Goal: Transaction & Acquisition: Book appointment/travel/reservation

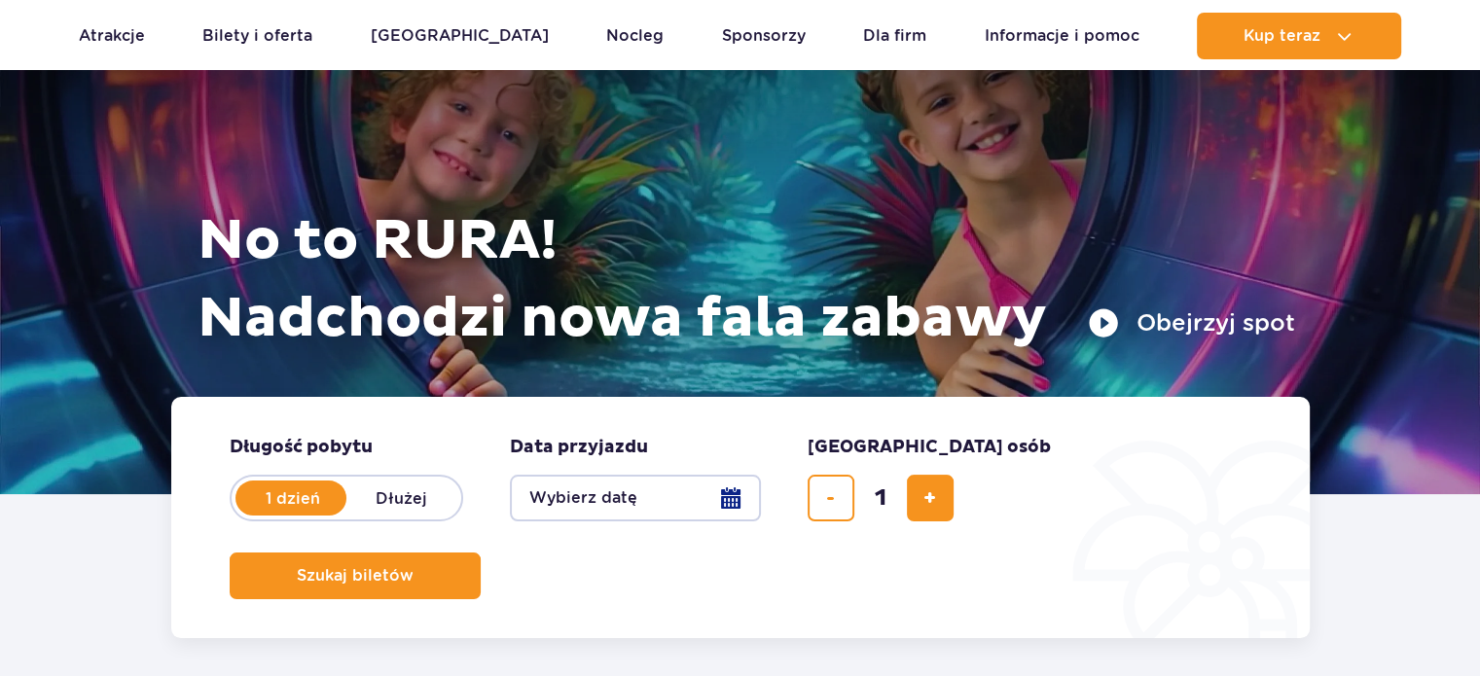
scroll to position [117, 0]
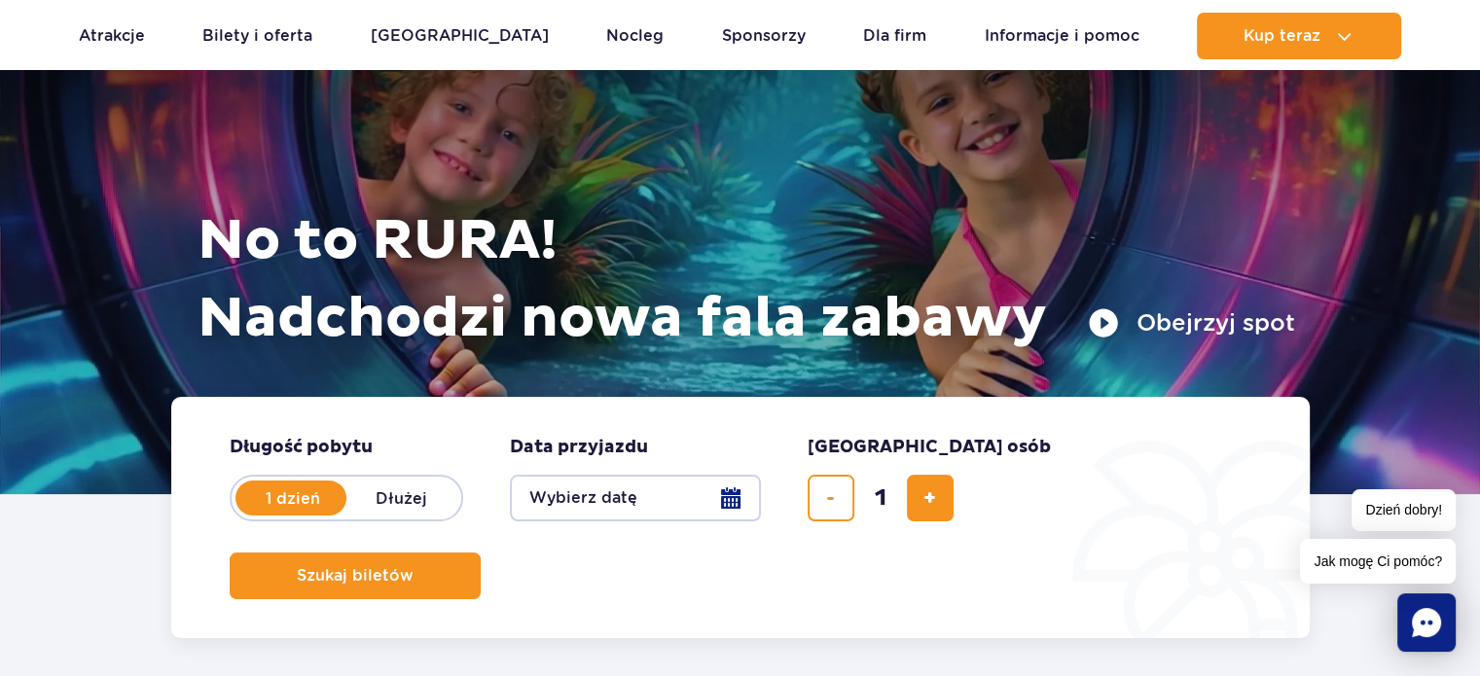
click at [432, 503] on label "Dłużej" at bounding box center [401, 498] width 111 height 41
click at [368, 515] on input "Dłużej" at bounding box center [356, 517] width 21 height 4
radio input "false"
radio input "true"
click at [637, 489] on button "Wybierz datę" at bounding box center [635, 498] width 251 height 47
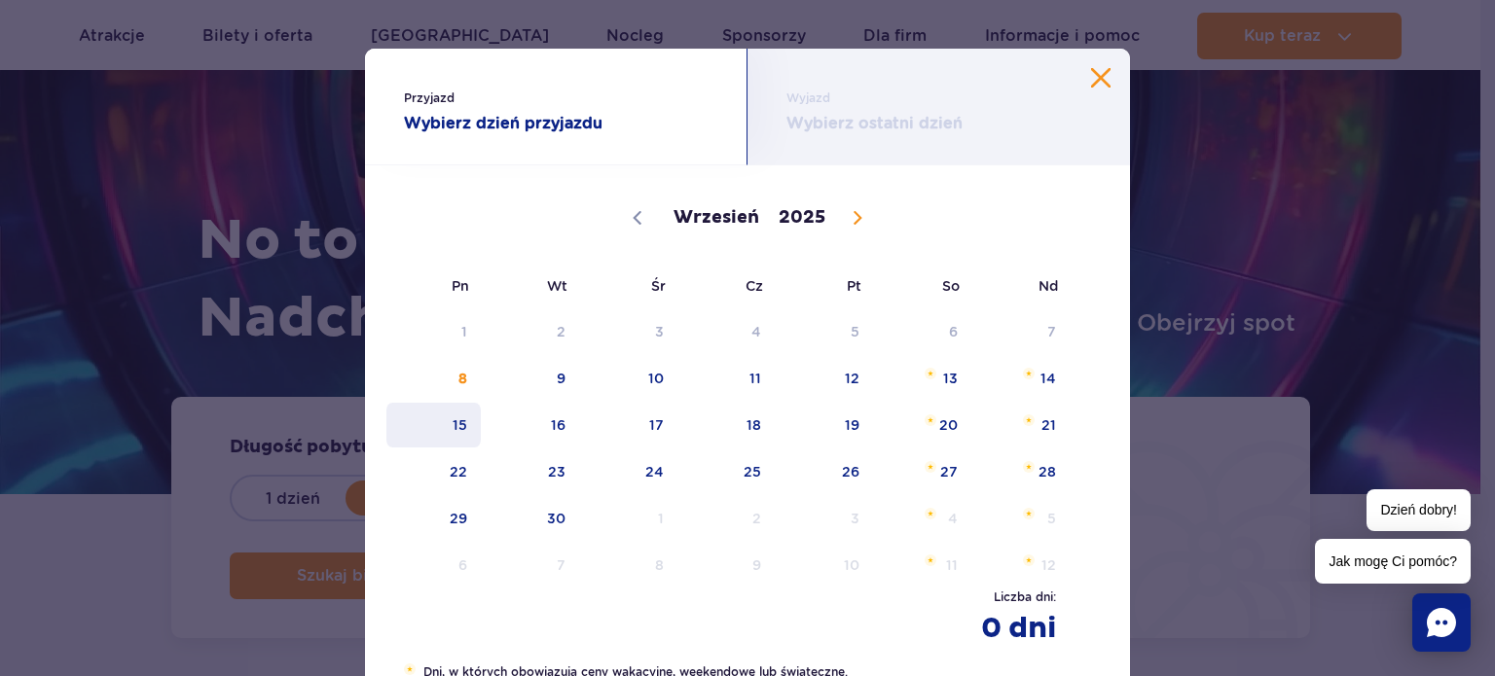
click at [462, 430] on span "15" at bounding box center [433, 425] width 98 height 45
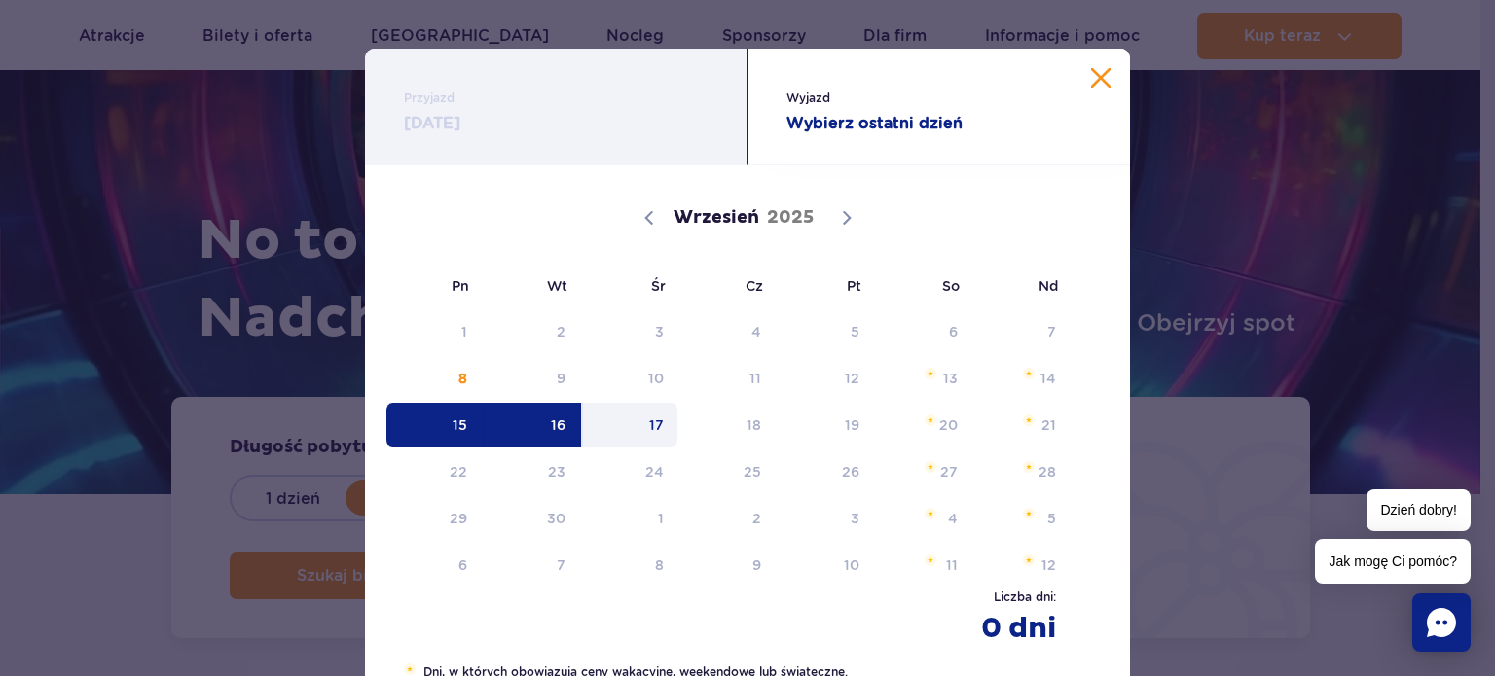
click at [669, 434] on span "17" at bounding box center [630, 425] width 98 height 45
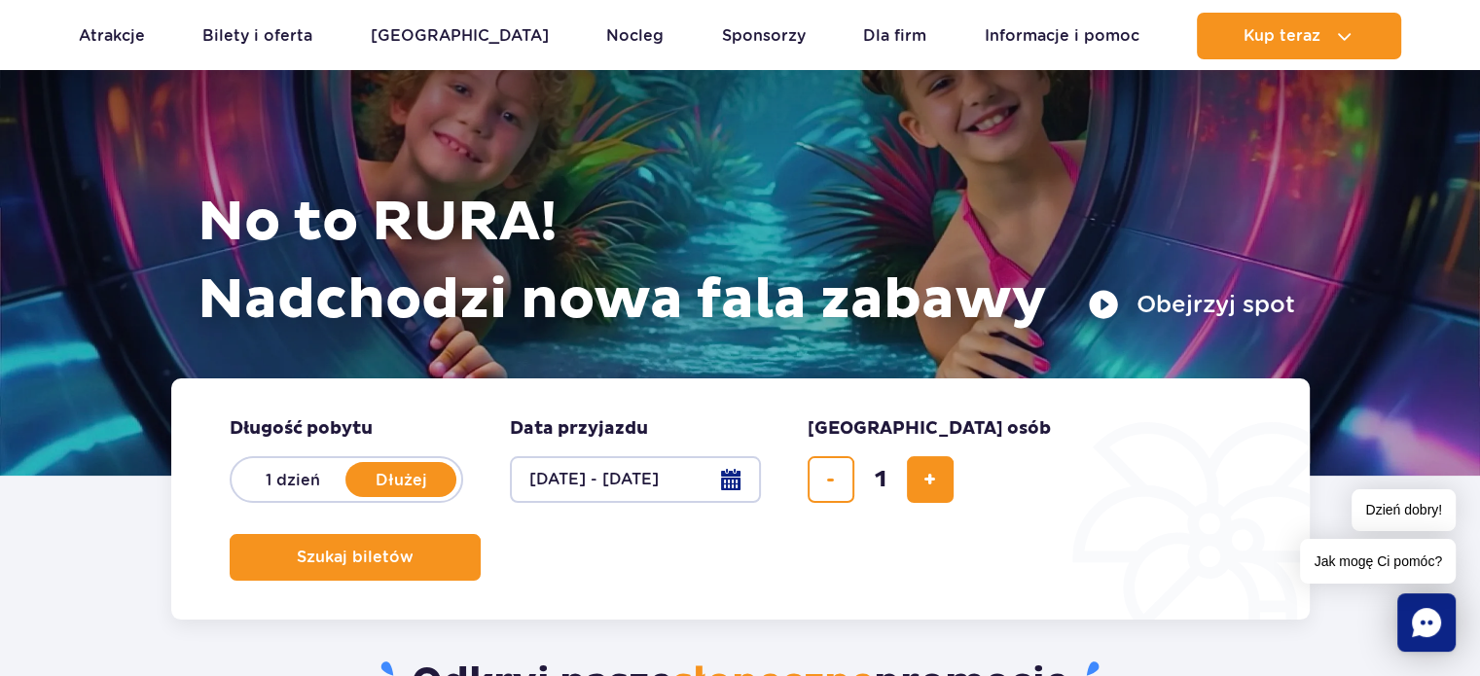
scroll to position [136, 0]
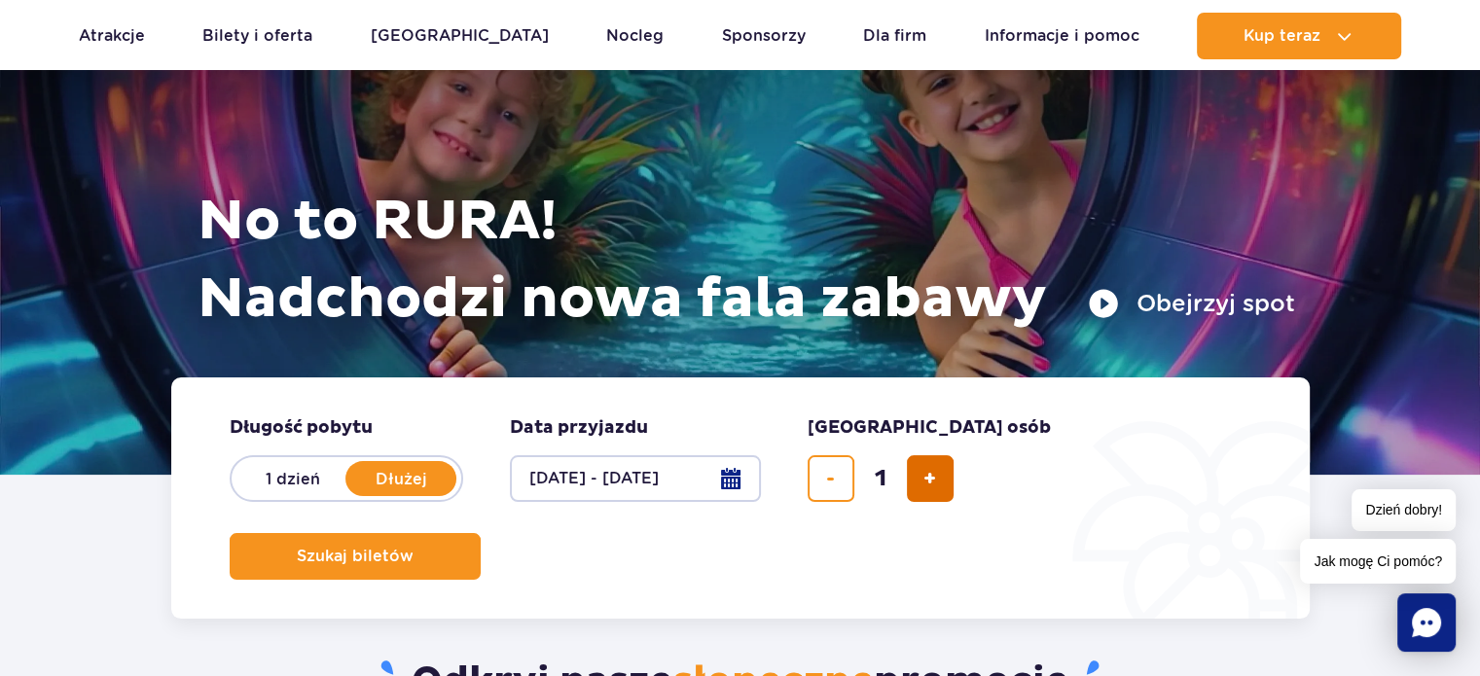
click at [927, 479] on span "dodaj bilet" at bounding box center [929, 479] width 13 height 0
type input "4"
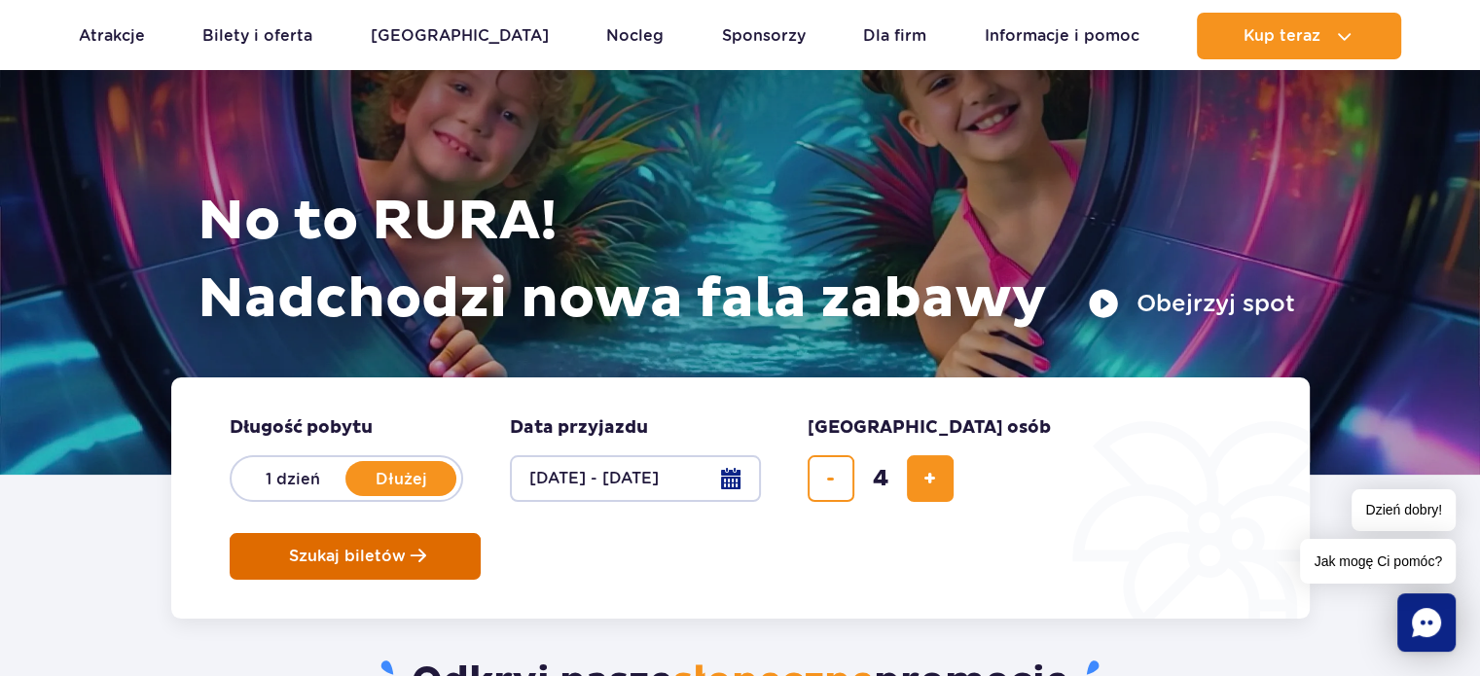
click at [481, 533] on button "Szukaj biletów" at bounding box center [355, 556] width 251 height 47
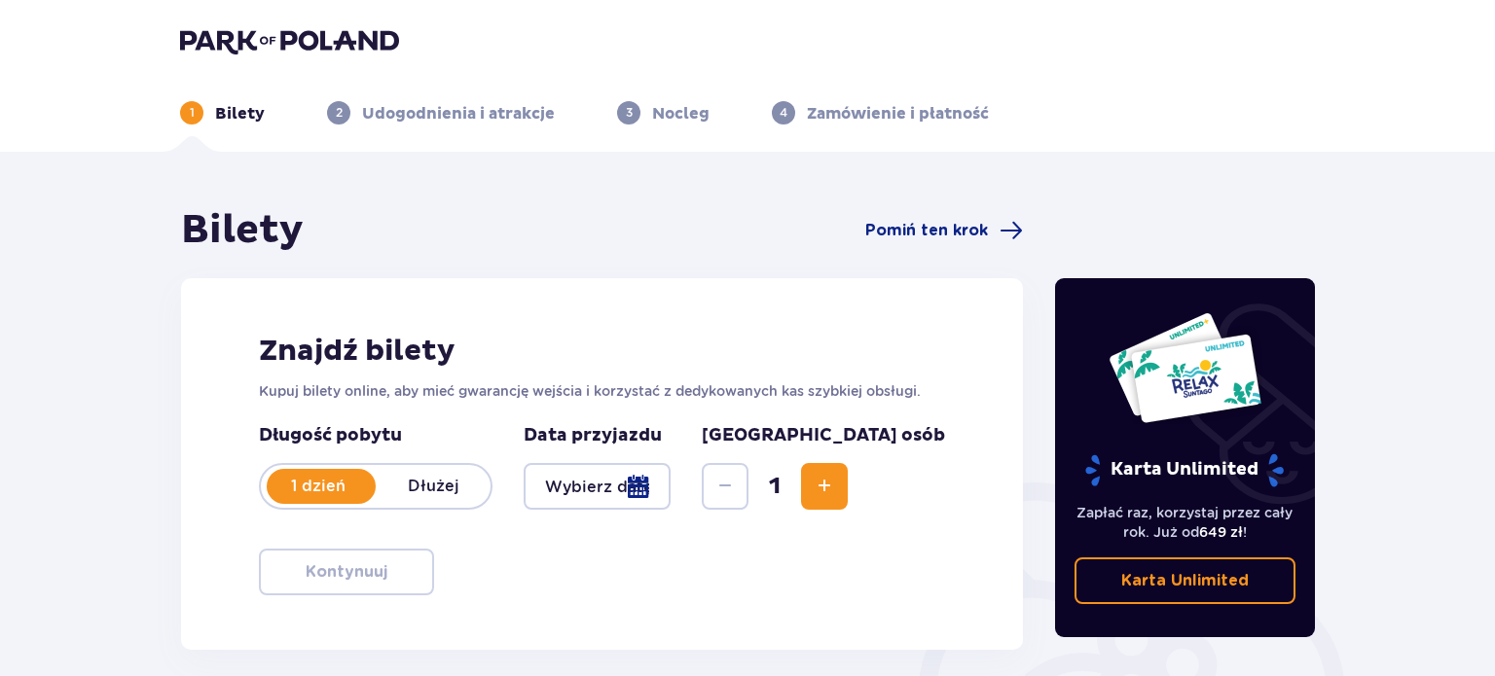
type input "[DATE] - [DATE]"
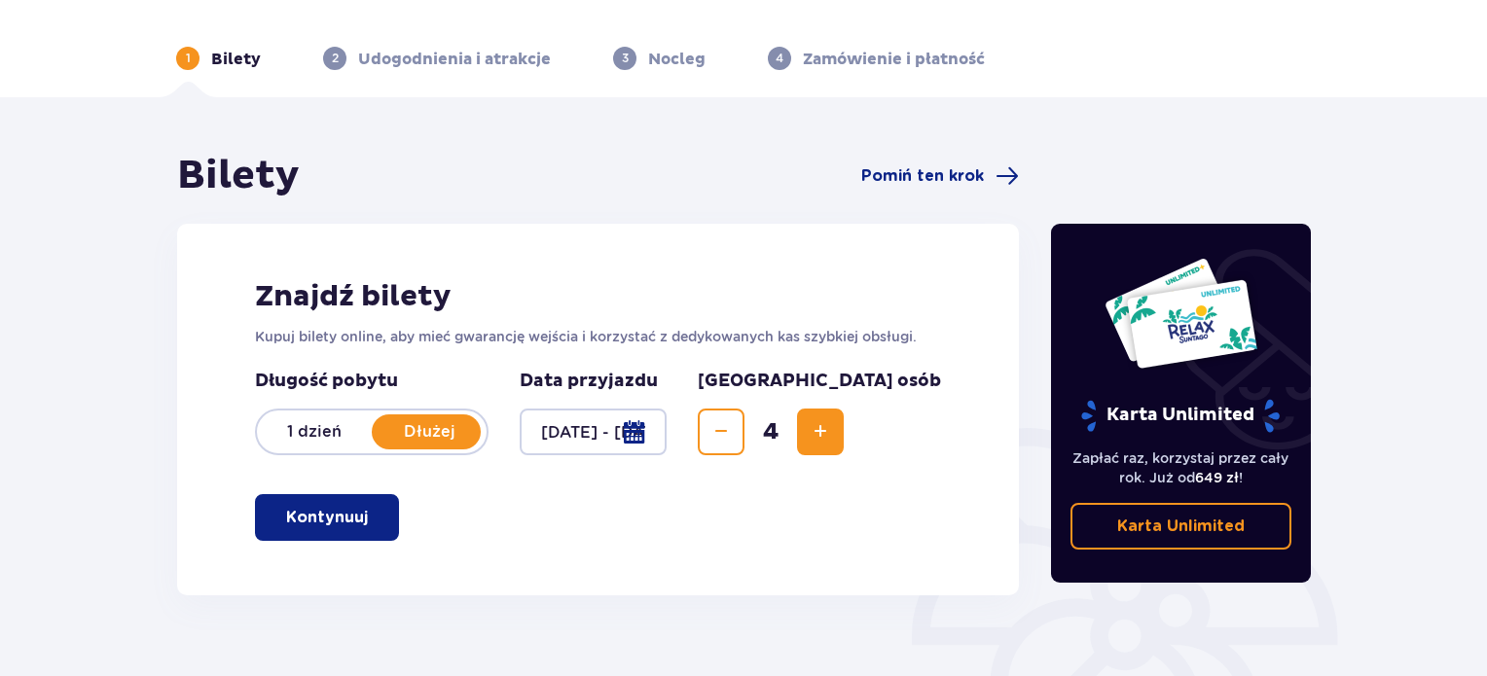
scroll to position [96, 0]
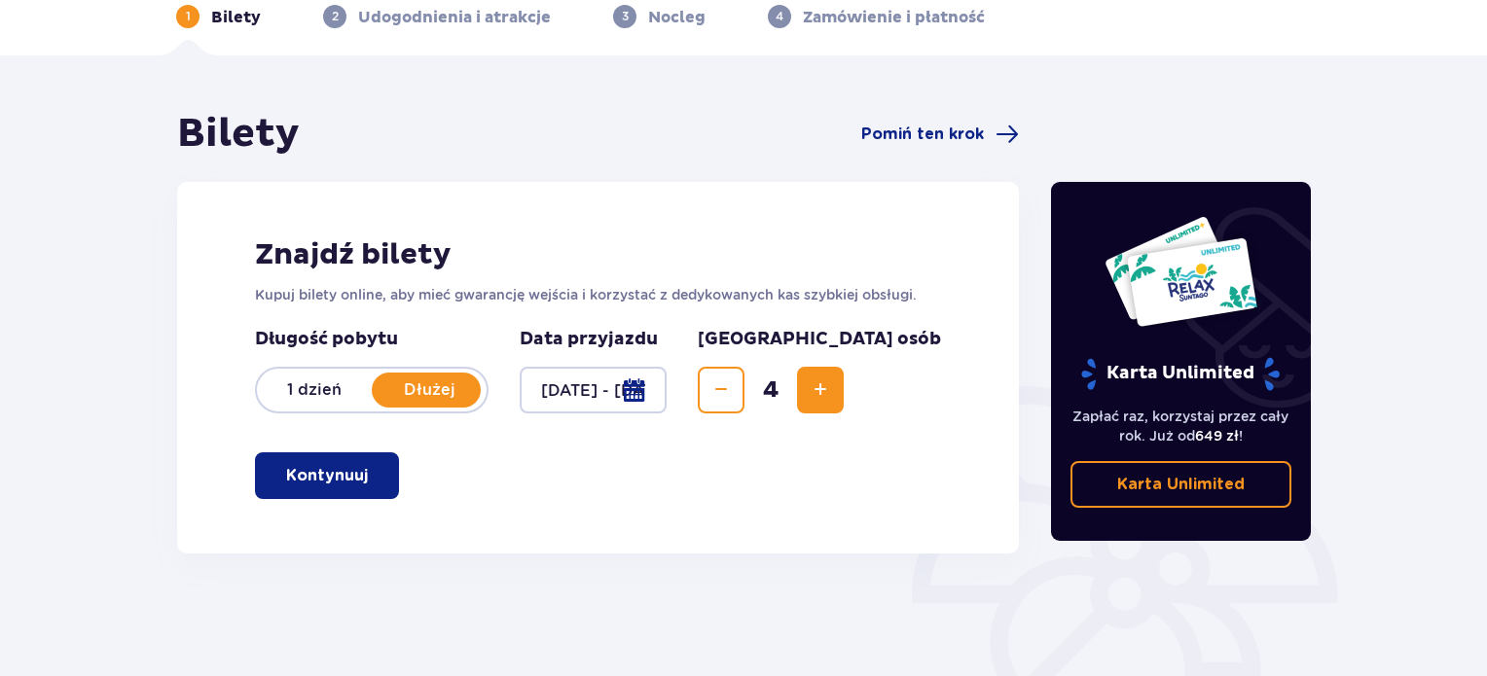
click at [667, 404] on div at bounding box center [593, 390] width 147 height 47
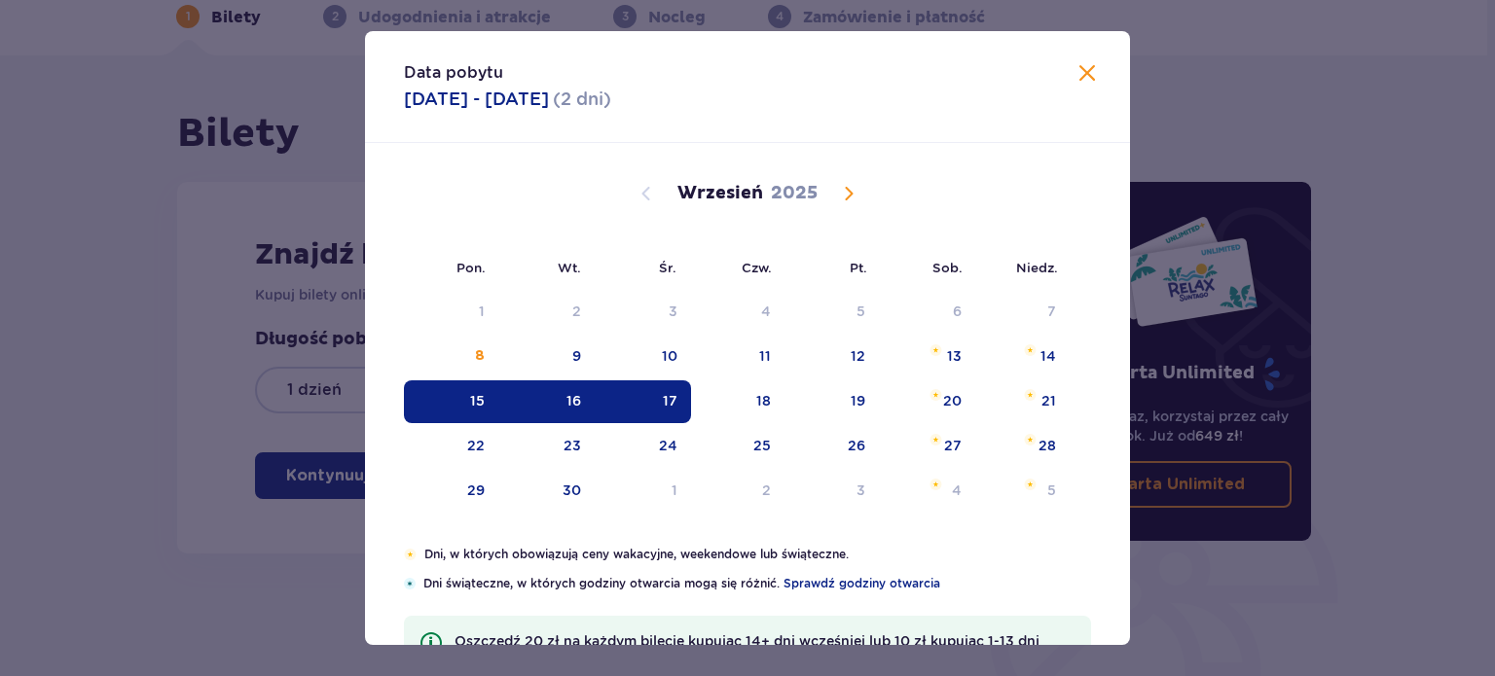
click at [122, 379] on div "Data pobytu [DATE] - [DATE] ( 2 dni ) Pon. Wt. Śr. Czw. Pt. Sob. [GEOGRAPHIC_DA…" at bounding box center [747, 338] width 1495 height 676
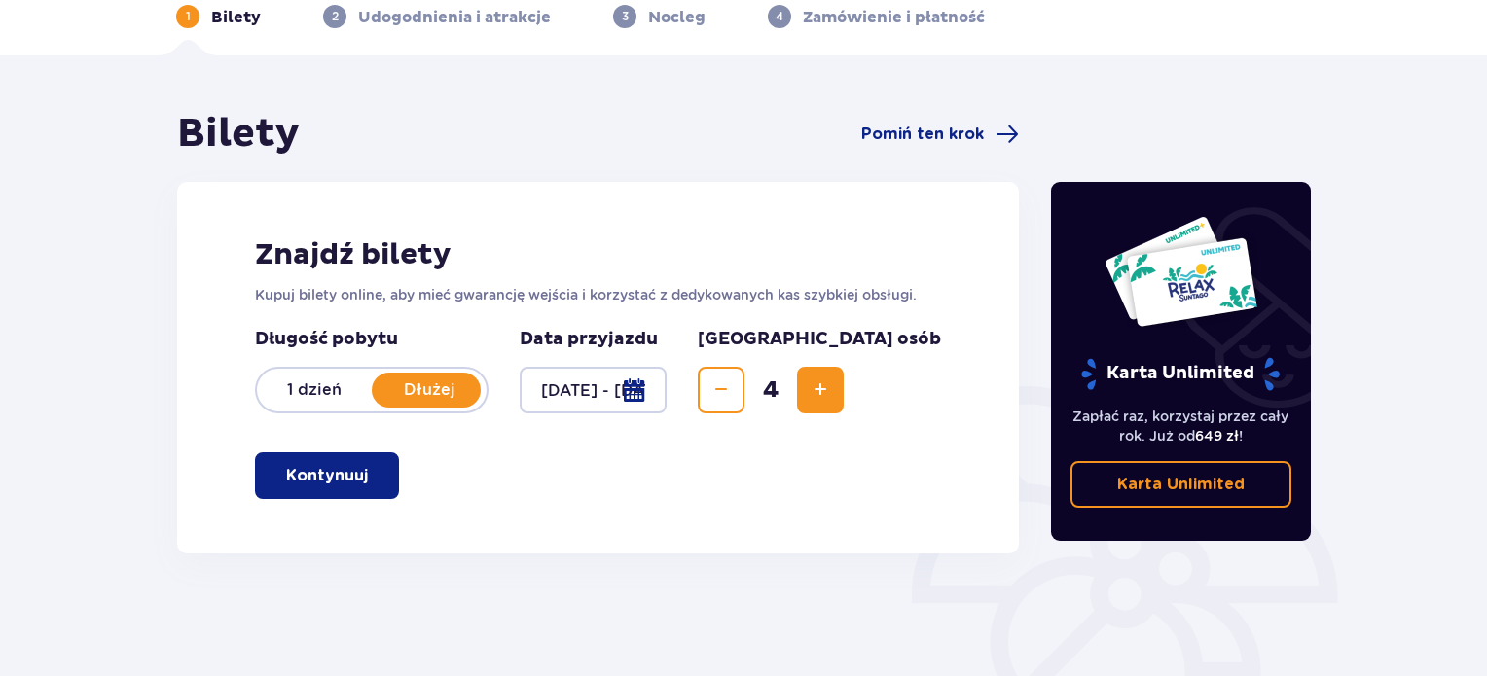
click at [348, 472] on p "Kontynuuj" at bounding box center [327, 475] width 82 height 21
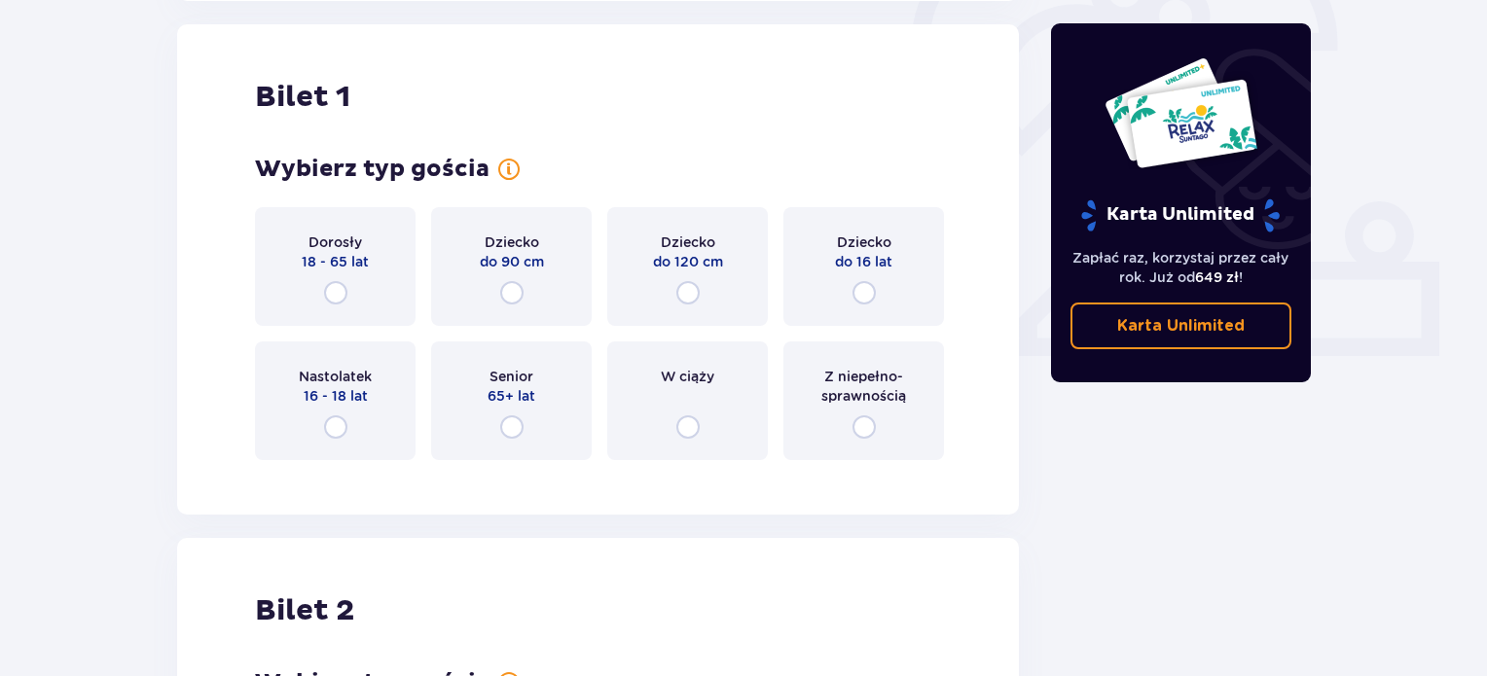
scroll to position [650, 0]
click at [335, 295] on input "radio" at bounding box center [335, 291] width 23 height 23
radio input "true"
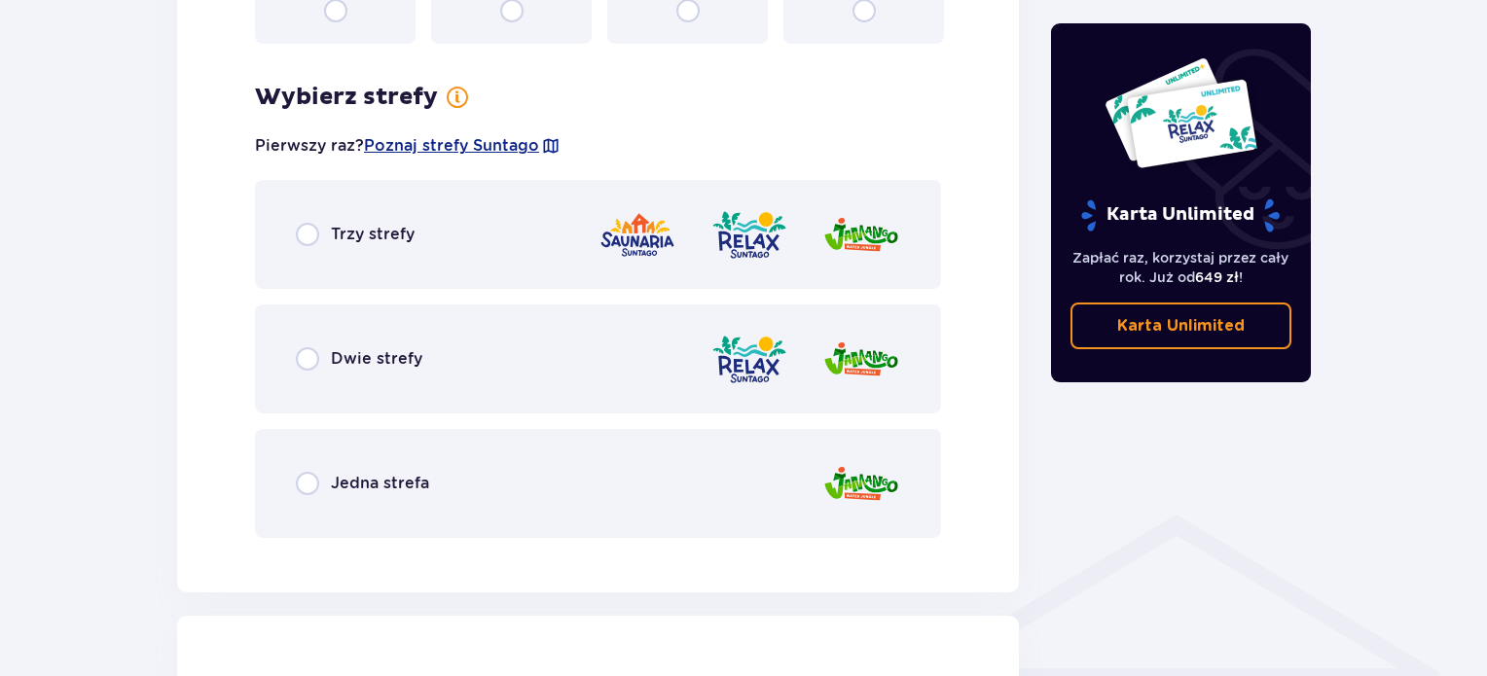
scroll to position [1125, 0]
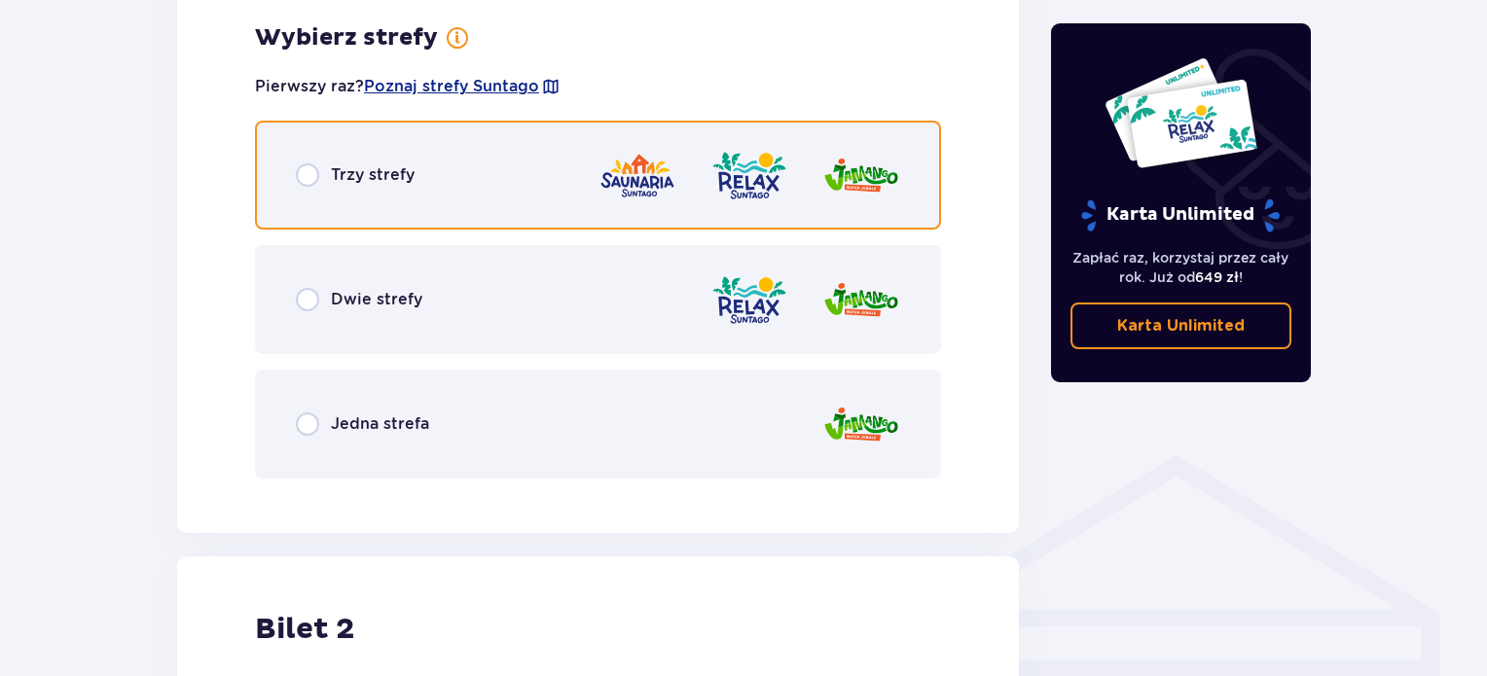
click at [303, 182] on input "radio" at bounding box center [307, 174] width 23 height 23
radio input "true"
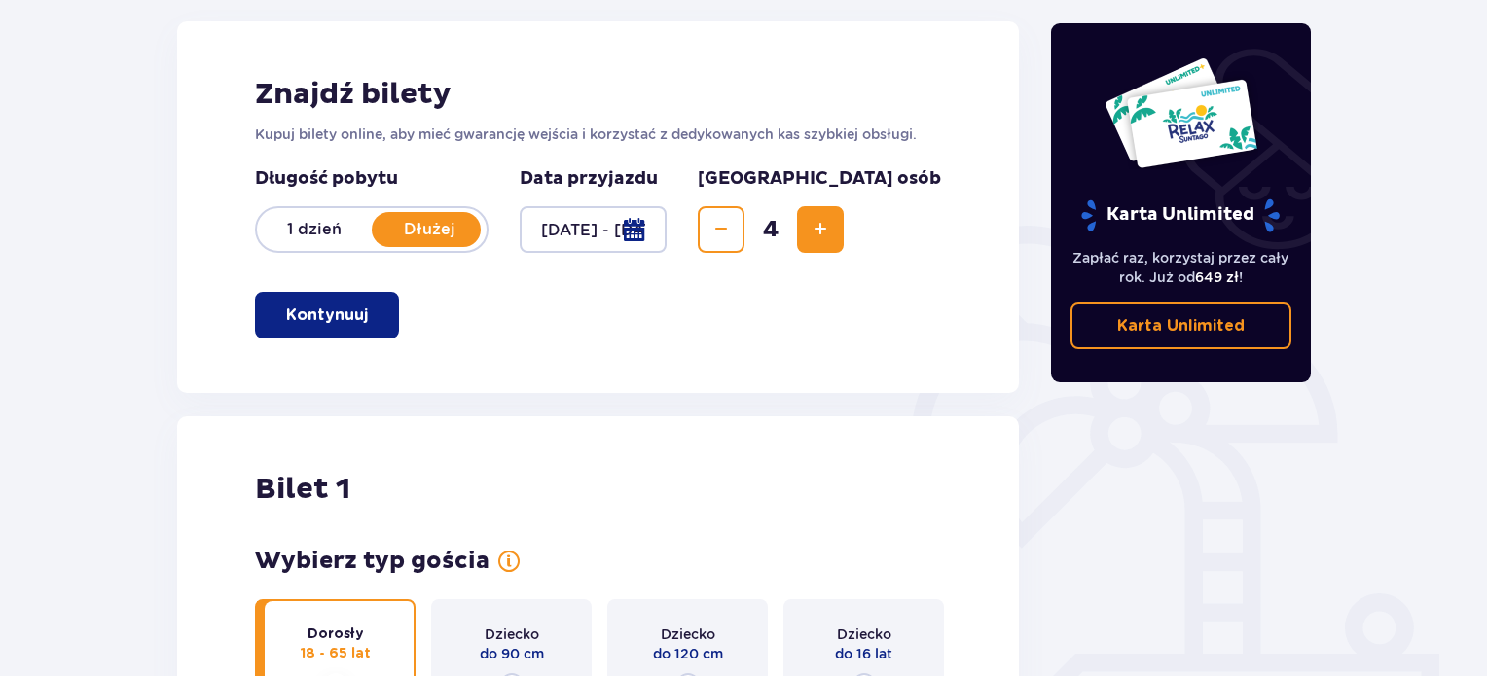
scroll to position [257, 0]
click at [667, 236] on div at bounding box center [593, 229] width 147 height 47
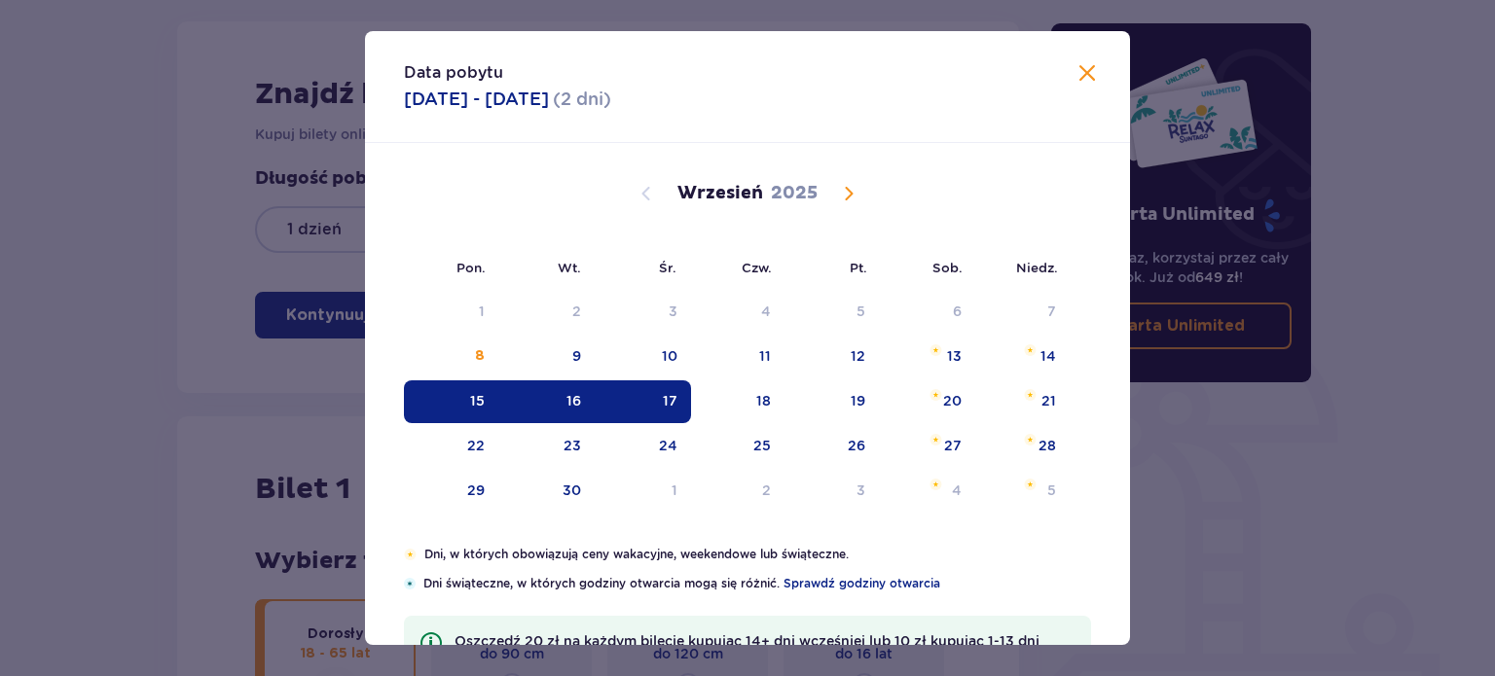
click at [557, 394] on div "16" at bounding box center [546, 401] width 96 height 43
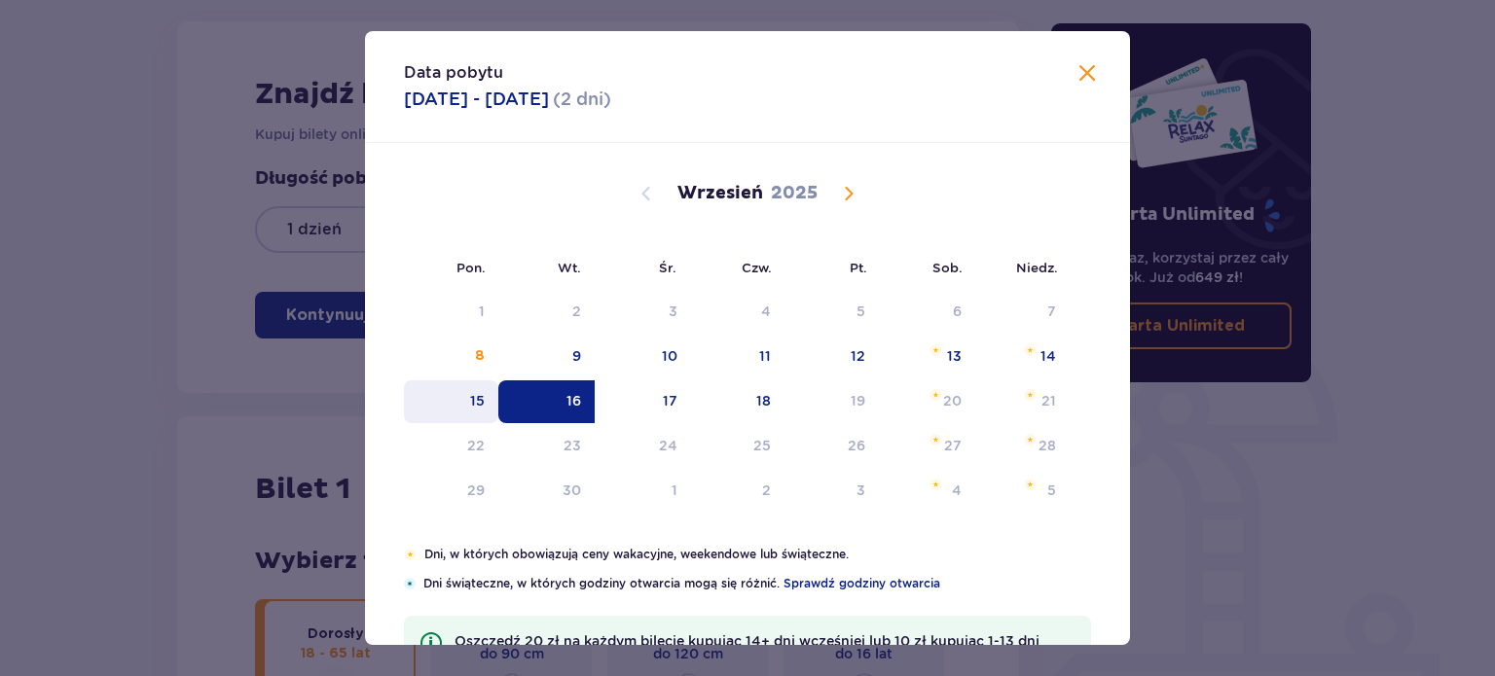
click at [471, 416] on div "15" at bounding box center [451, 401] width 94 height 43
click at [556, 412] on div "16" at bounding box center [546, 401] width 96 height 43
type input "15.09.25 - 16.09.25"
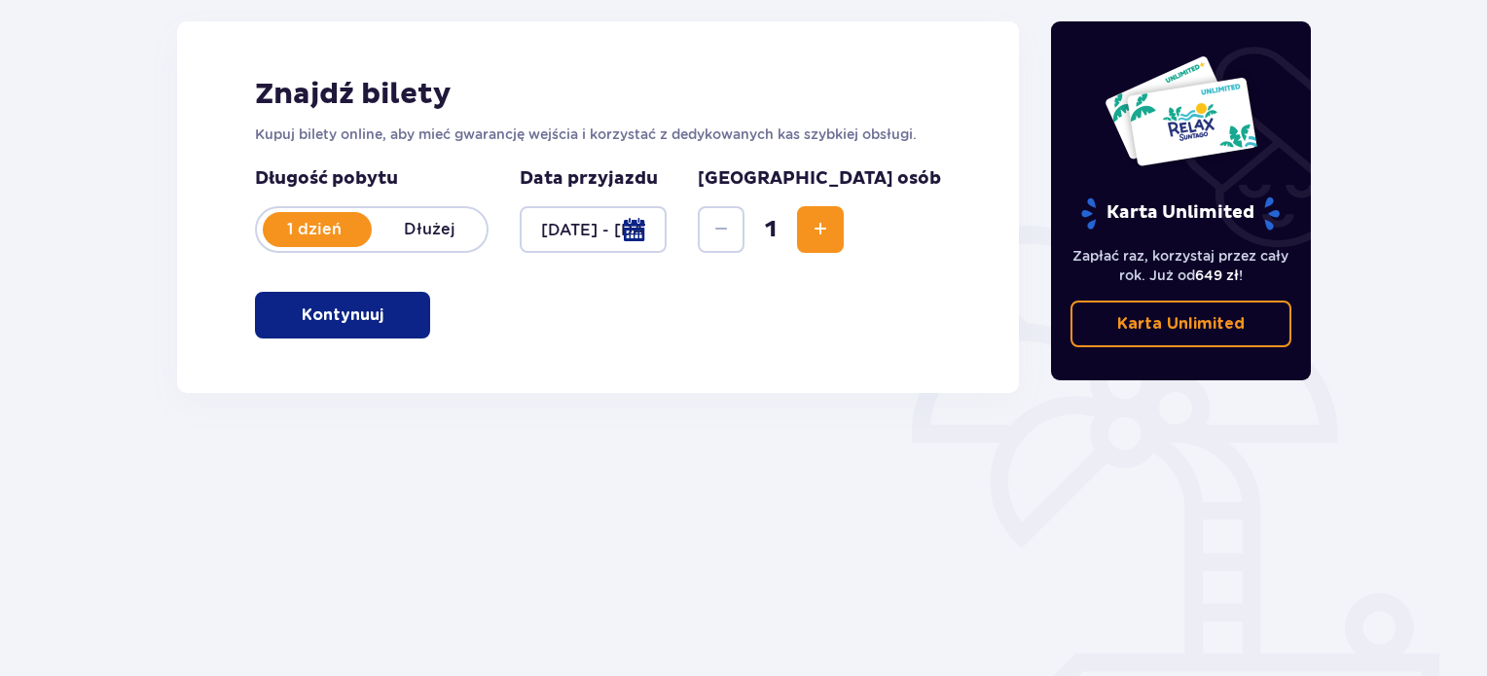
click at [832, 223] on span "Increase" at bounding box center [820, 229] width 23 height 23
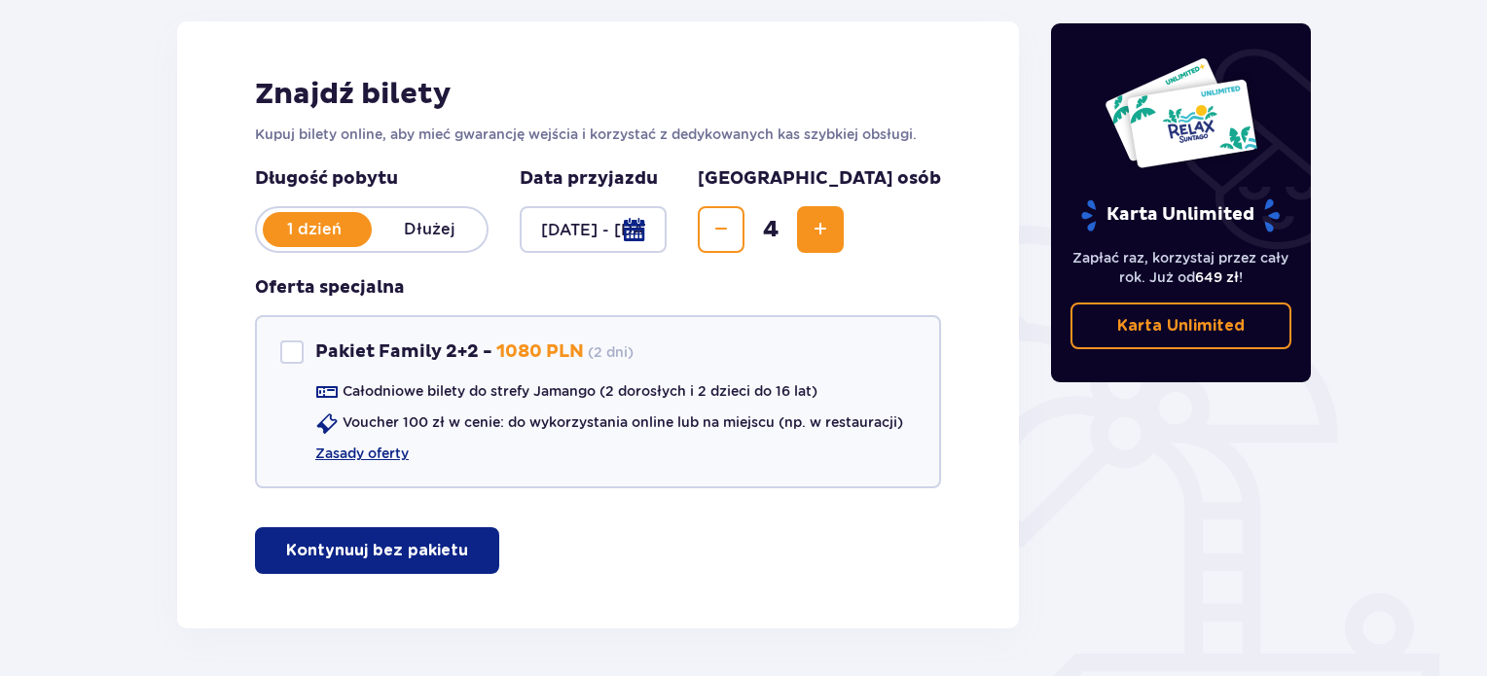
click at [427, 238] on p "Dłużej" at bounding box center [429, 229] width 115 height 21
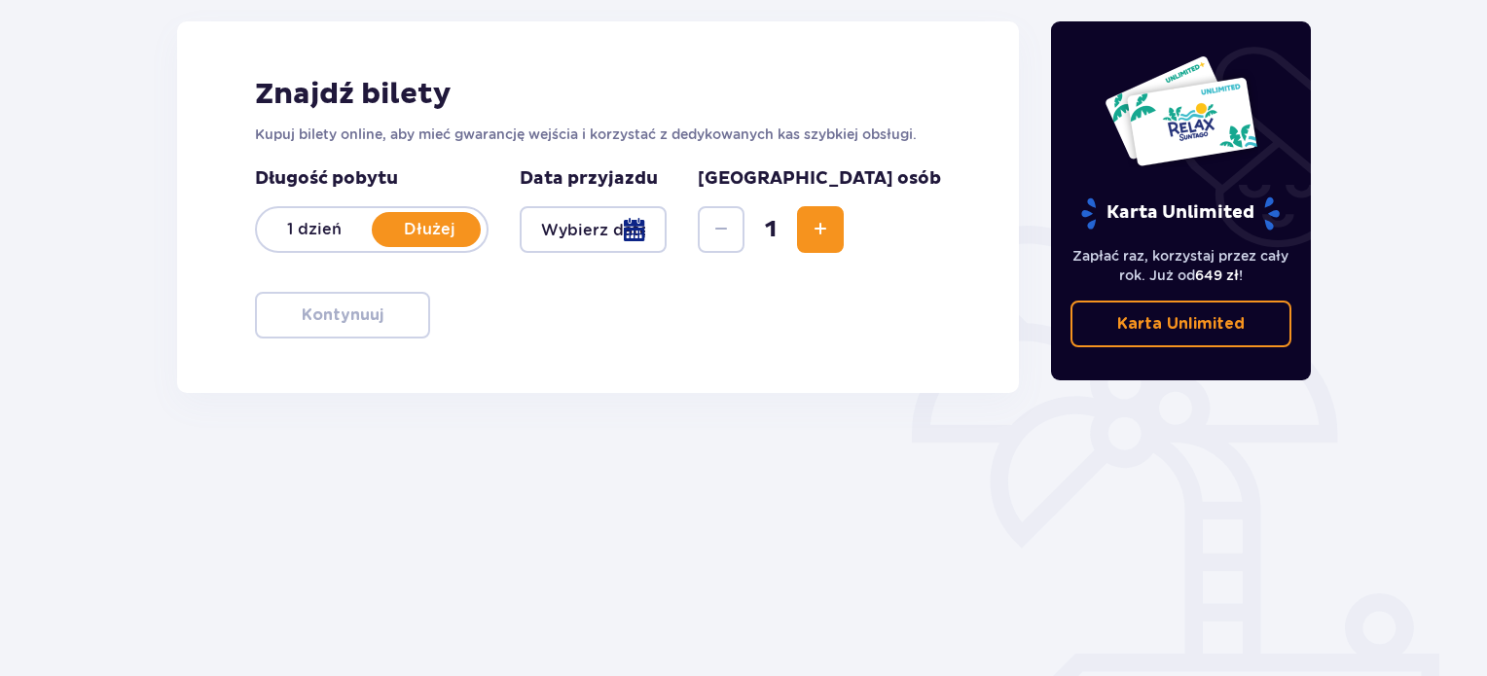
click at [627, 225] on div at bounding box center [593, 229] width 147 height 47
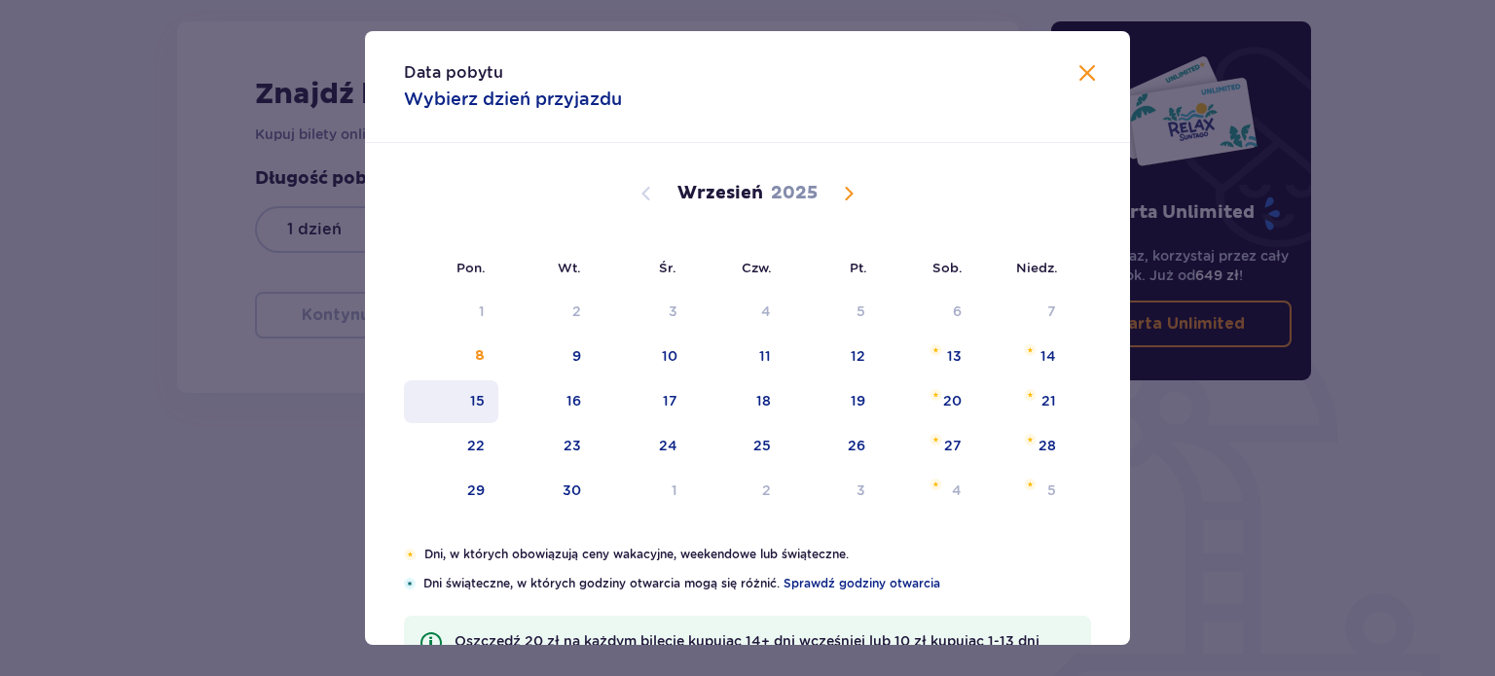
click at [465, 401] on div "15" at bounding box center [451, 401] width 94 height 43
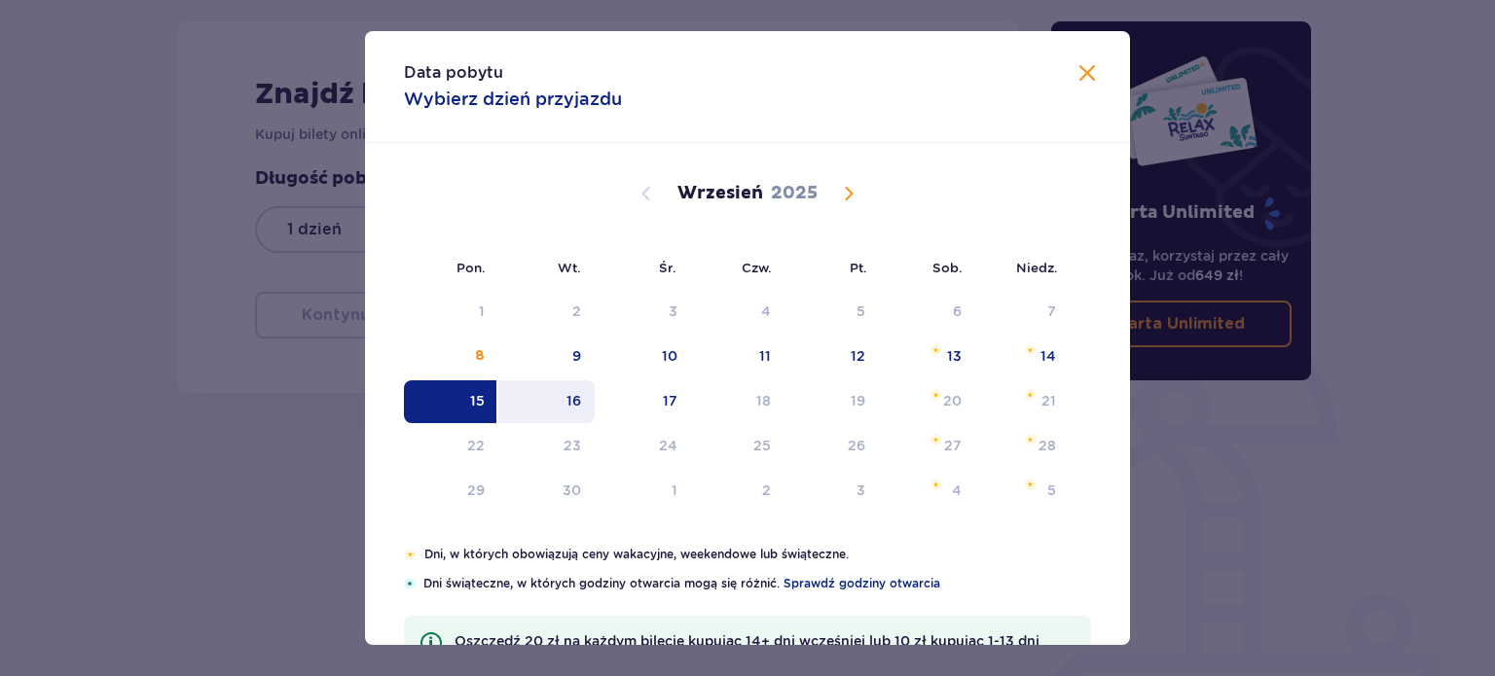
click at [586, 388] on div "16" at bounding box center [546, 401] width 96 height 43
type input "15.09.25 - 16.09.25"
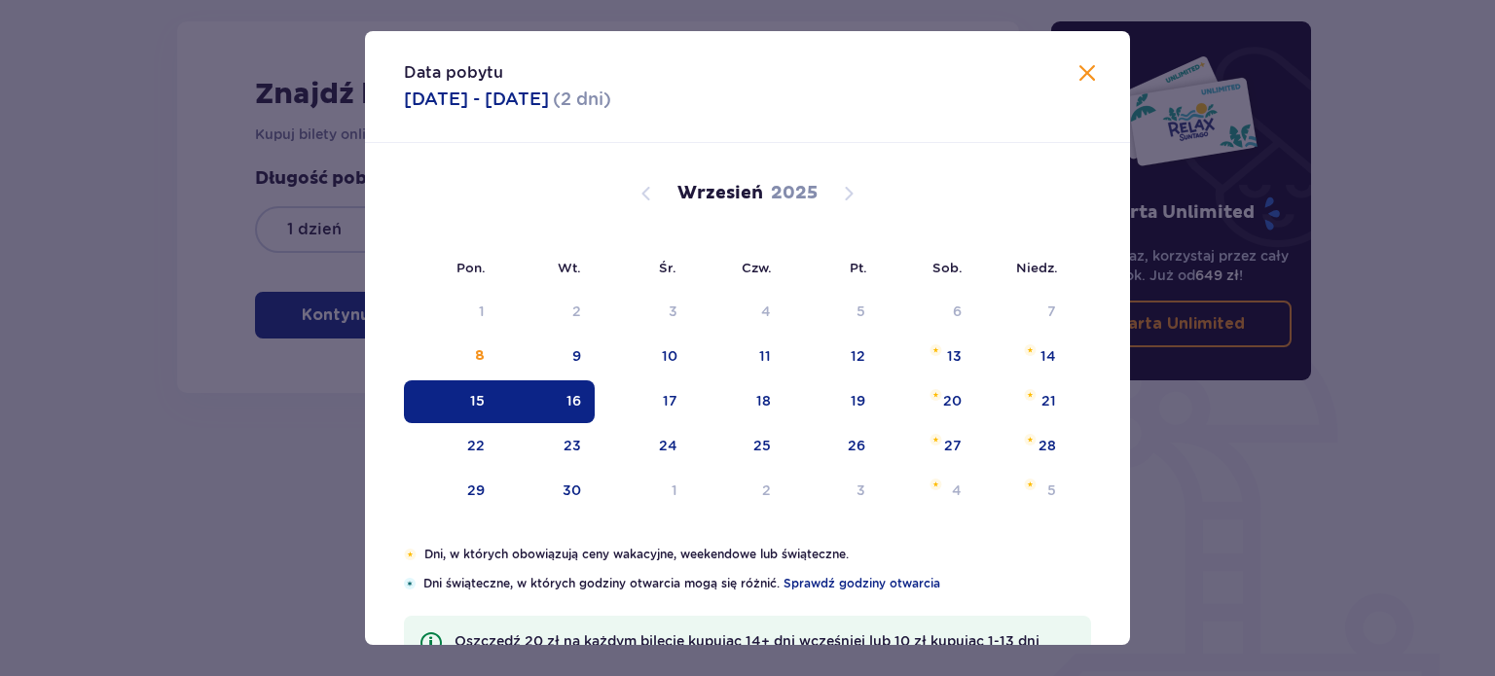
click at [227, 471] on div "Bilety Pomiń ten krok Znajdź bilety Kupuj bilety online, aby mieć gwarancję wej…" at bounding box center [598, 283] width 875 height 669
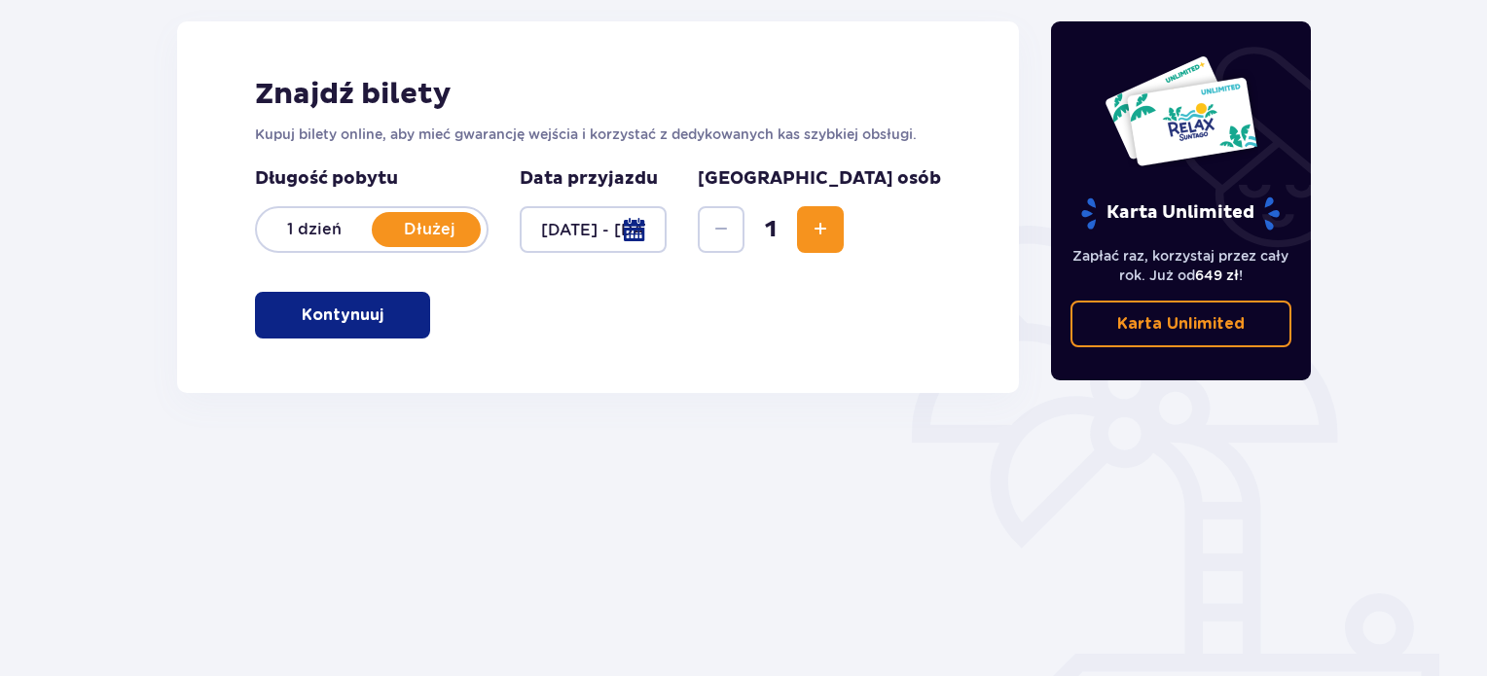
click at [397, 323] on span "button" at bounding box center [387, 315] width 23 height 23
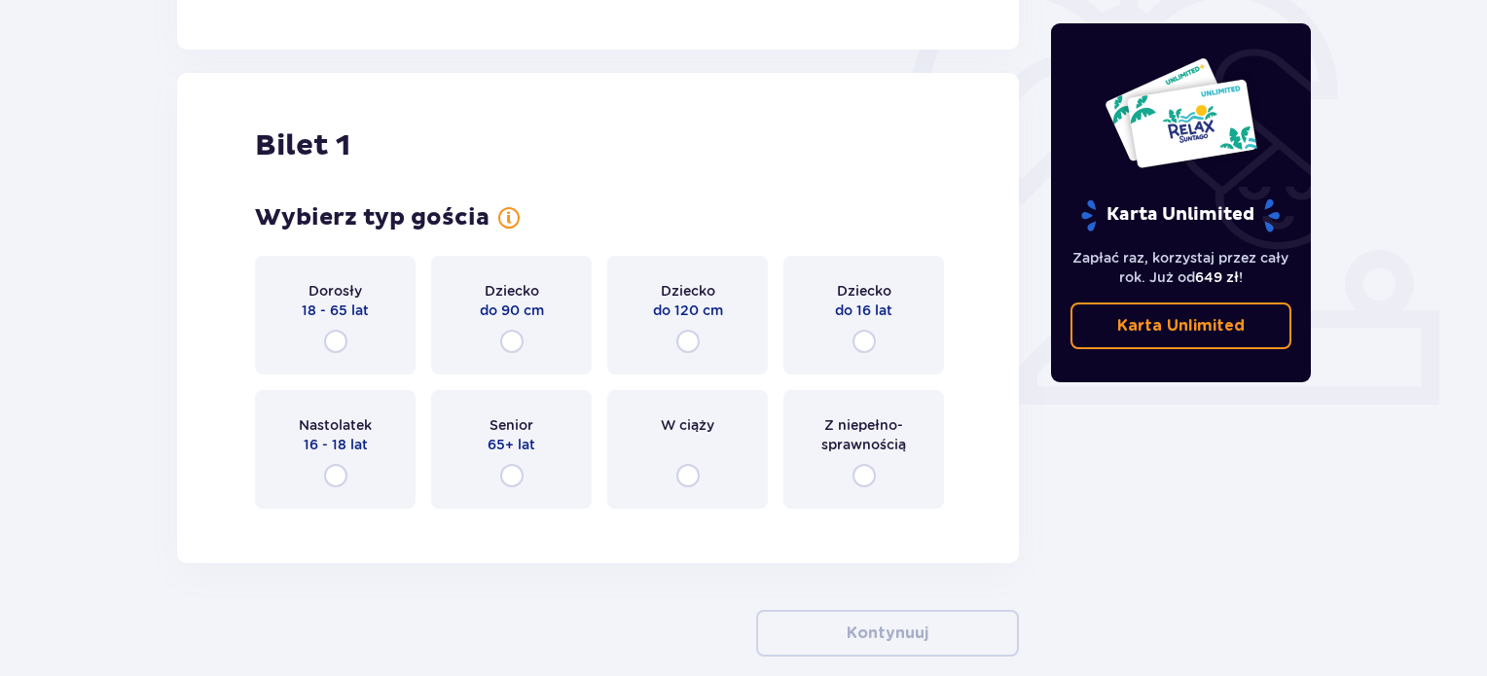
scroll to position [650, 0]
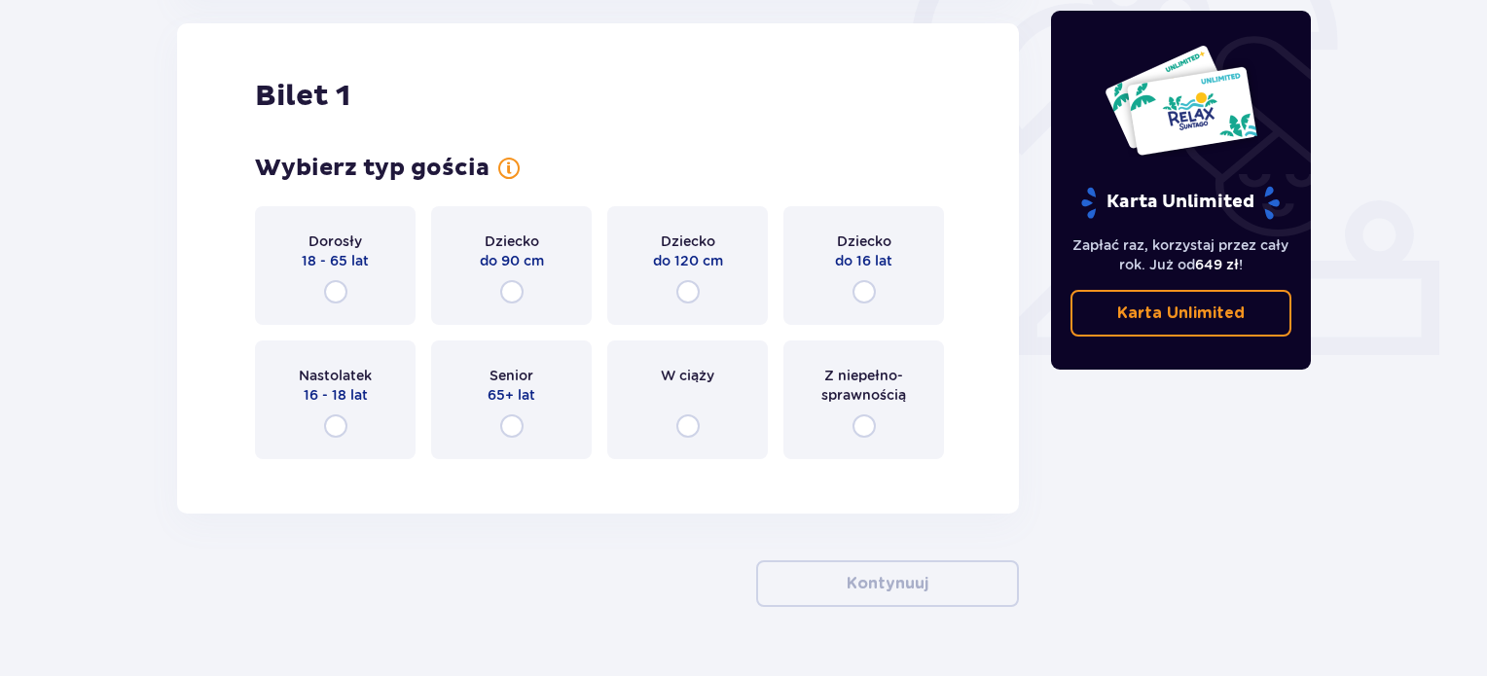
click at [357, 303] on div "Dorosły 18 - 65 lat" at bounding box center [335, 265] width 161 height 119
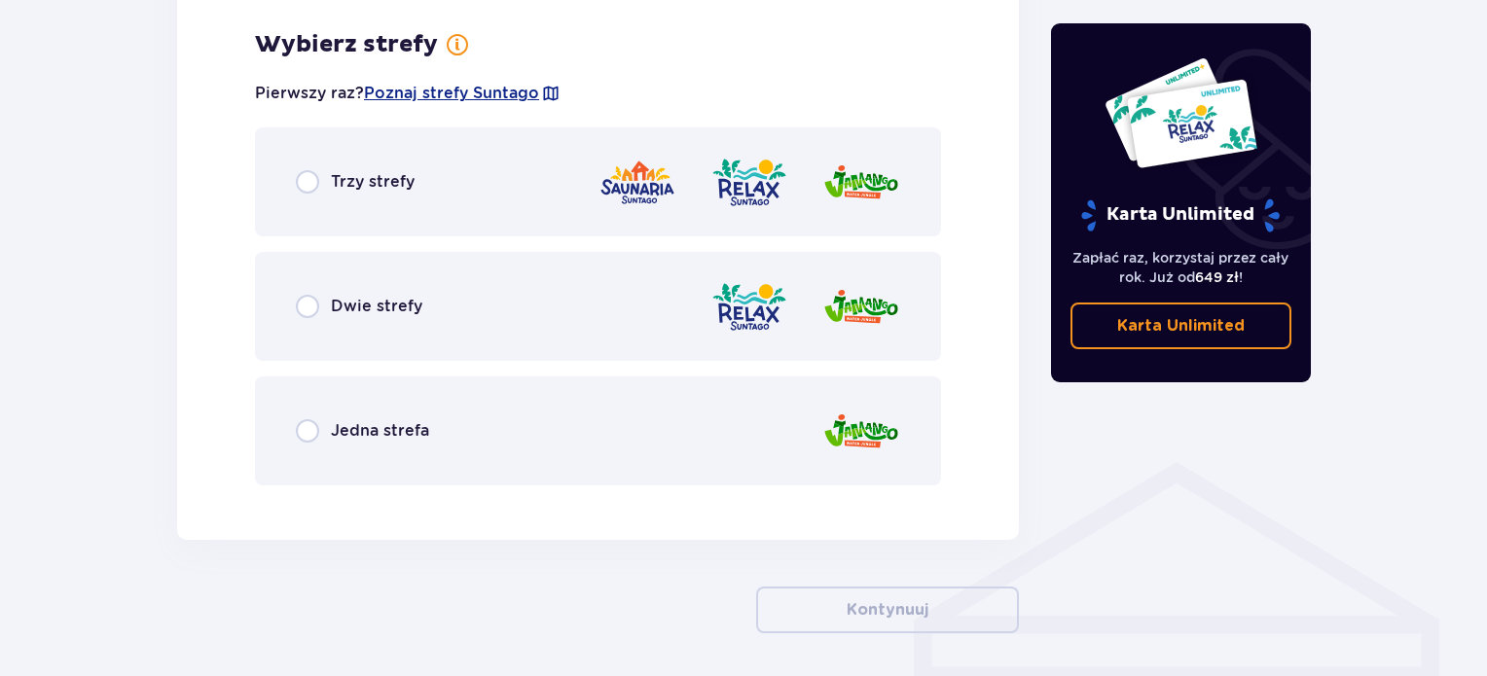
scroll to position [1125, 0]
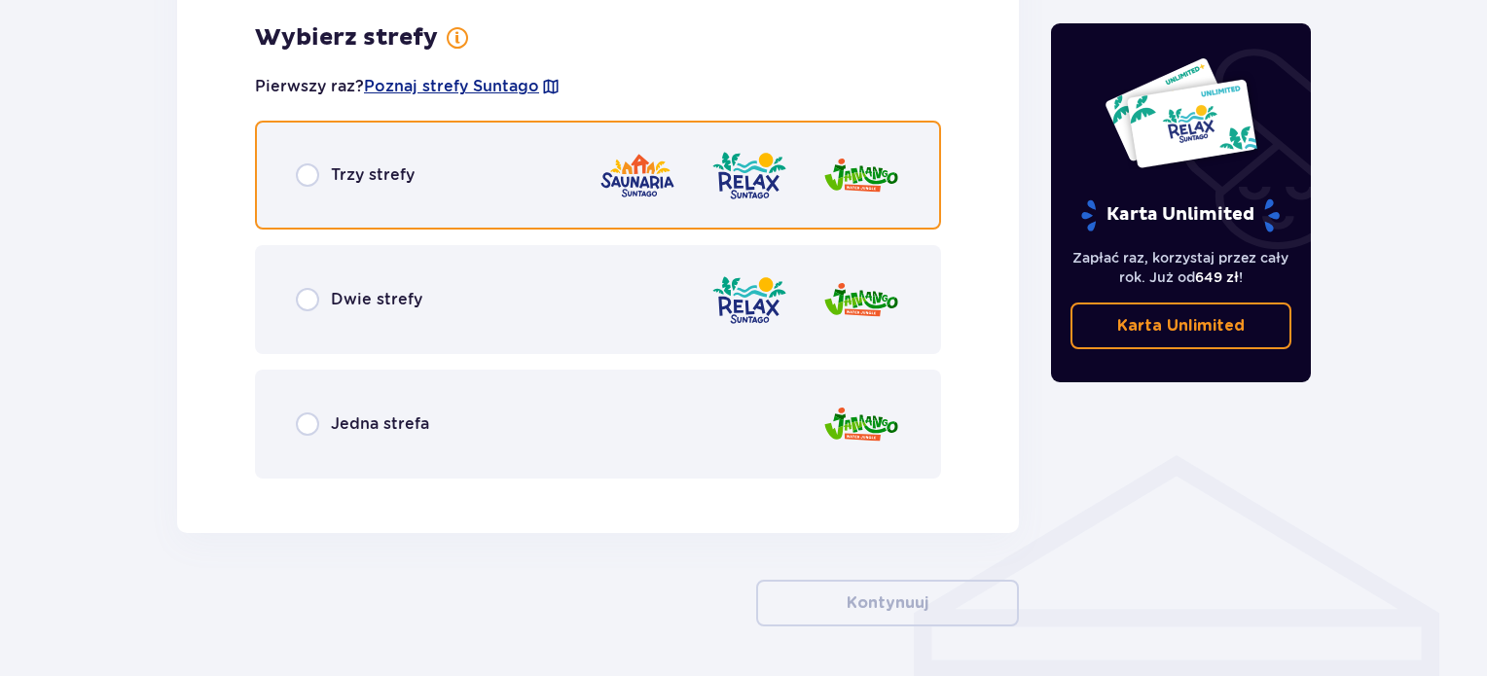
click at [296, 183] on input "radio" at bounding box center [307, 174] width 23 height 23
radio input "true"
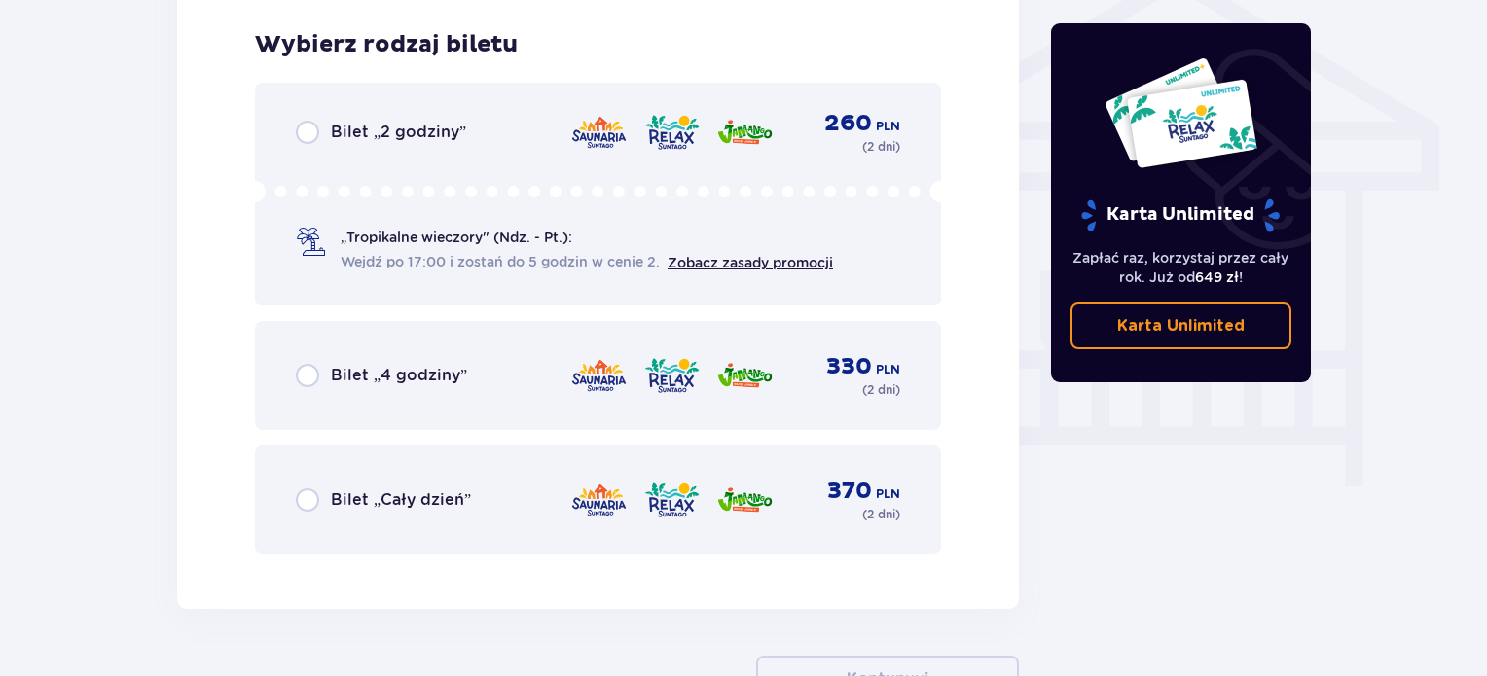
scroll to position [1619, 0]
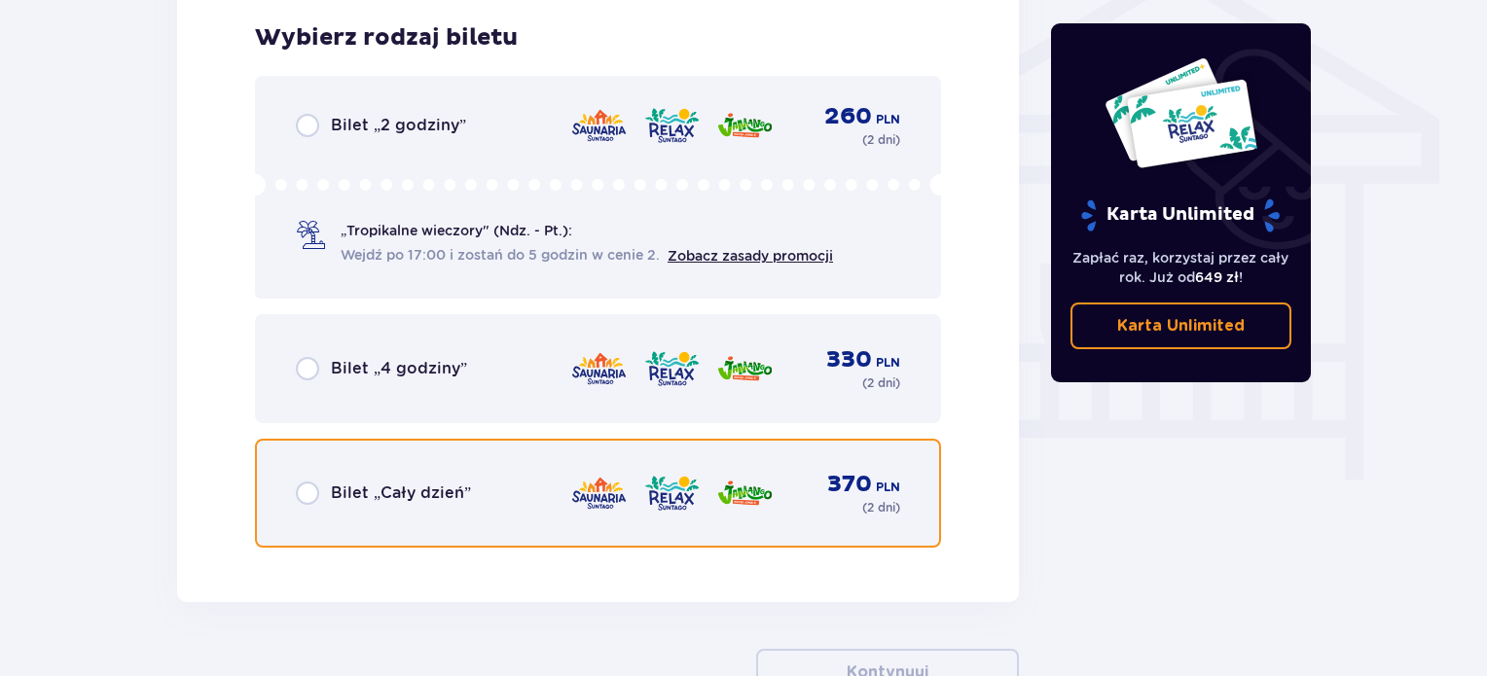
click at [315, 489] on input "radio" at bounding box center [307, 493] width 23 height 23
radio input "true"
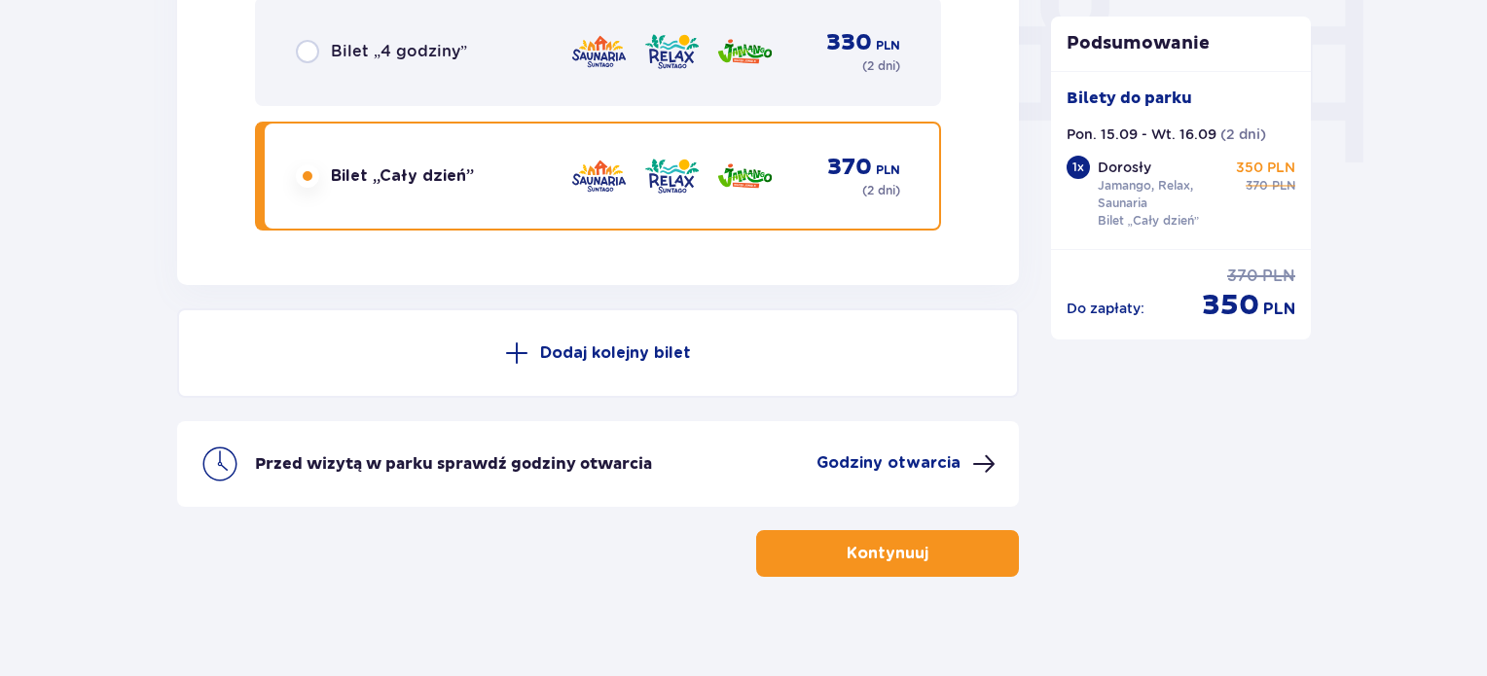
scroll to position [1952, 0]
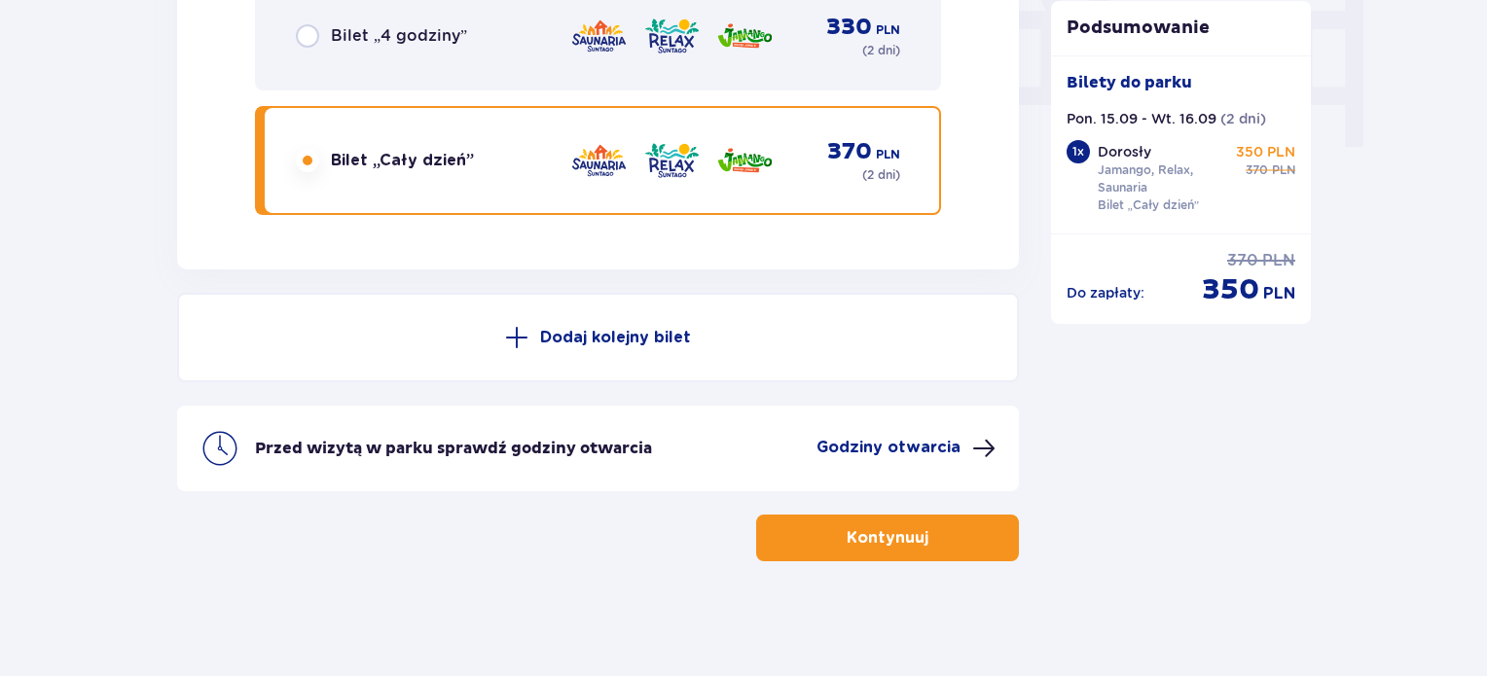
click at [477, 348] on button "Dodaj kolejny bilet" at bounding box center [598, 338] width 842 height 90
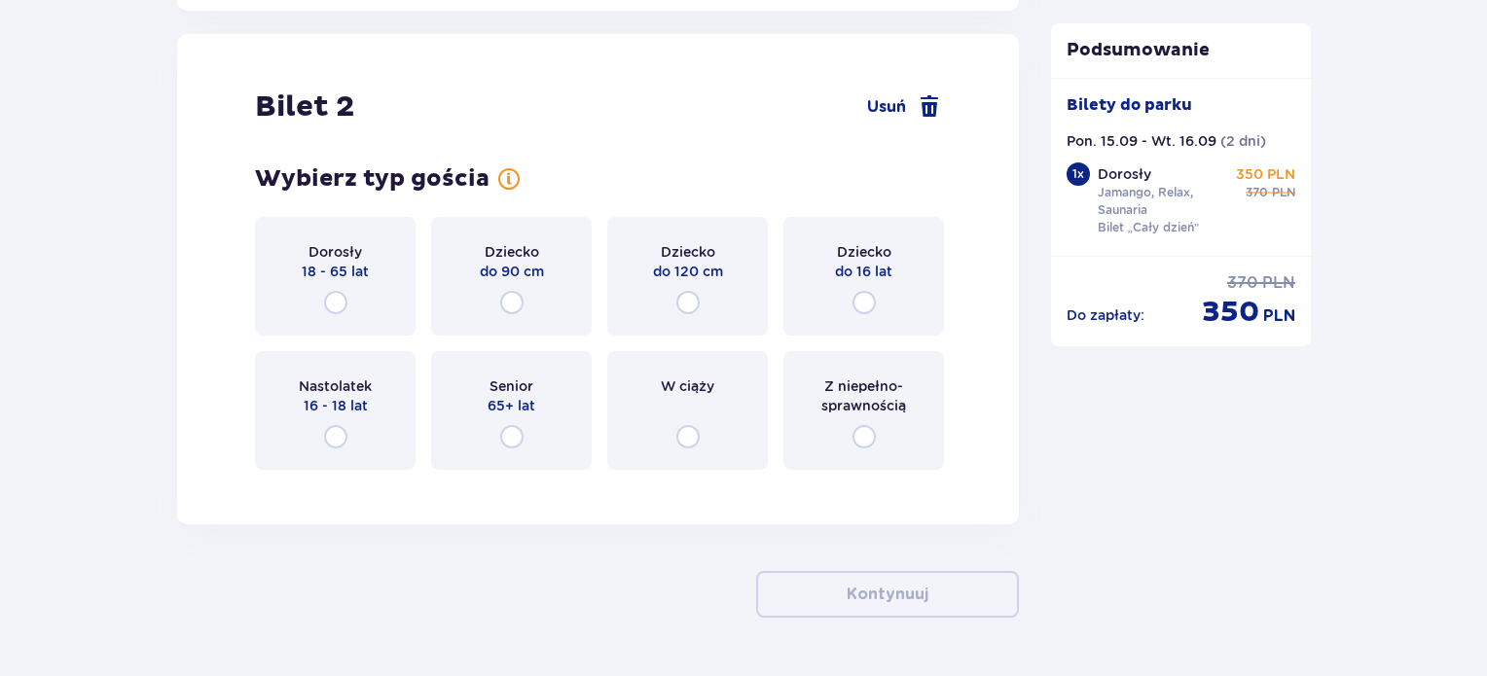
scroll to position [2221, 0]
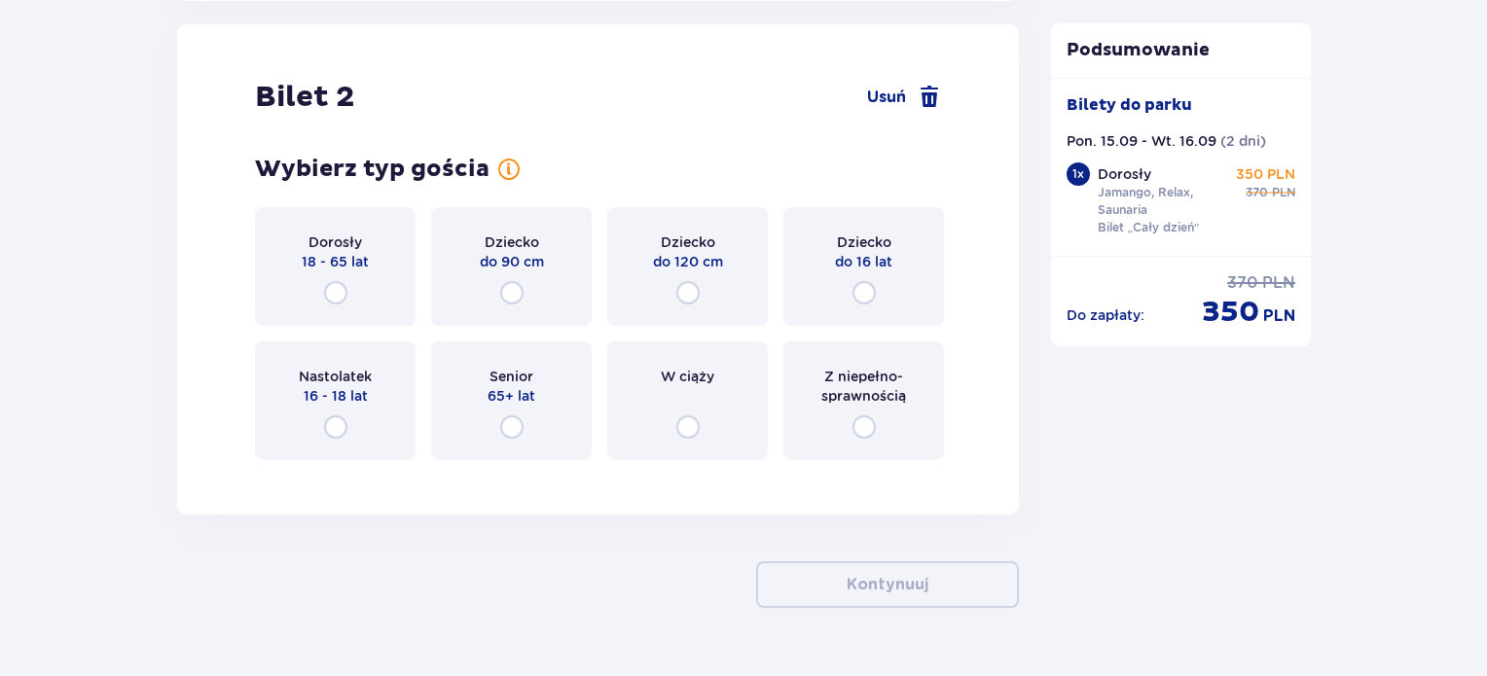
click at [334, 307] on div "Dorosły 18 - 65 lat" at bounding box center [335, 266] width 161 height 119
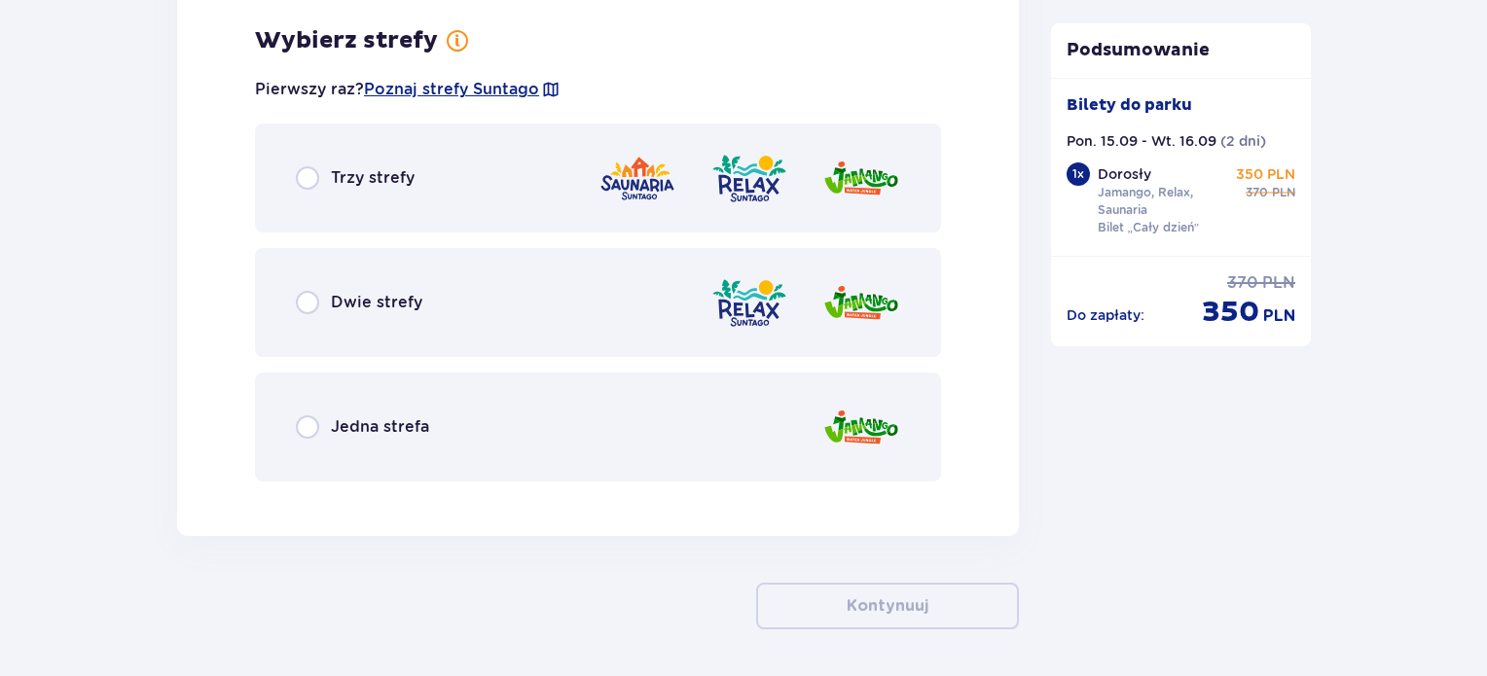
scroll to position [2695, 0]
click at [317, 156] on div "Trzy strefy" at bounding box center [598, 176] width 686 height 109
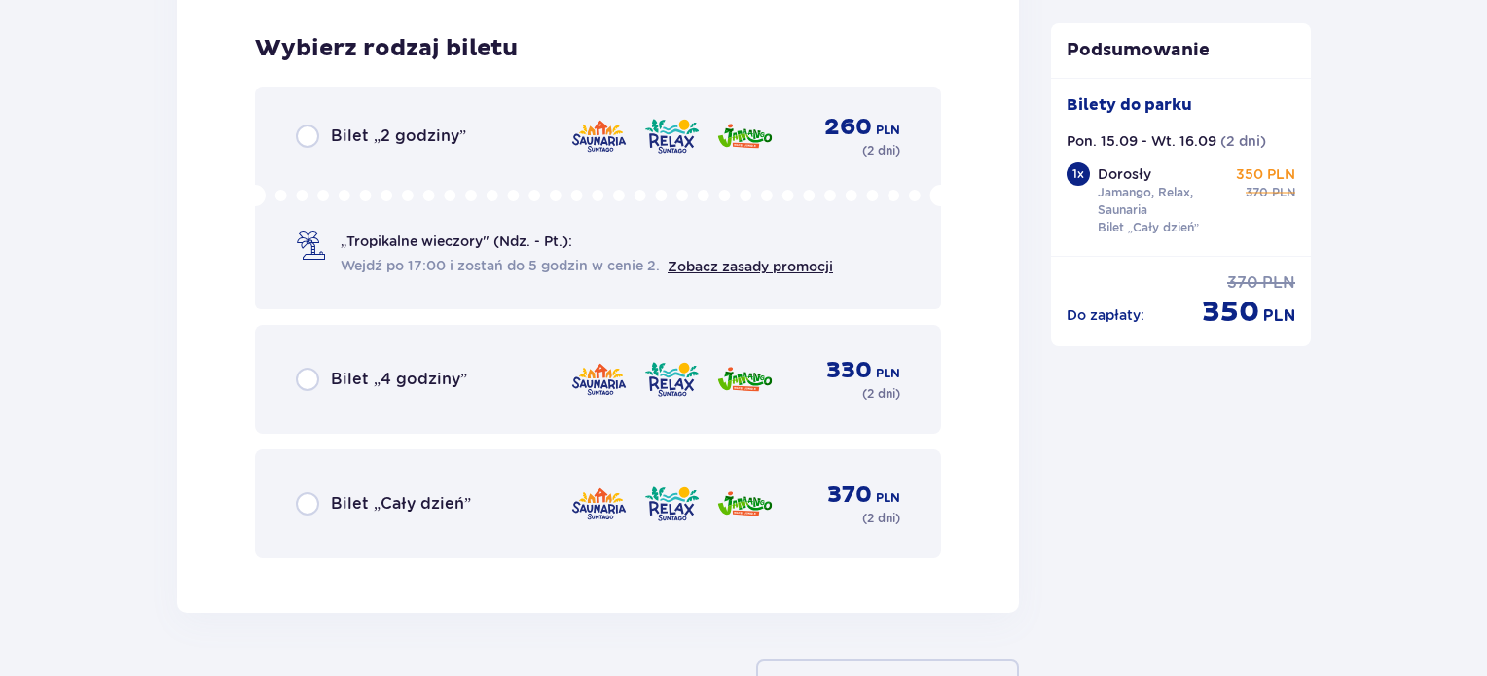
scroll to position [3190, 0]
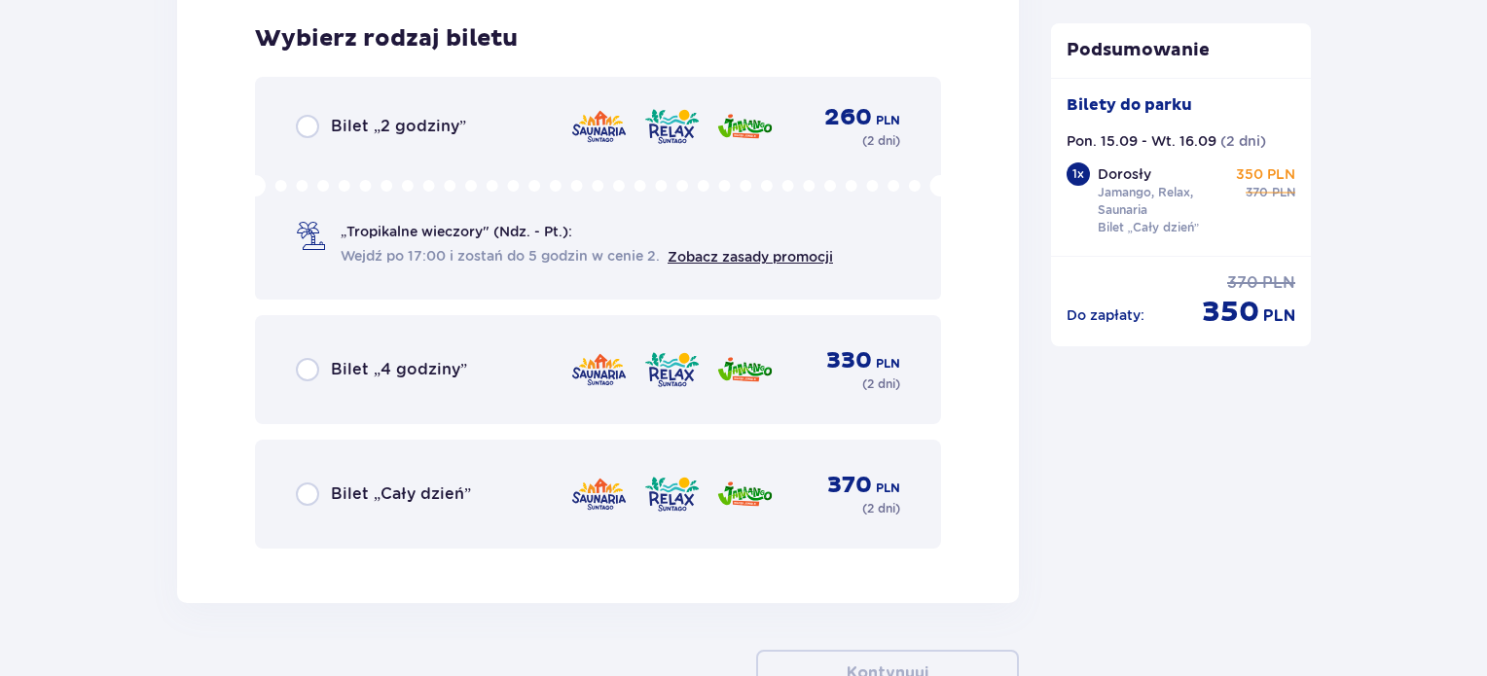
click at [326, 460] on div "Bilet „Cały dzień” 370 PLN ( 2 dni )" at bounding box center [598, 494] width 686 height 109
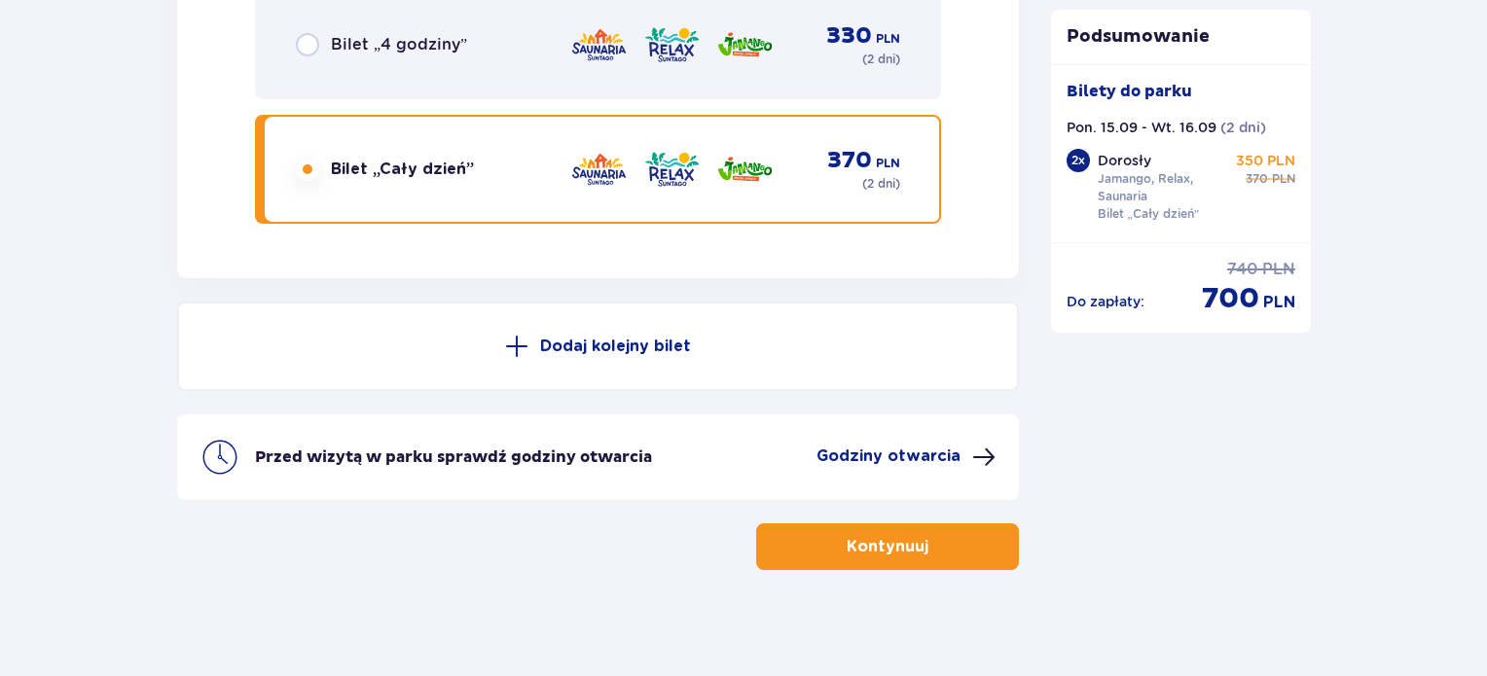
scroll to position [3523, 0]
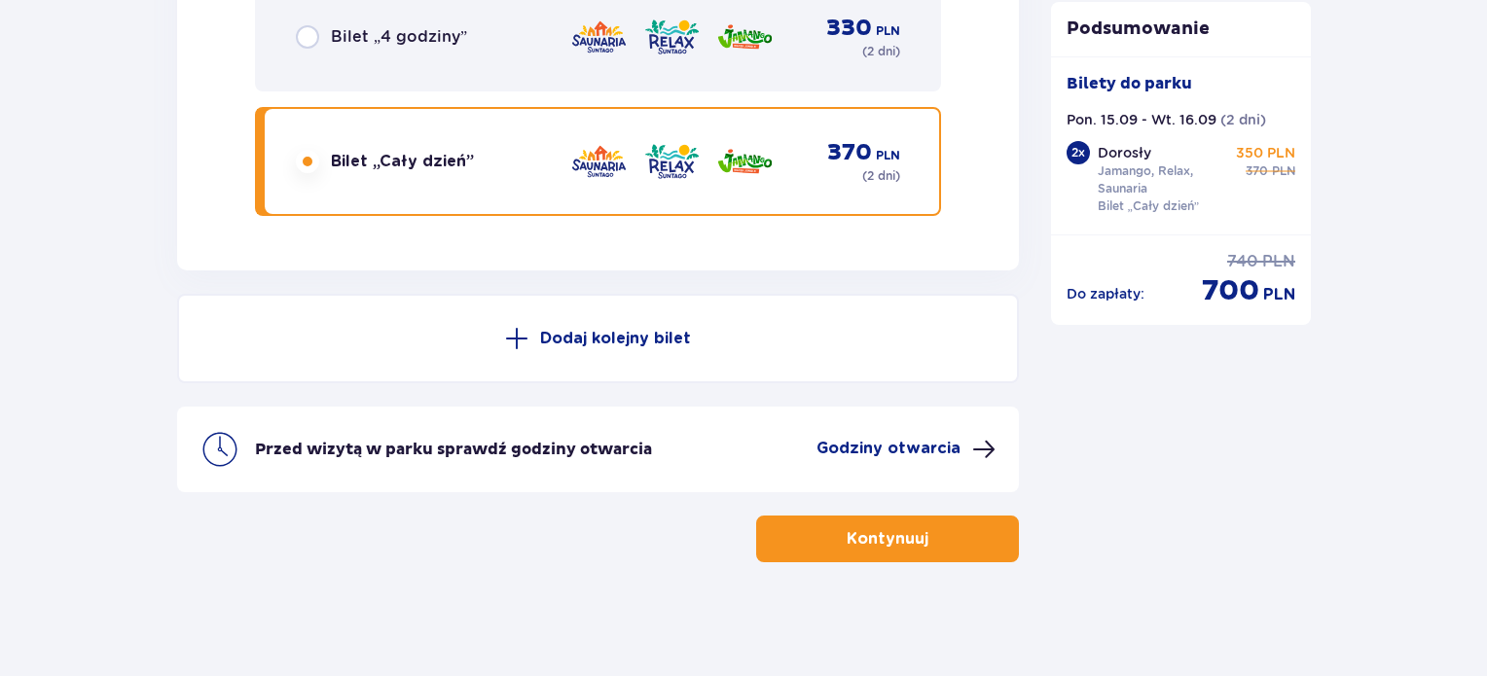
click at [571, 328] on p "Dodaj kolejny bilet" at bounding box center [615, 338] width 151 height 21
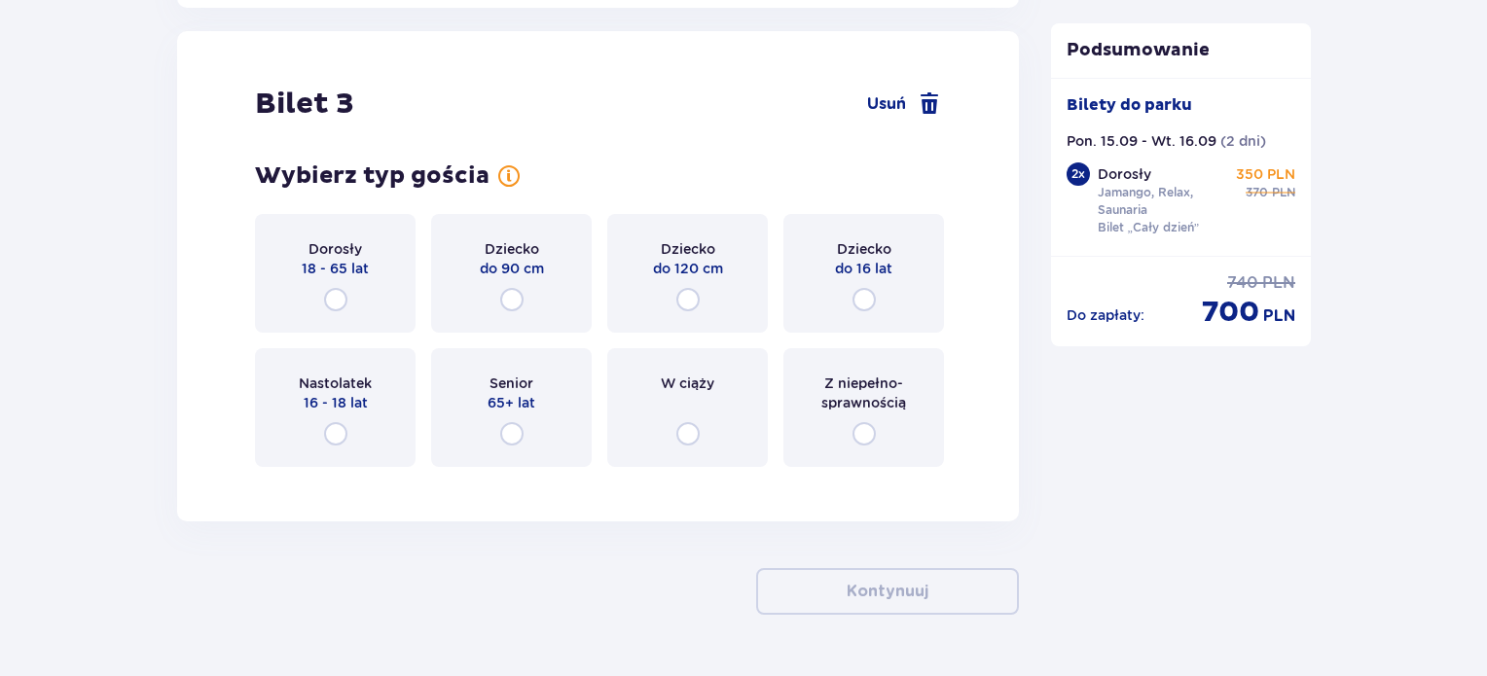
scroll to position [4026, 0]
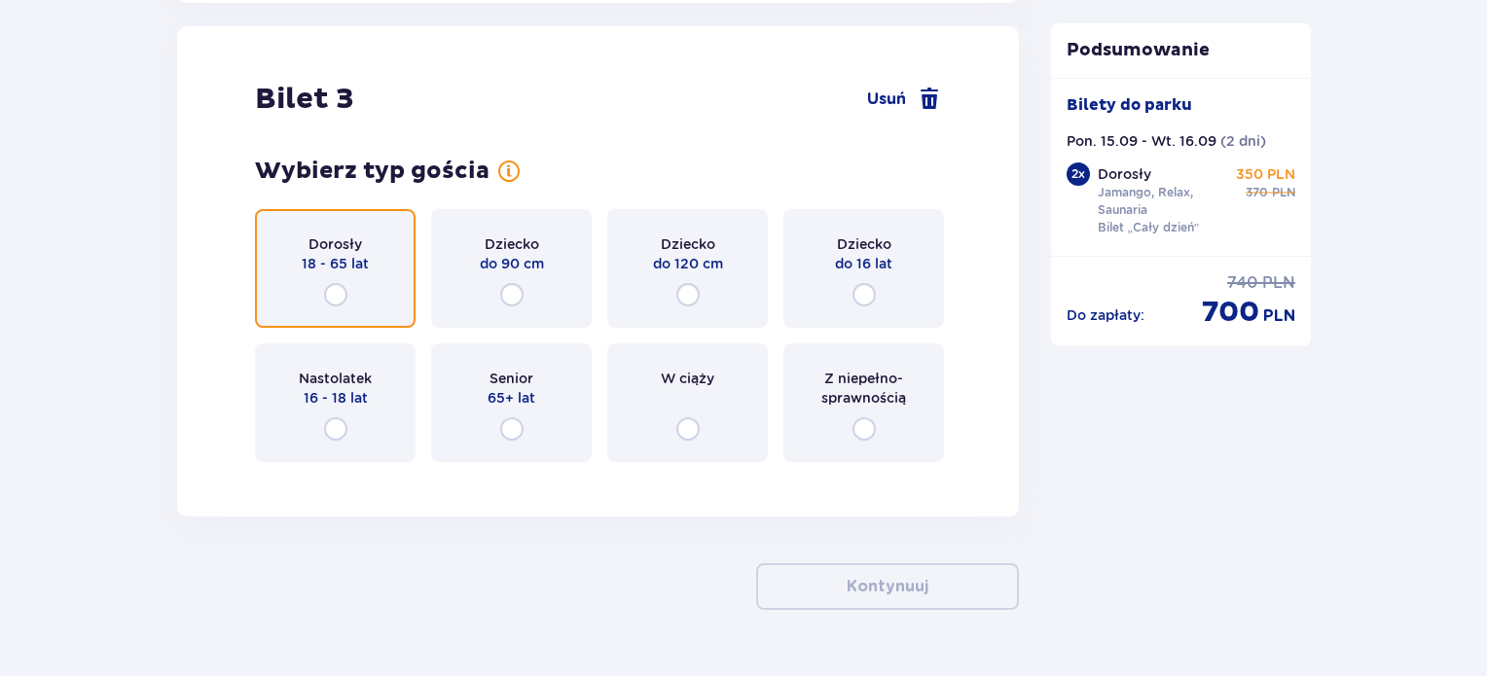
click at [335, 288] on input "radio" at bounding box center [335, 294] width 23 height 23
radio input "true"
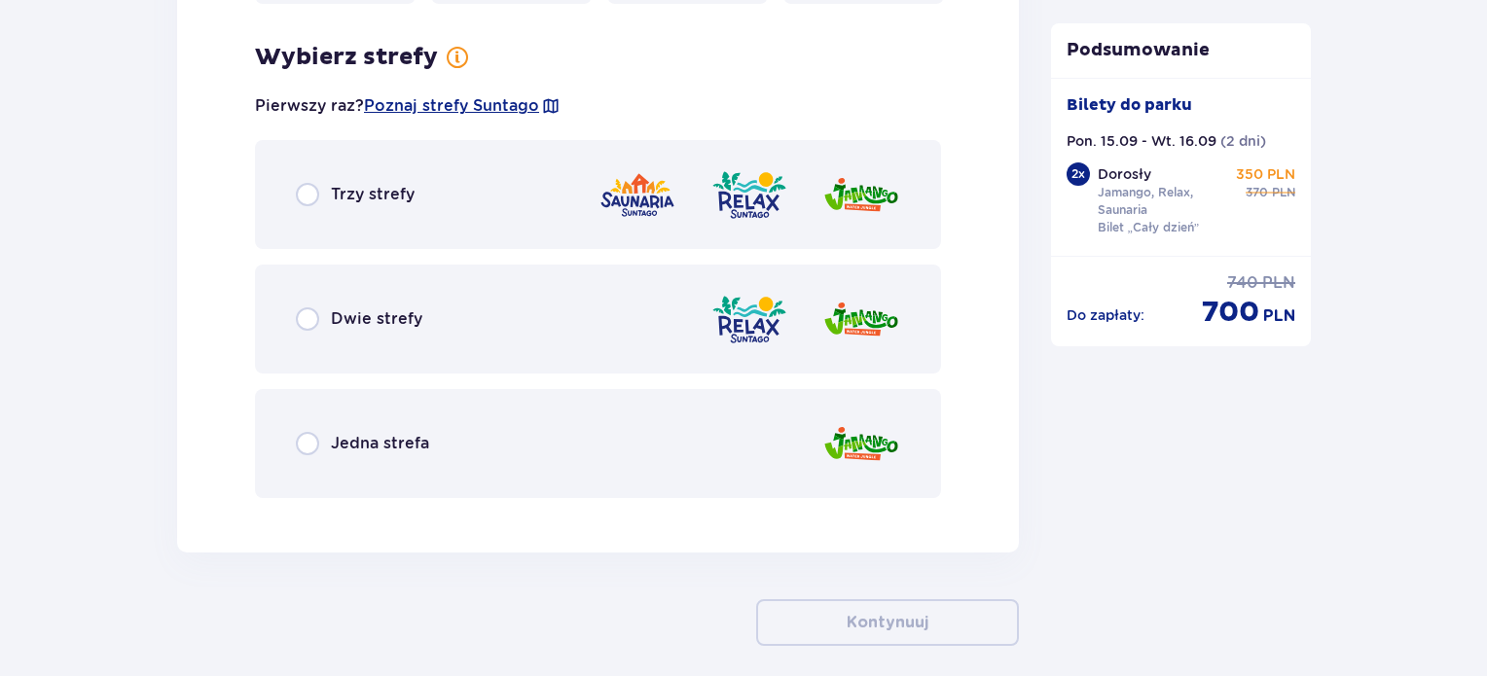
scroll to position [4501, 0]
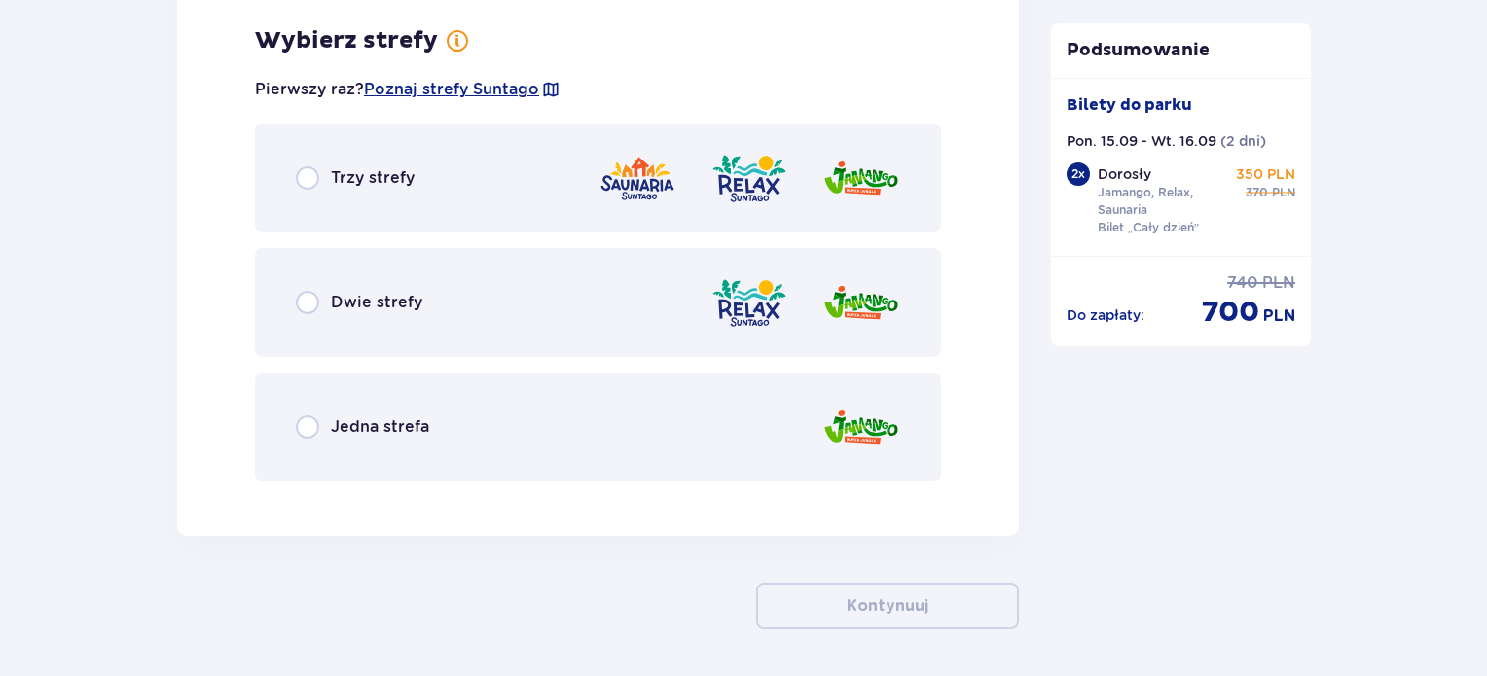
click at [307, 187] on div "Trzy strefy" at bounding box center [598, 178] width 686 height 109
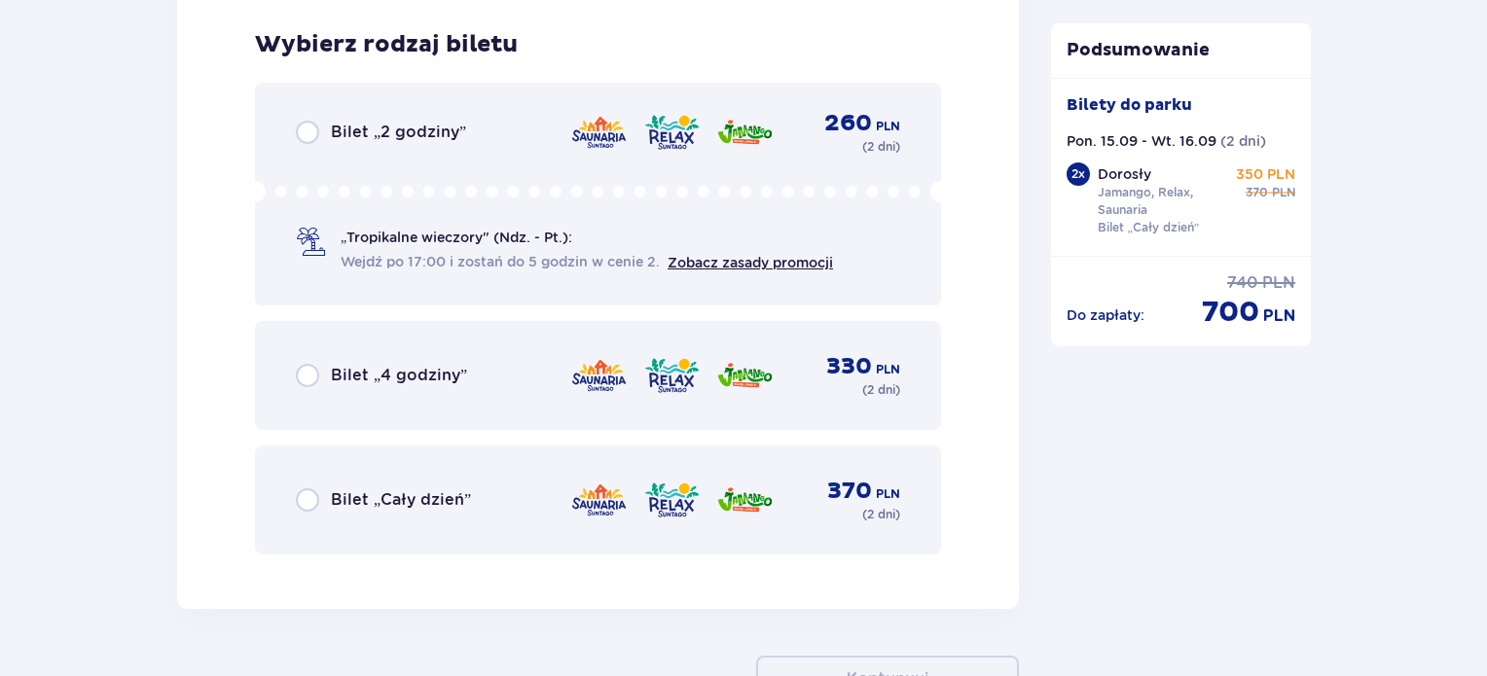
scroll to position [4995, 0]
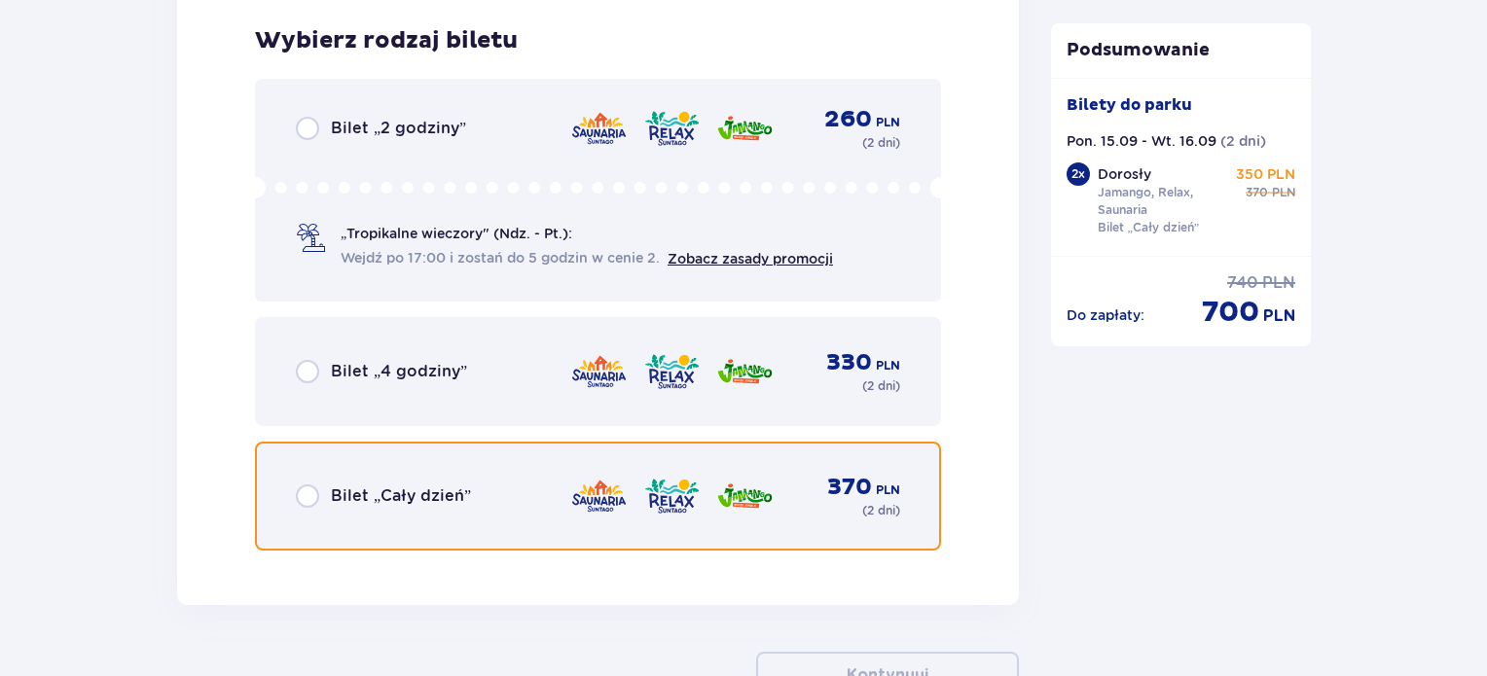
click at [307, 493] on input "radio" at bounding box center [307, 496] width 23 height 23
radio input "true"
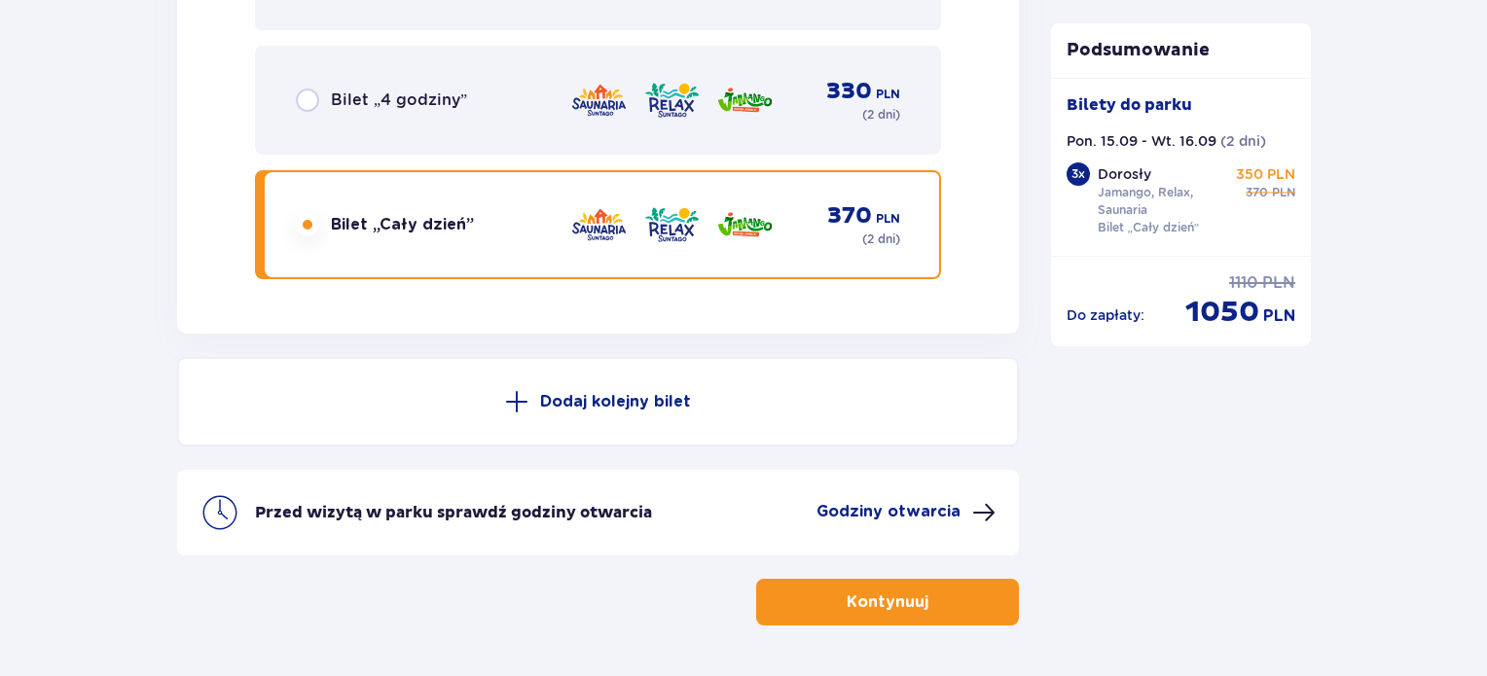
scroll to position [5266, 0]
click at [528, 392] on span at bounding box center [516, 401] width 23 height 23
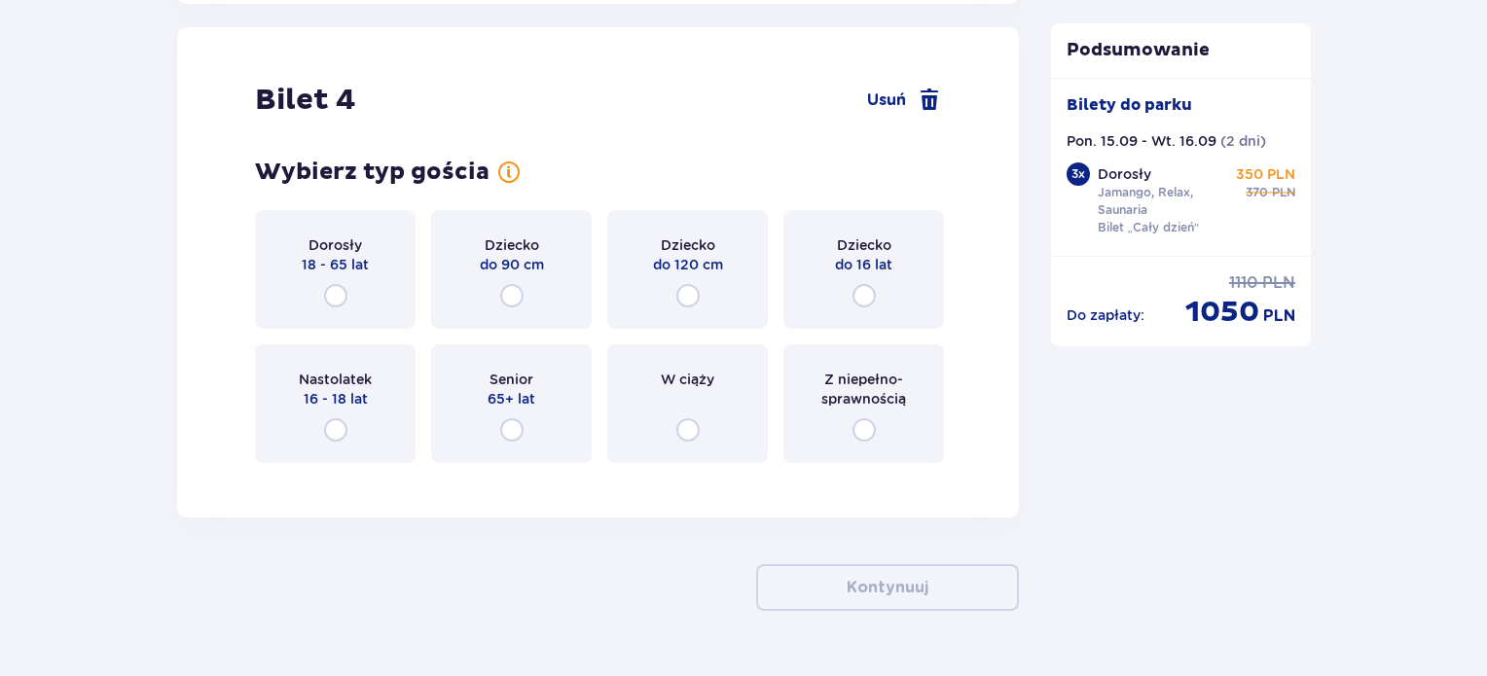
scroll to position [5597, 0]
click at [346, 295] on input "radio" at bounding box center [335, 294] width 23 height 23
radio input "true"
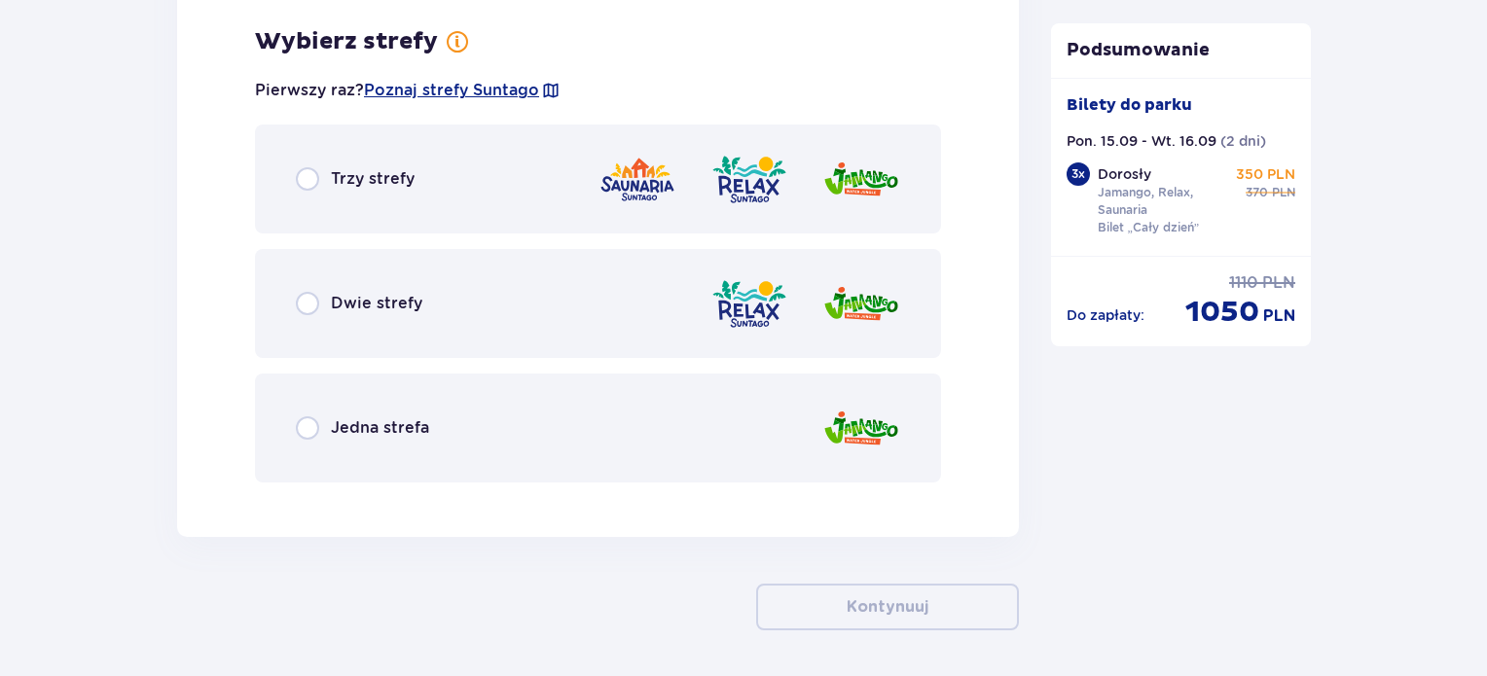
scroll to position [6072, 0]
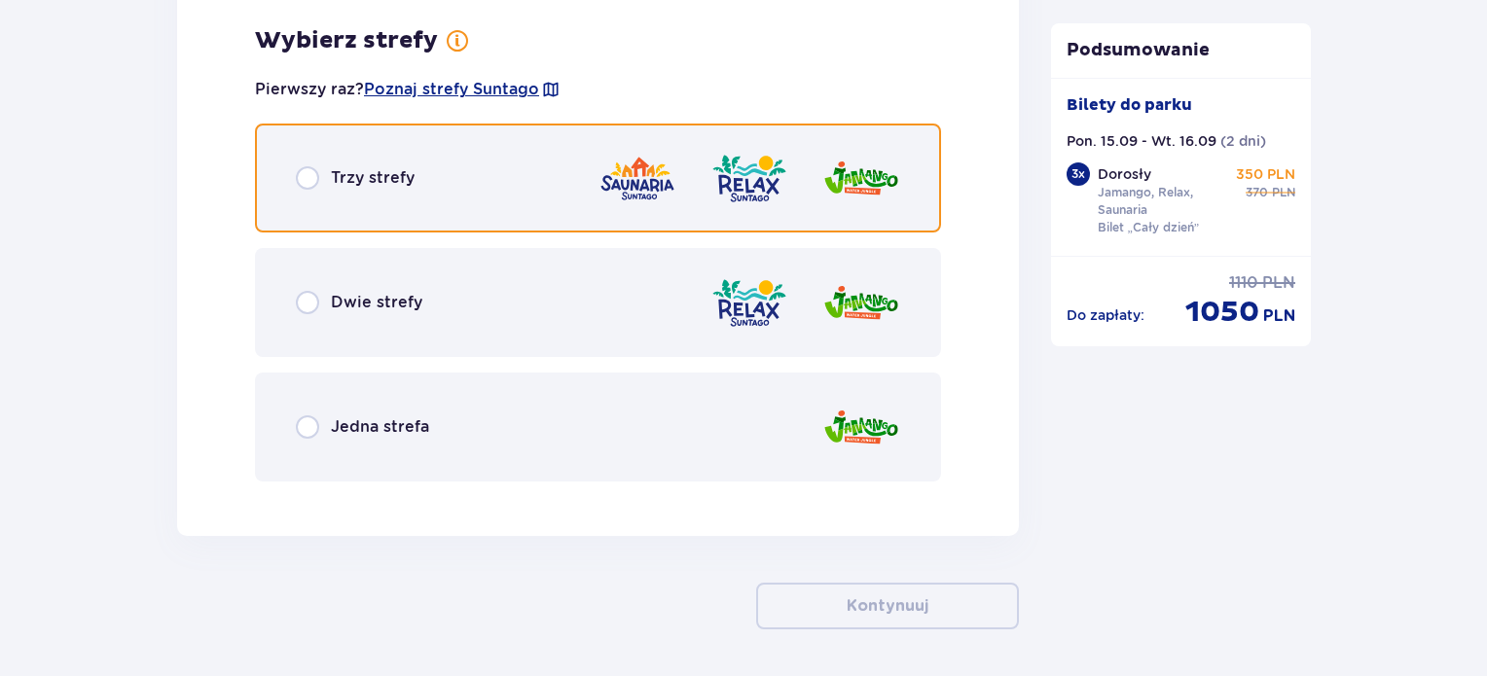
click at [309, 175] on input "radio" at bounding box center [307, 177] width 23 height 23
radio input "true"
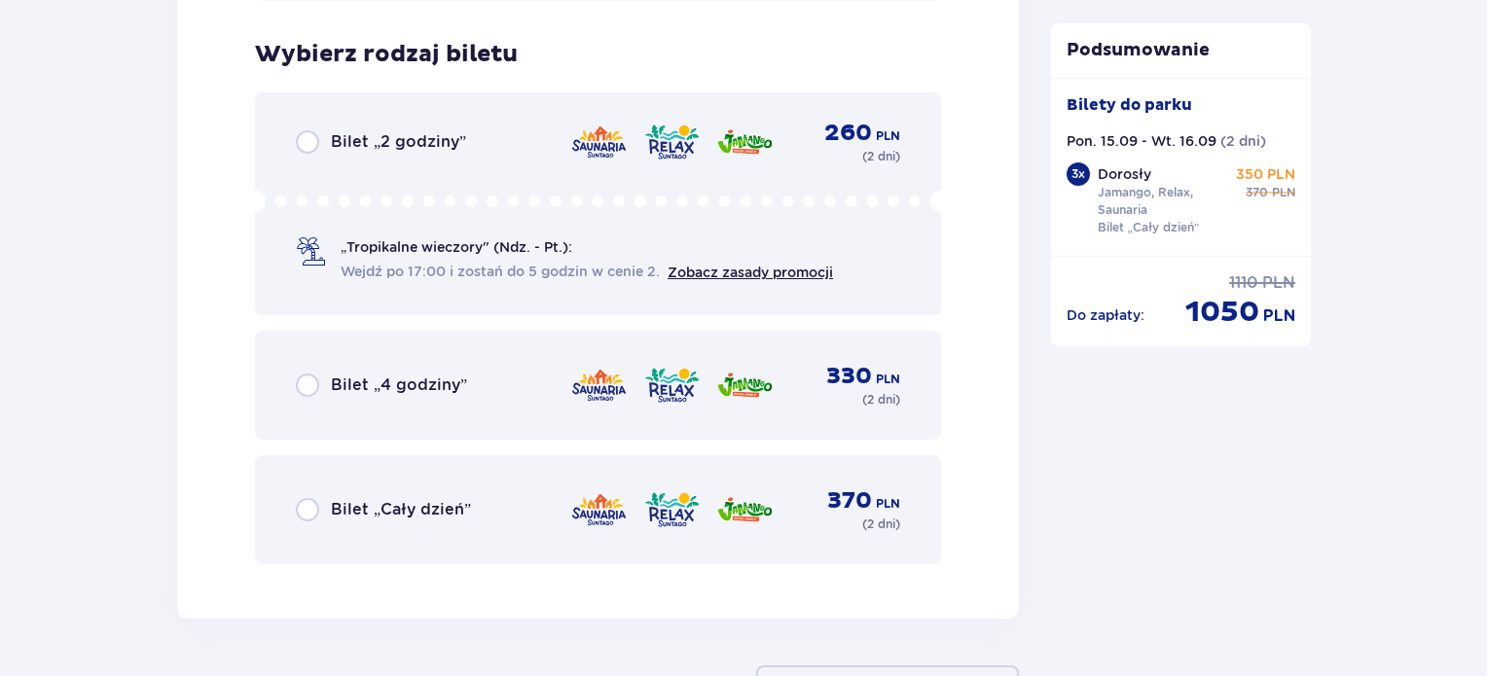
scroll to position [6566, 0]
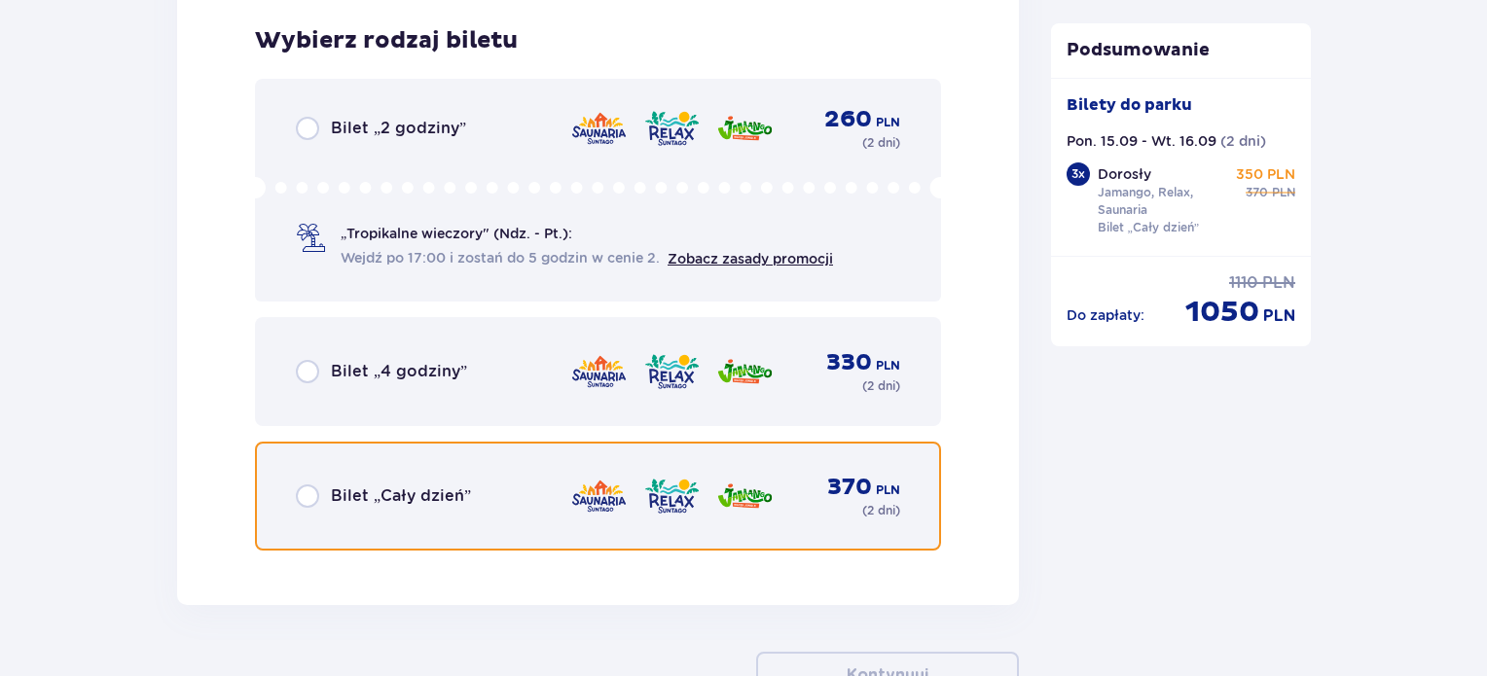
click at [307, 488] on input "radio" at bounding box center [307, 496] width 23 height 23
radio input "true"
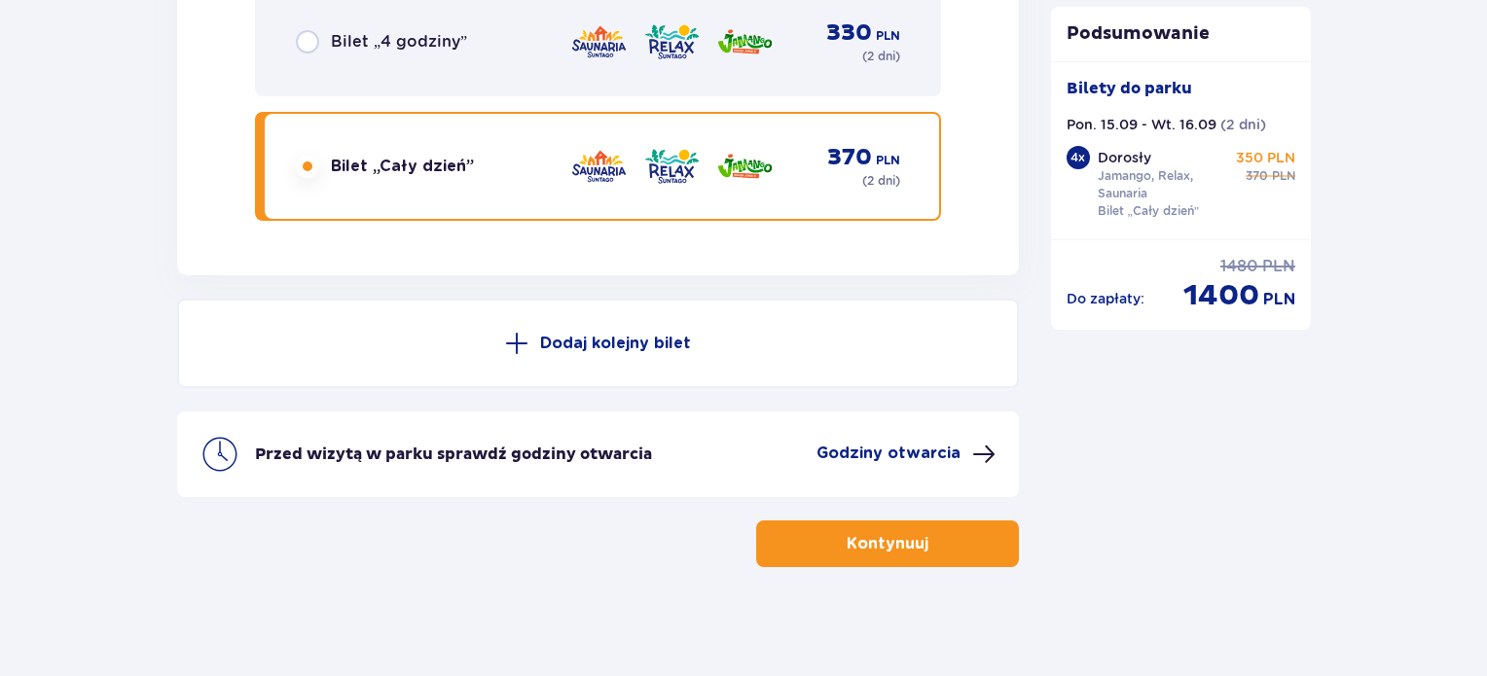
scroll to position [6899, 0]
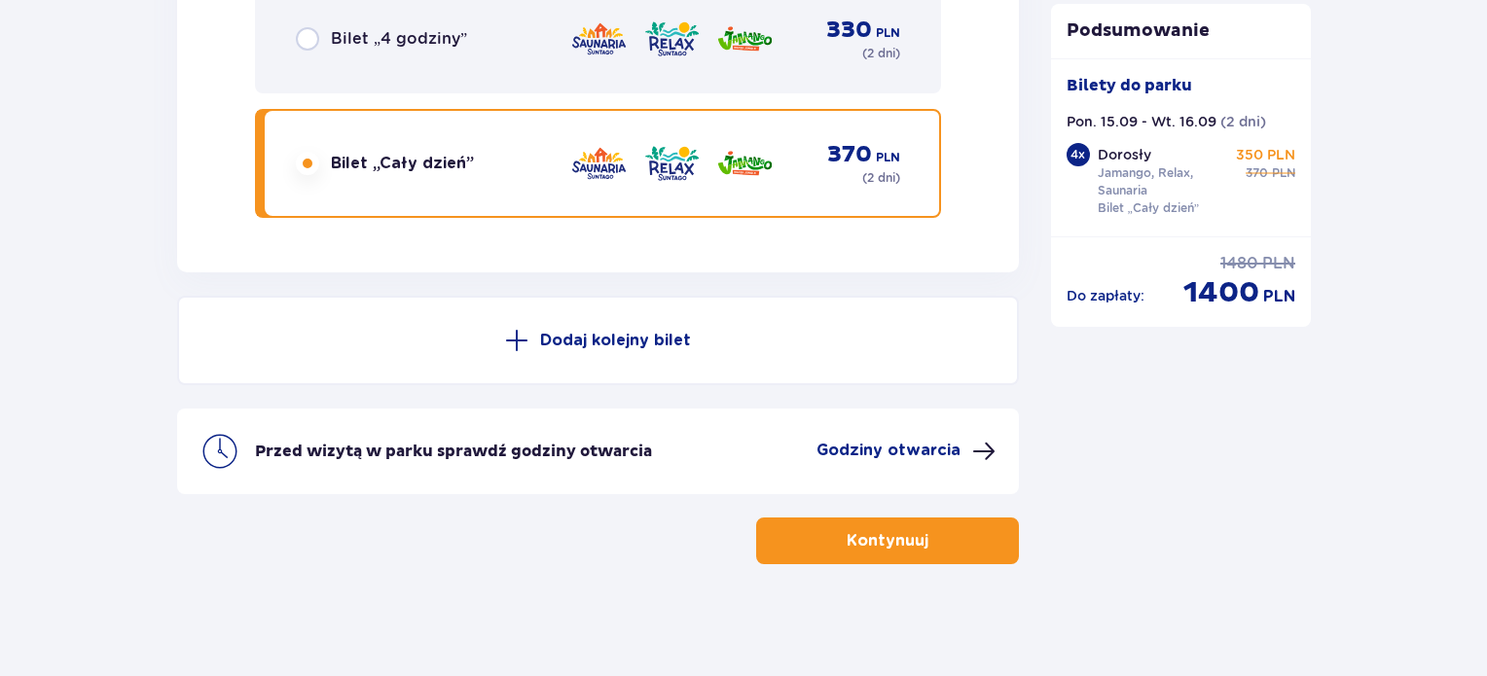
click at [891, 518] on button "Kontynuuj" at bounding box center [887, 541] width 263 height 47
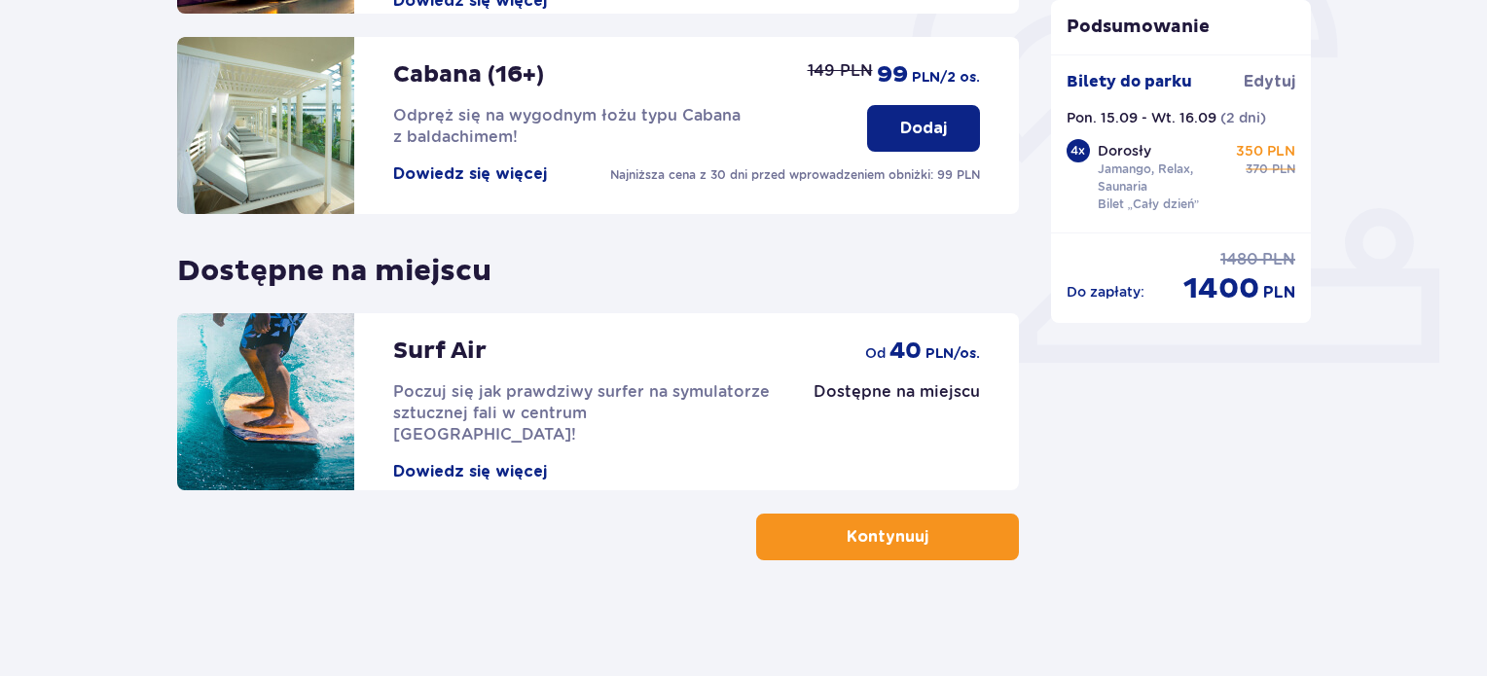
scroll to position [642, 0]
click at [878, 526] on p "Kontynuuj" at bounding box center [888, 536] width 82 height 21
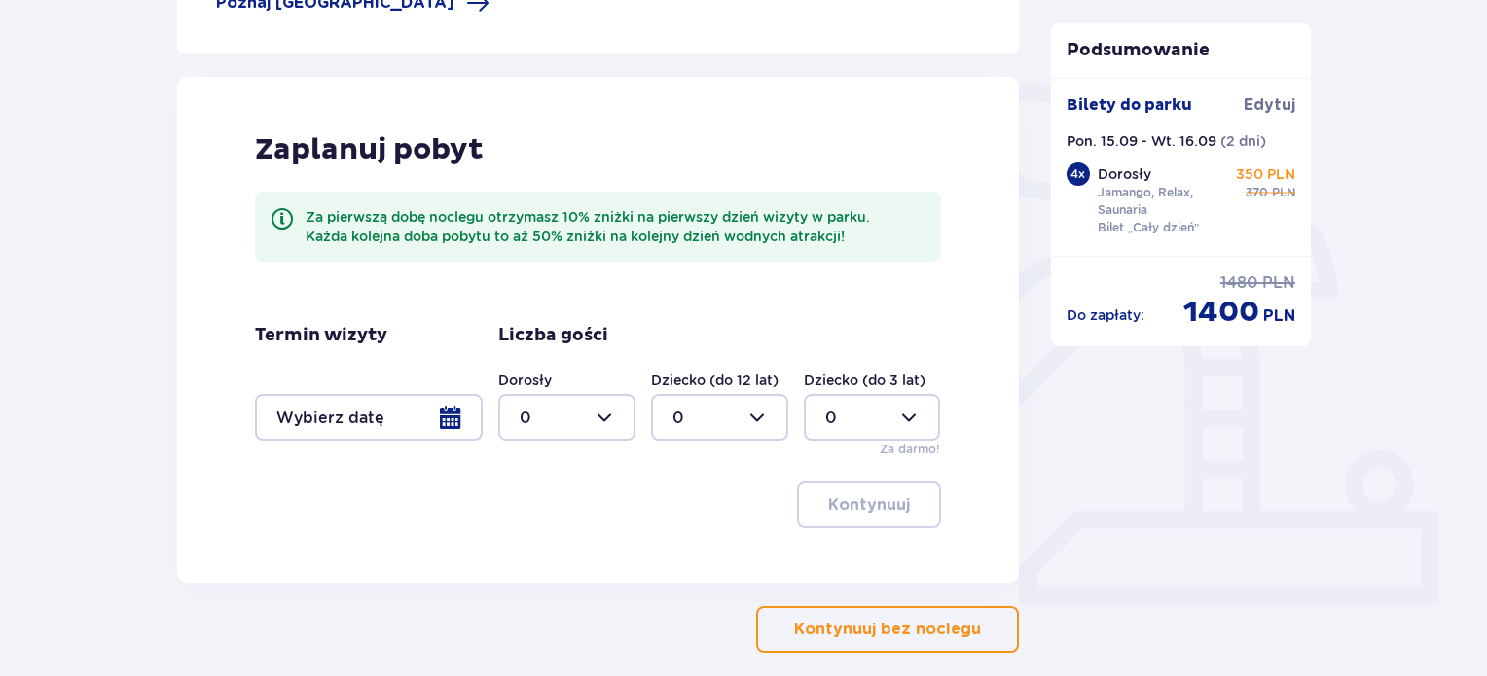
scroll to position [401, 0]
click at [436, 423] on div at bounding box center [369, 416] width 228 height 47
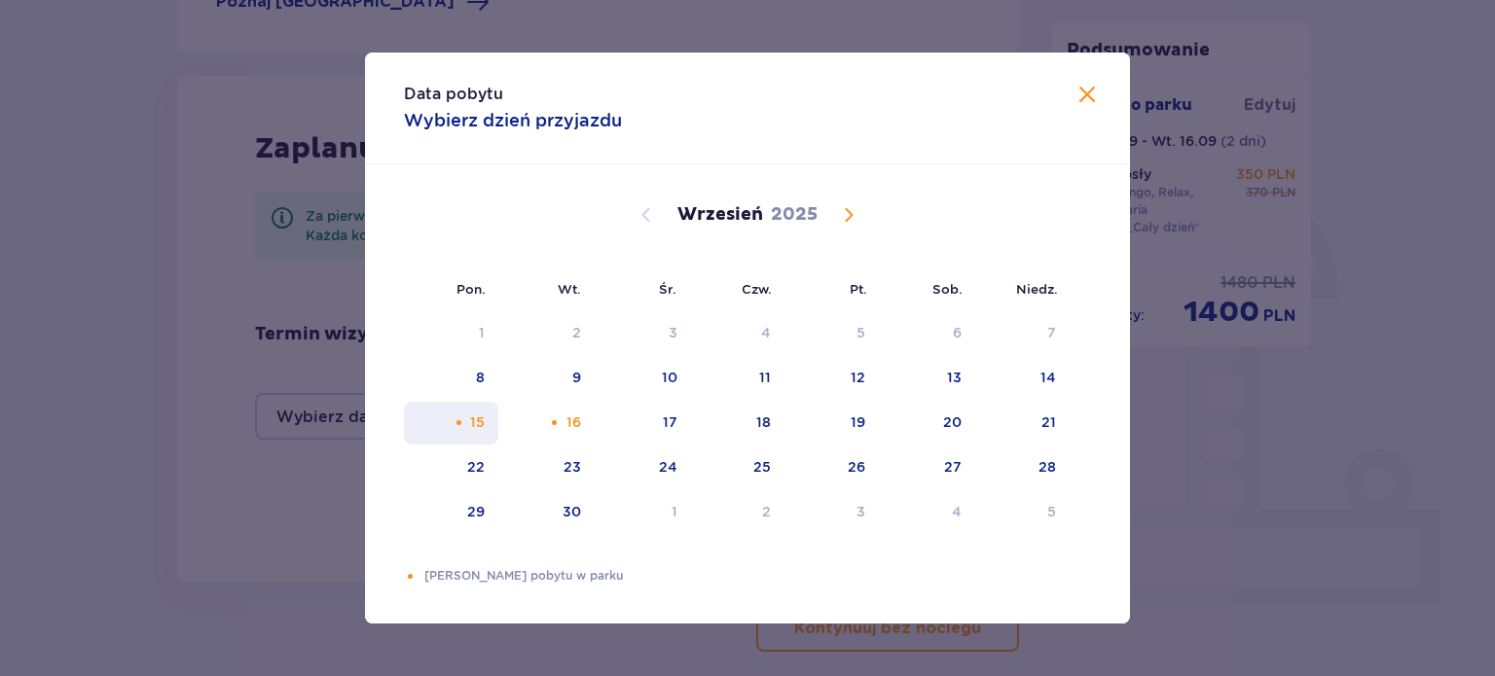
click at [473, 423] on div "15" at bounding box center [477, 422] width 15 height 19
click at [642, 416] on div "17" at bounding box center [643, 423] width 96 height 43
type input "[DATE] - [DATE]"
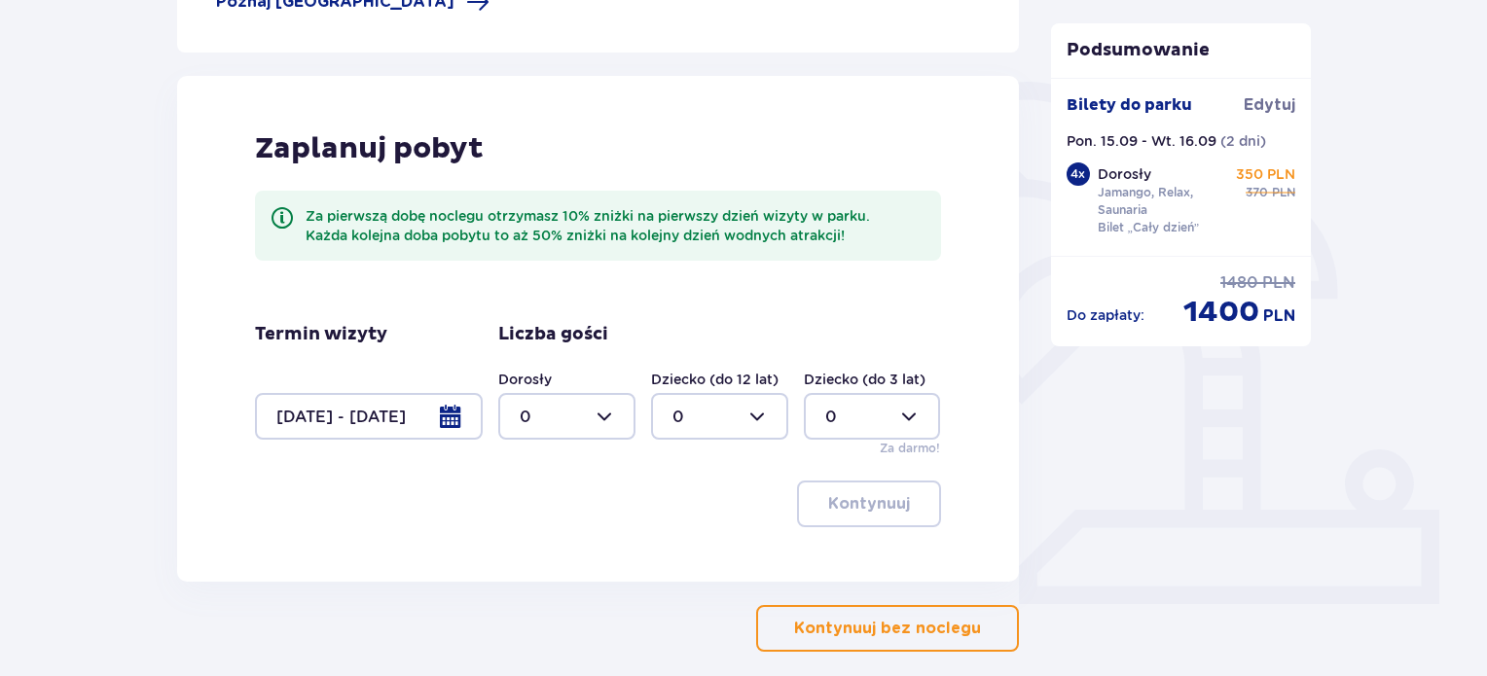
click at [622, 414] on div at bounding box center [566, 416] width 137 height 47
click at [527, 582] on p "4" at bounding box center [525, 592] width 11 height 21
type input "4"
click at [895, 504] on button "Kontynuuj" at bounding box center [869, 504] width 144 height 47
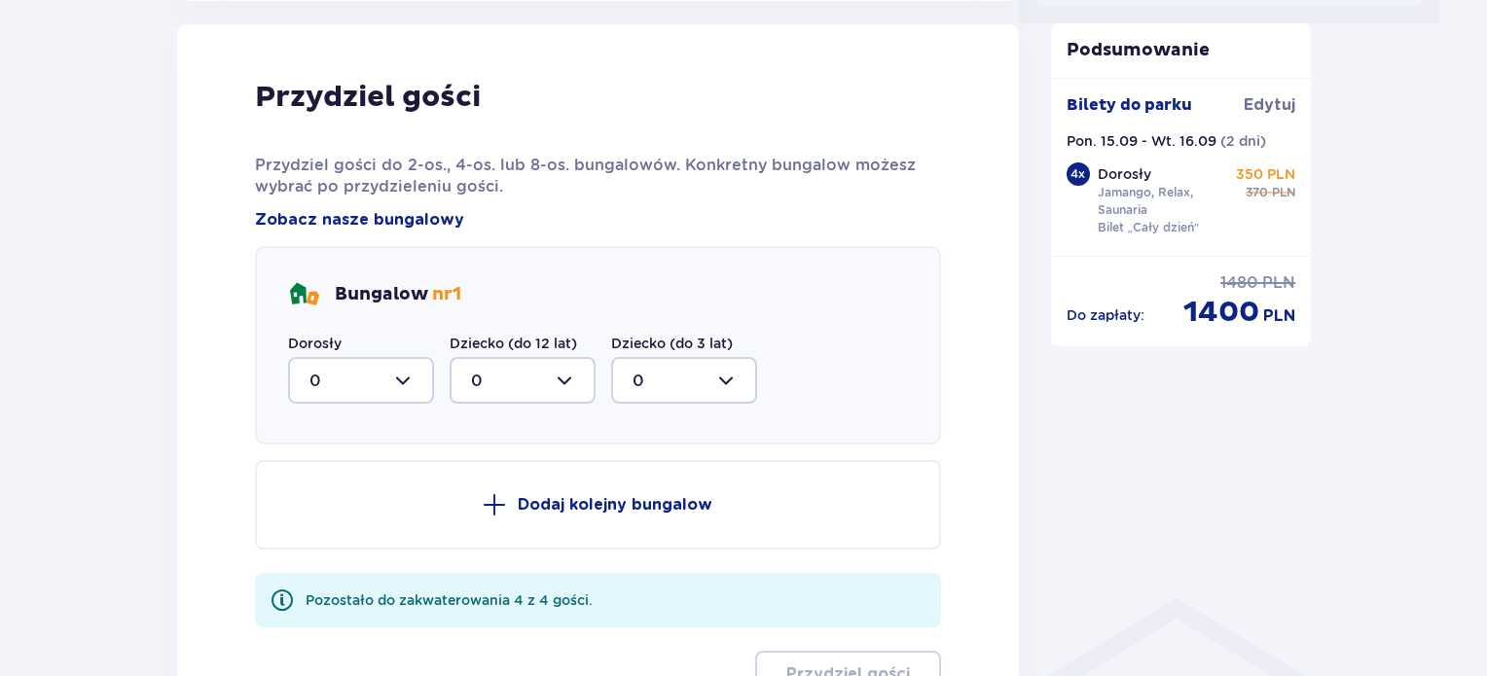
scroll to position [983, 0]
click at [408, 383] on div at bounding box center [361, 379] width 146 height 47
click at [327, 573] on div "4" at bounding box center [360, 570] width 103 height 21
type input "4"
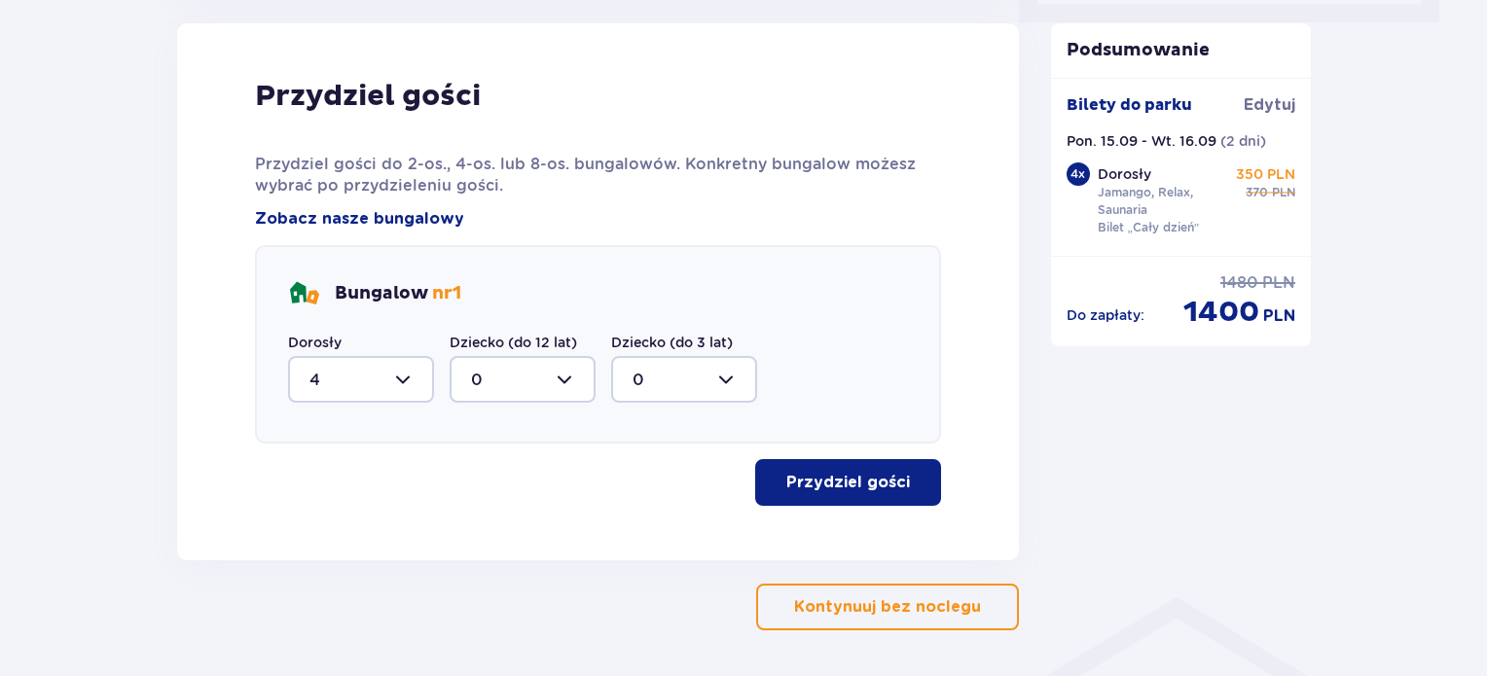
click at [849, 472] on p "Przydziel gości" at bounding box center [848, 482] width 124 height 21
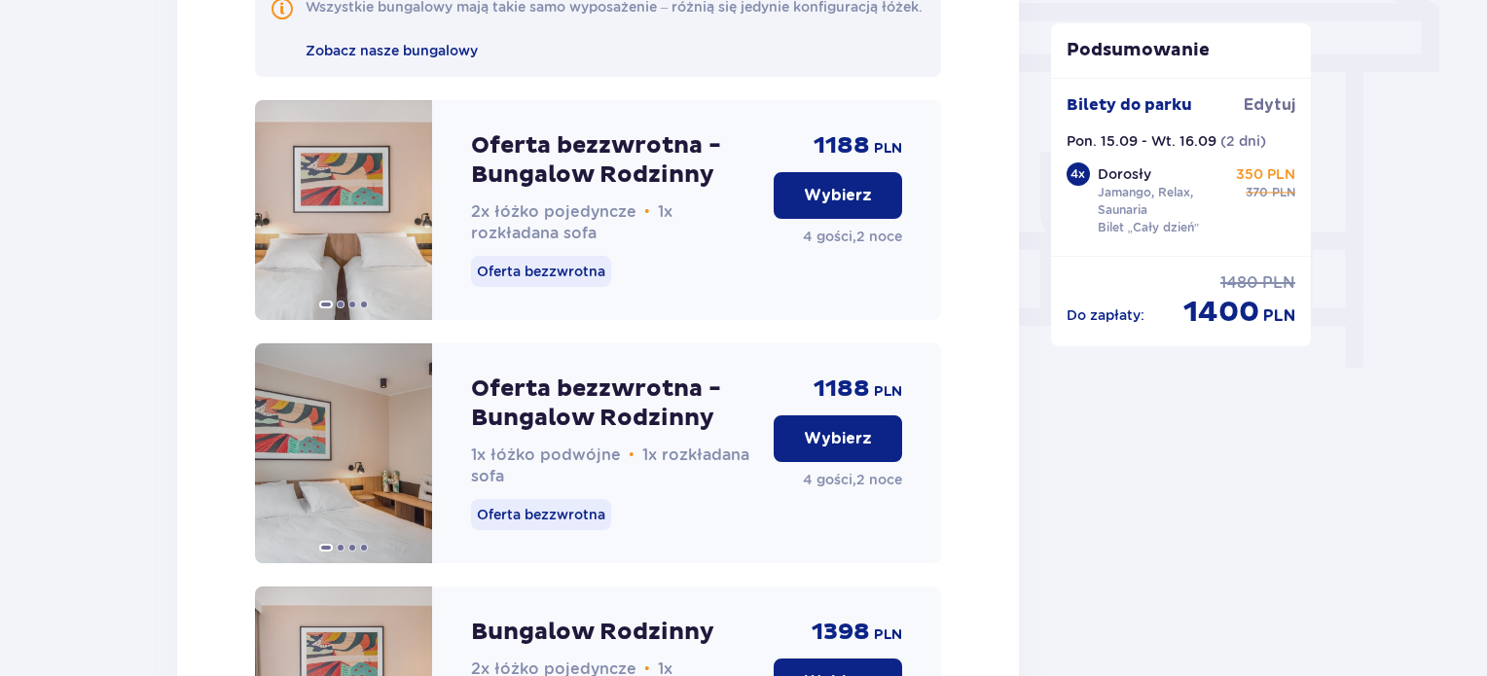
scroll to position [1649, 0]
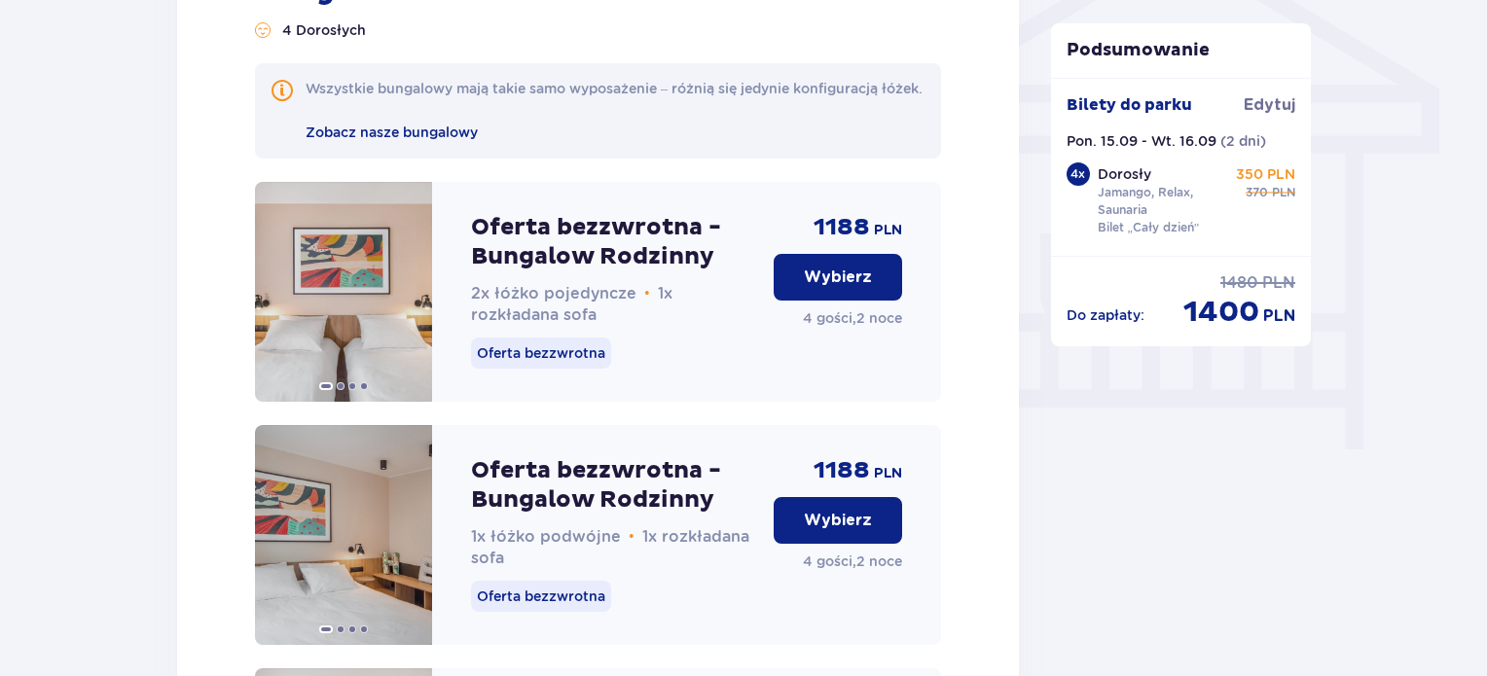
click at [851, 288] on p "Wybierz" at bounding box center [838, 277] width 68 height 21
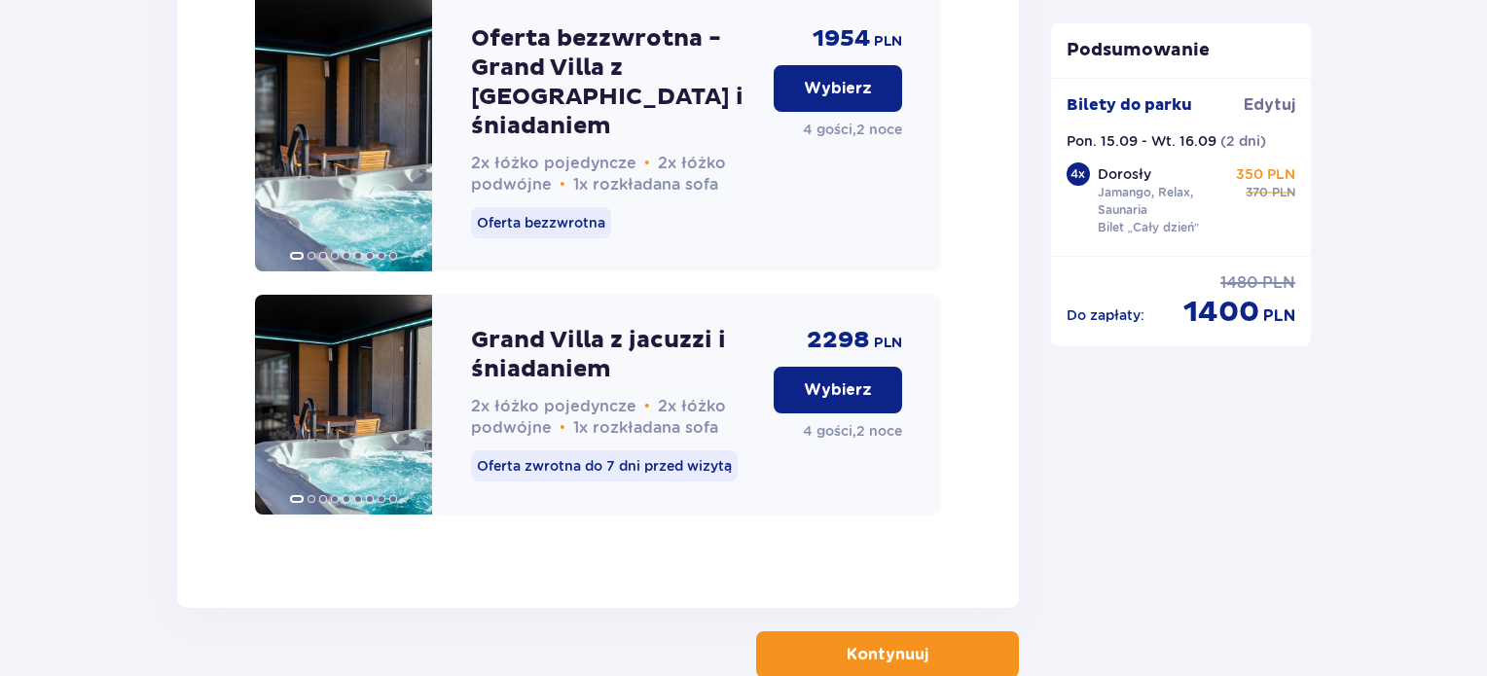
scroll to position [4362, 0]
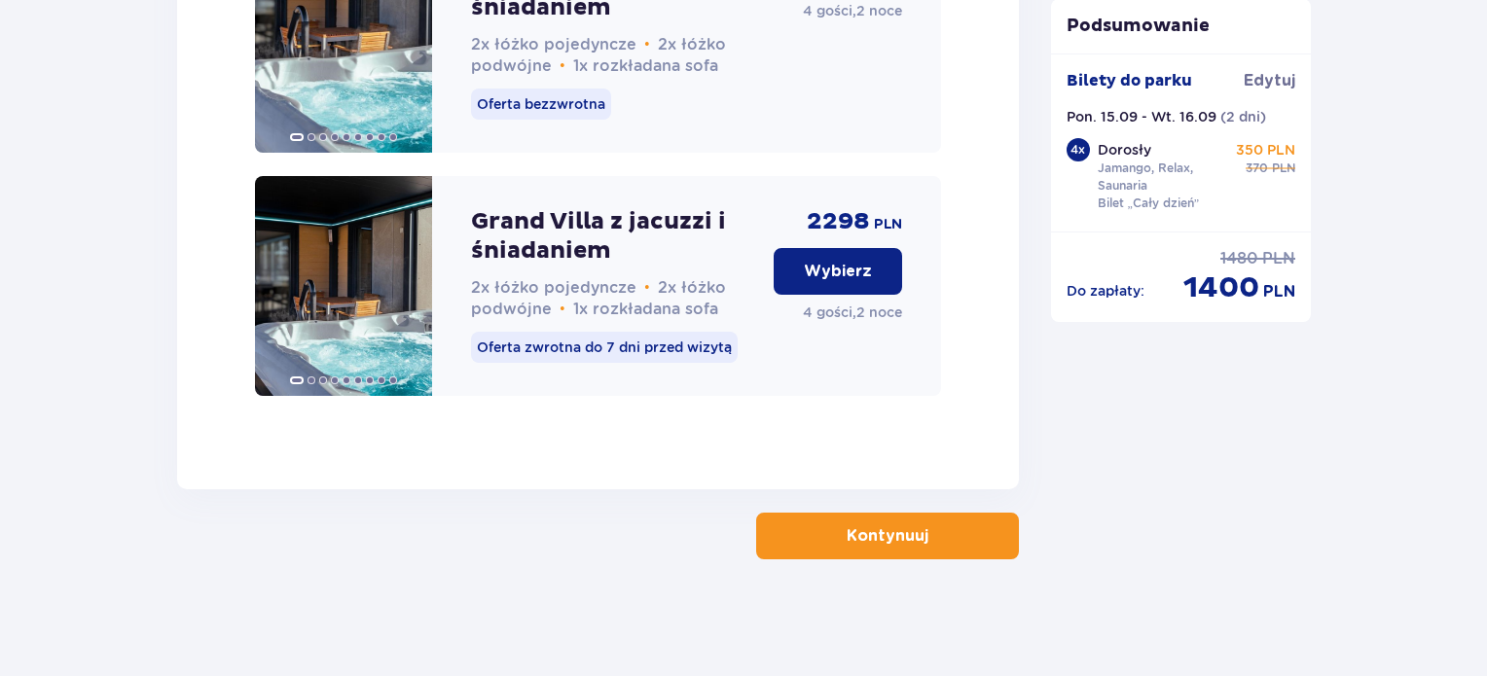
click at [917, 553] on button "Kontynuuj" at bounding box center [887, 536] width 263 height 47
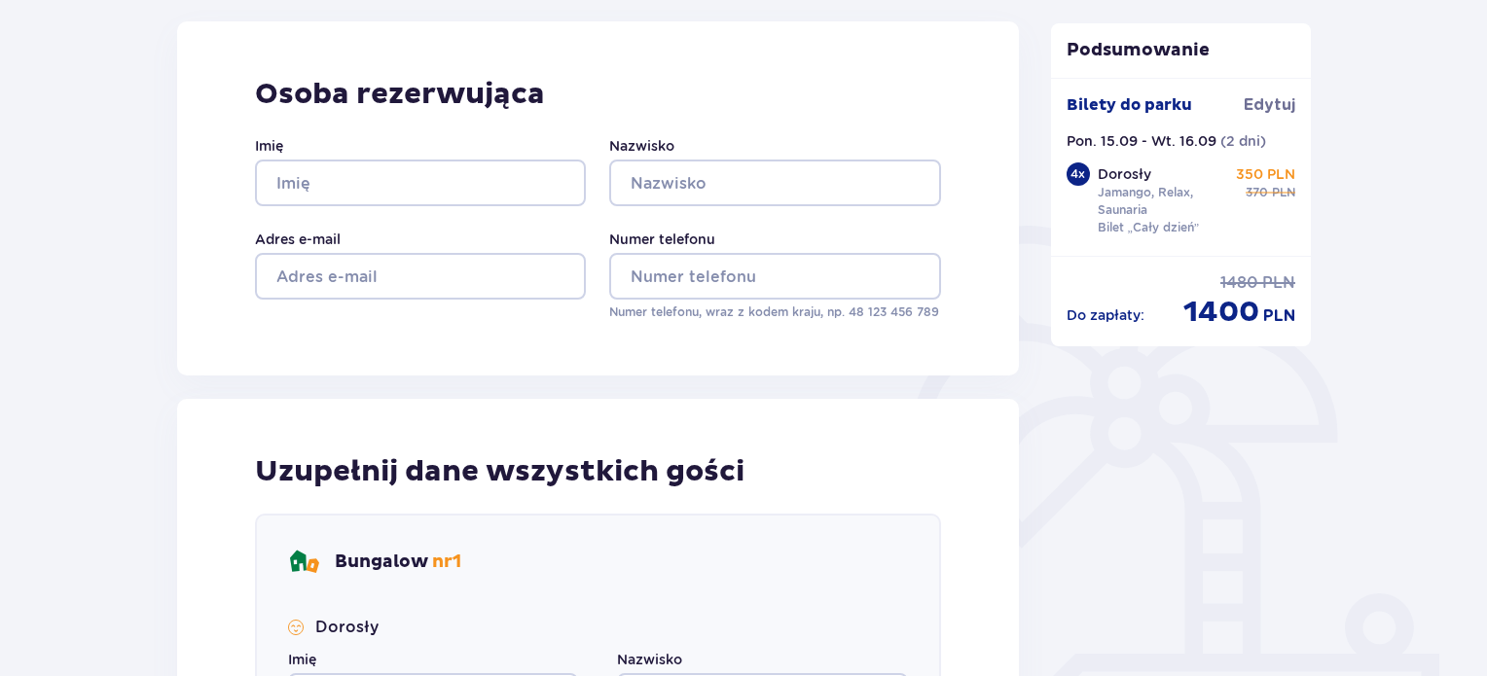
scroll to position [255, 0]
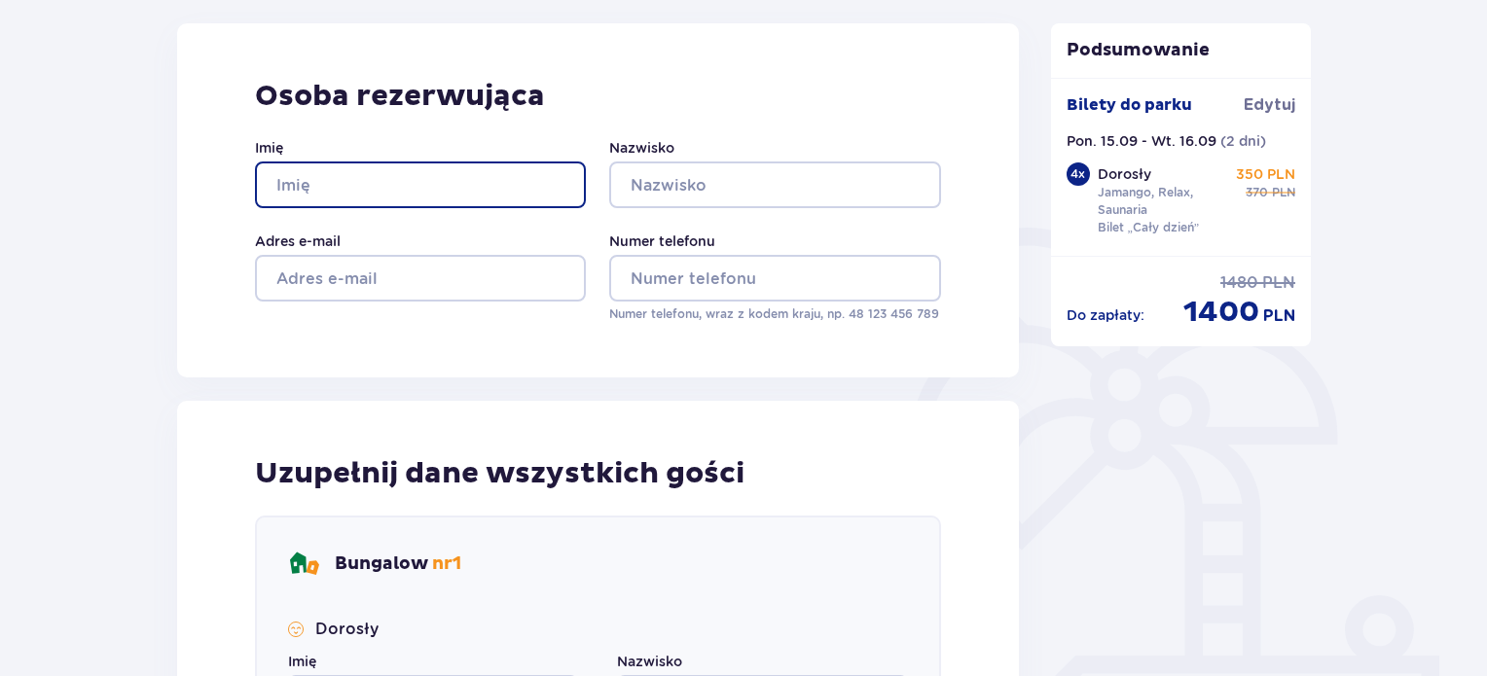
click at [496, 191] on input "Imię" at bounding box center [420, 185] width 331 height 47
type input "Sandra"
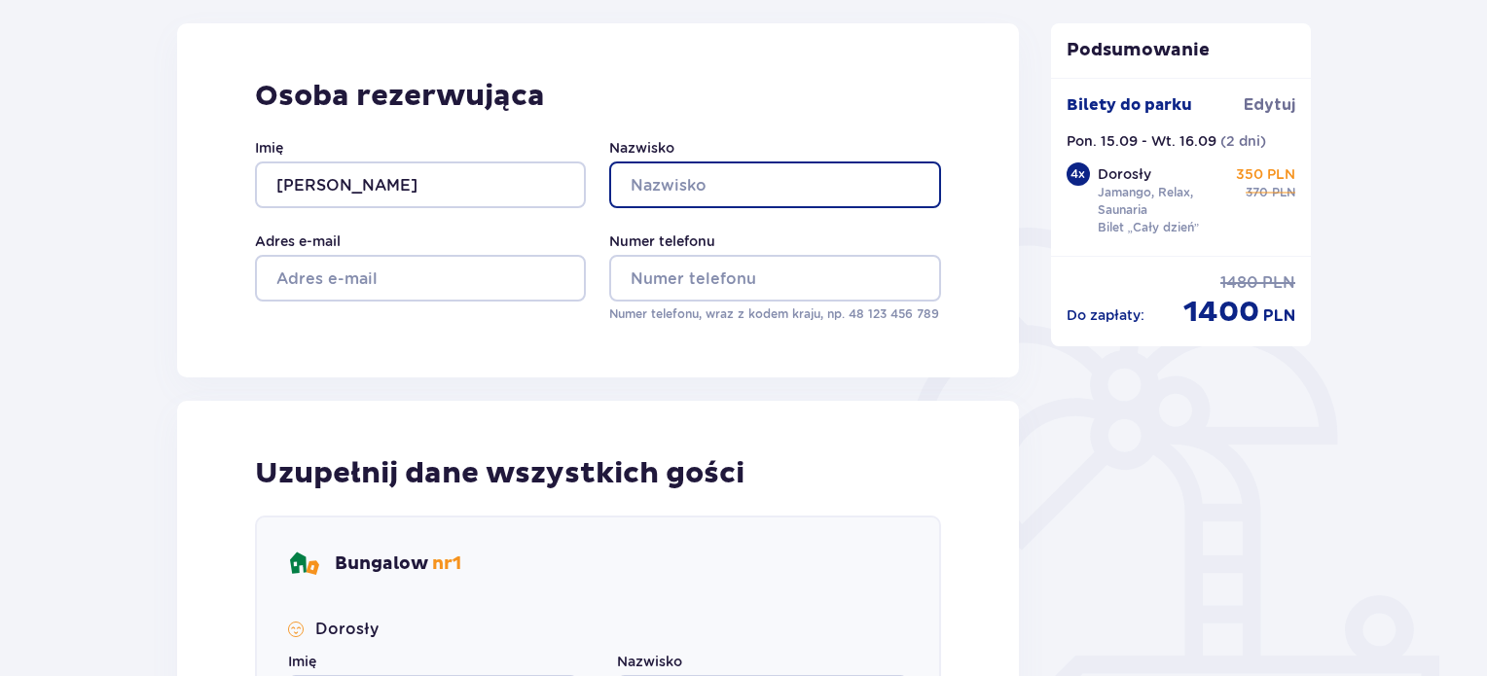
type input "Widerowska"
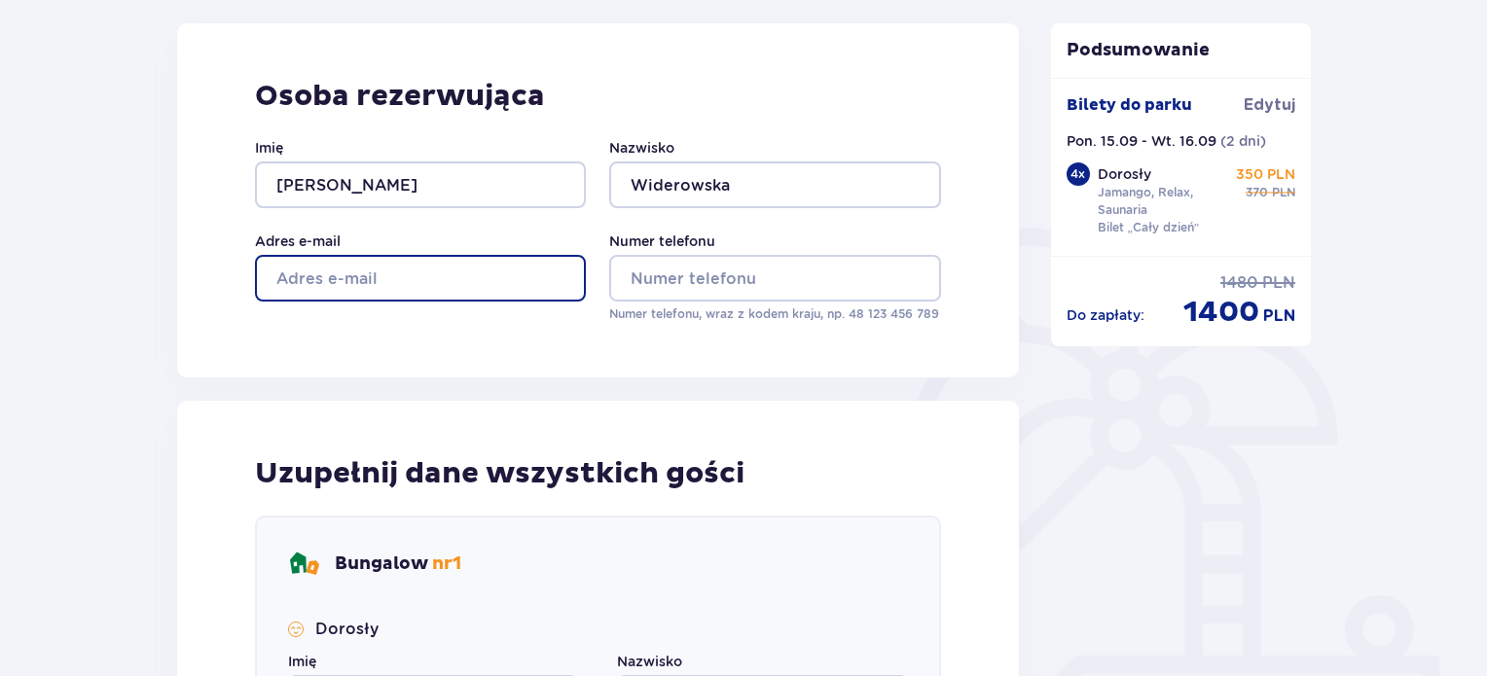
type input "sandrawiderowska1@gmail.com"
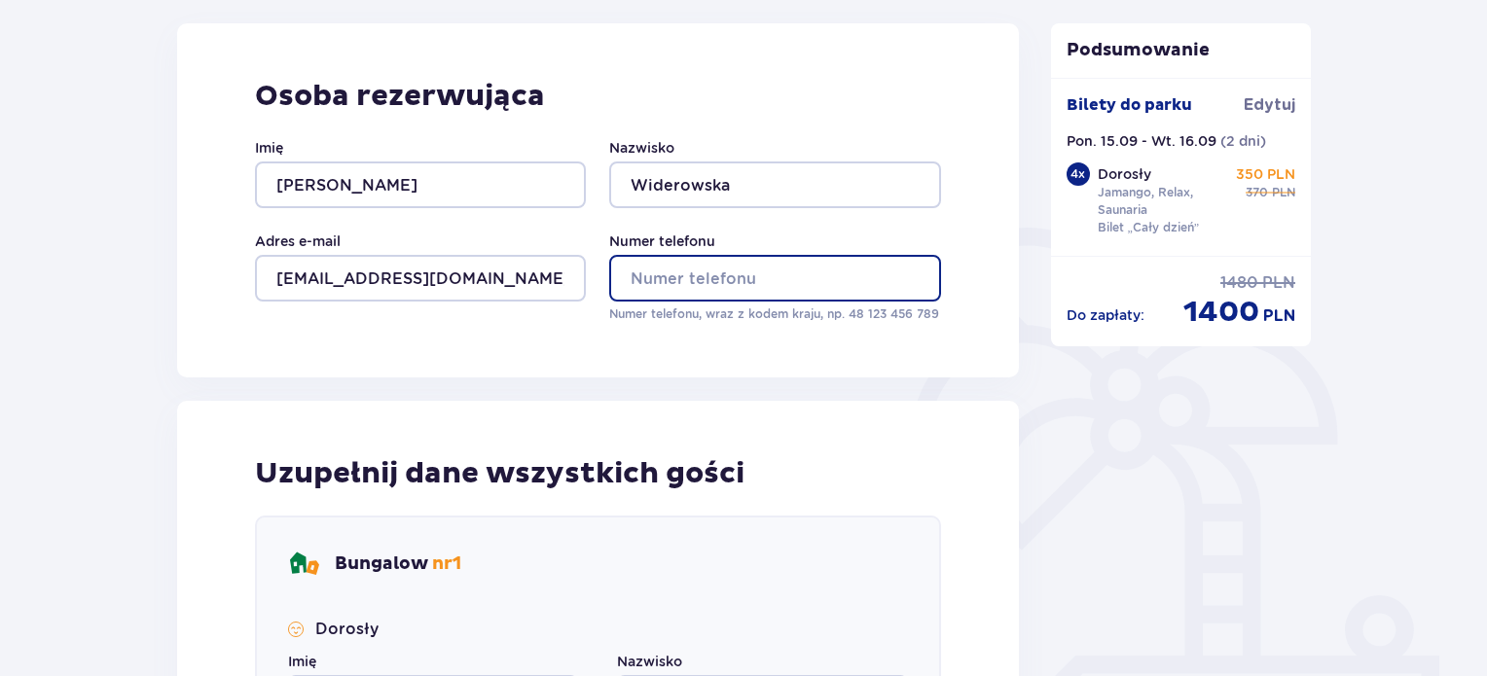
type input "733760222"
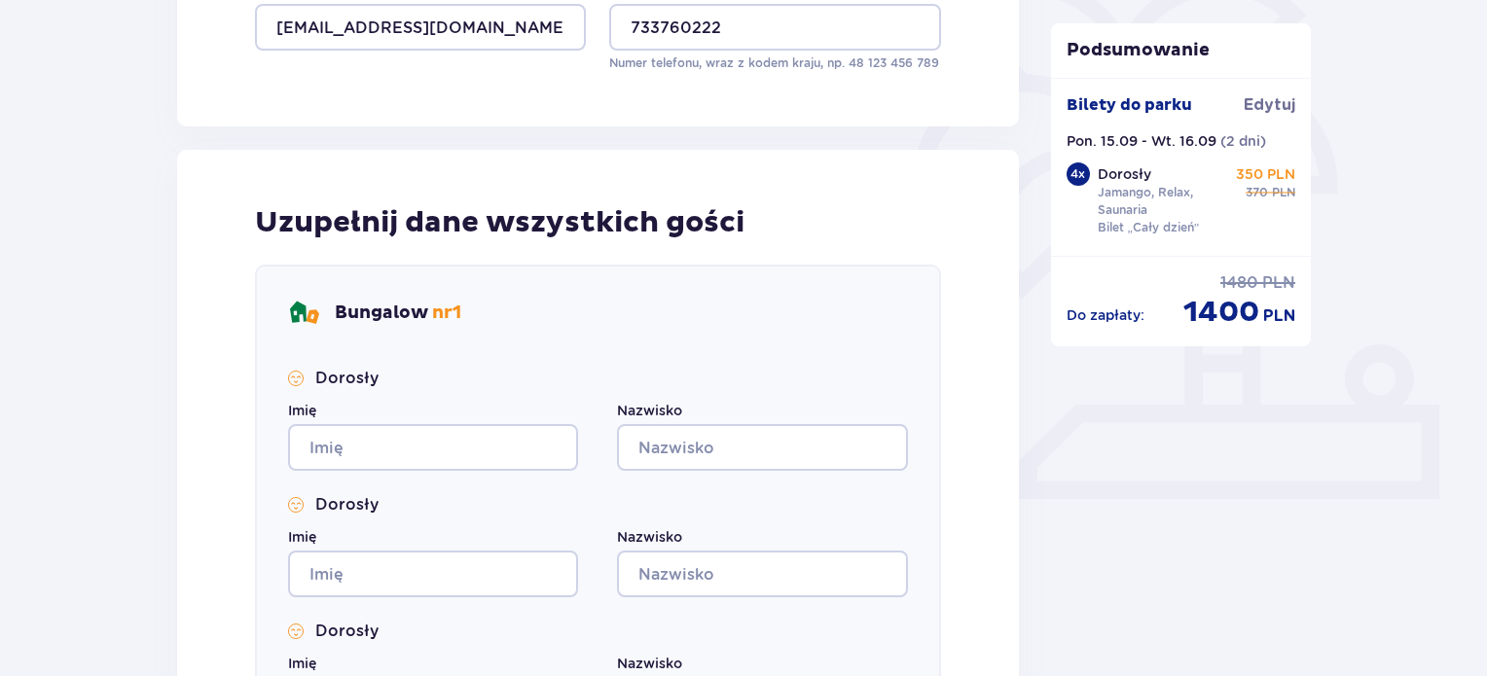
scroll to position [510, 0]
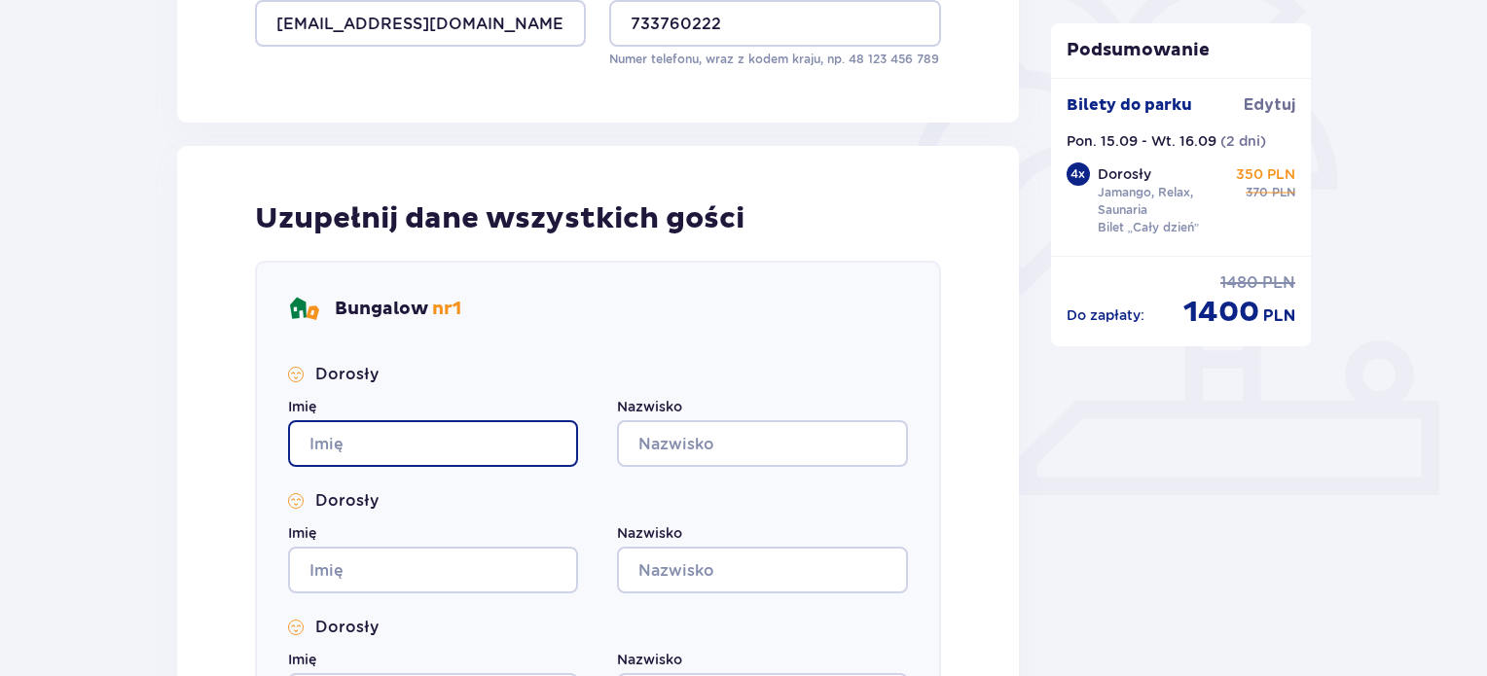
click at [408, 431] on input "Imię" at bounding box center [433, 443] width 290 height 47
type input "Sara"
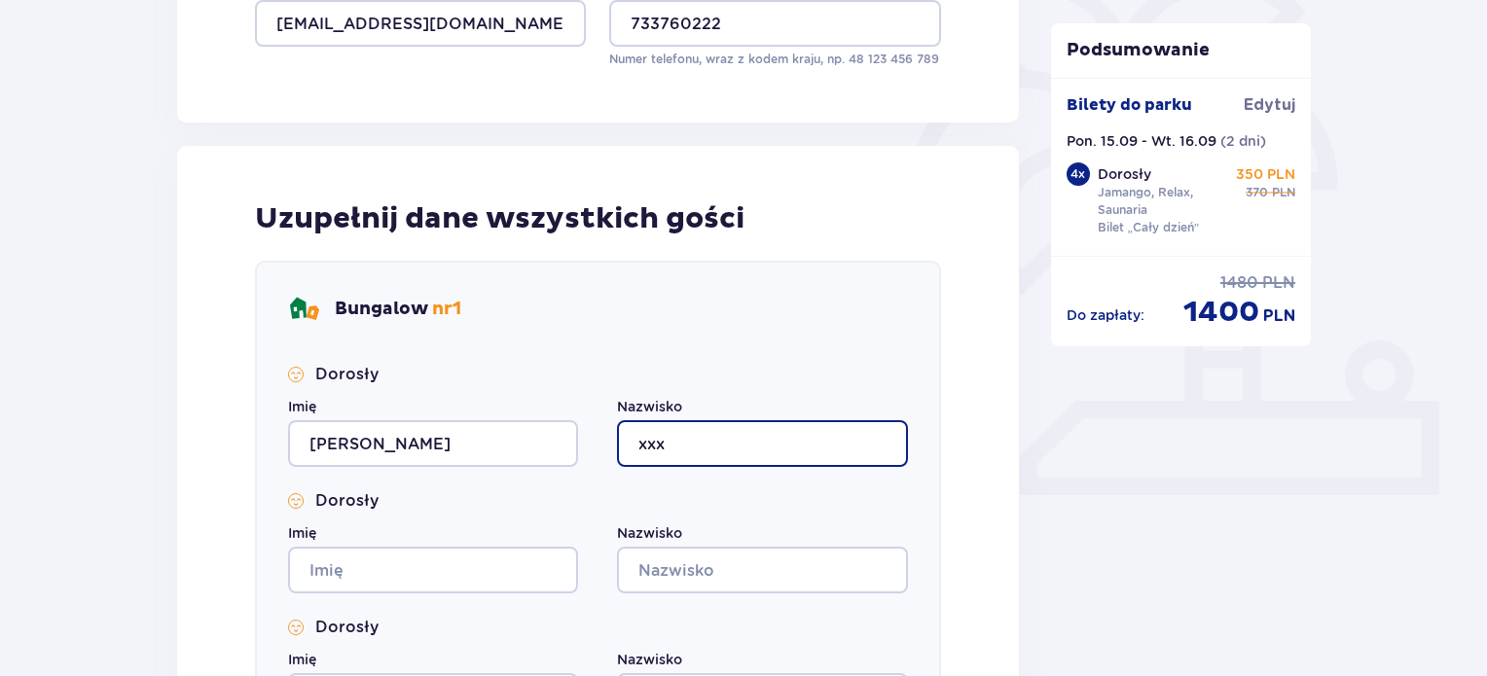
type input "xxx"
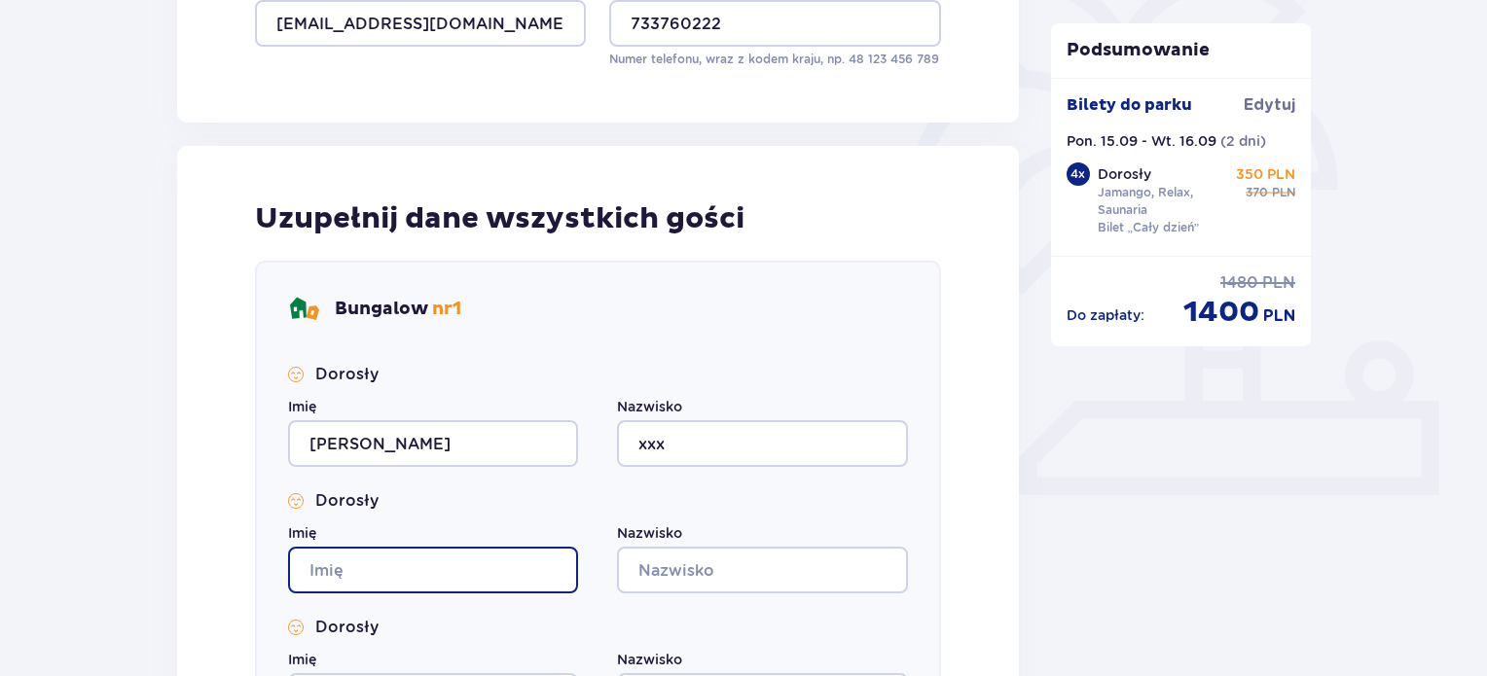
click at [401, 580] on input "Imię" at bounding box center [433, 570] width 290 height 47
type input "Karolna"
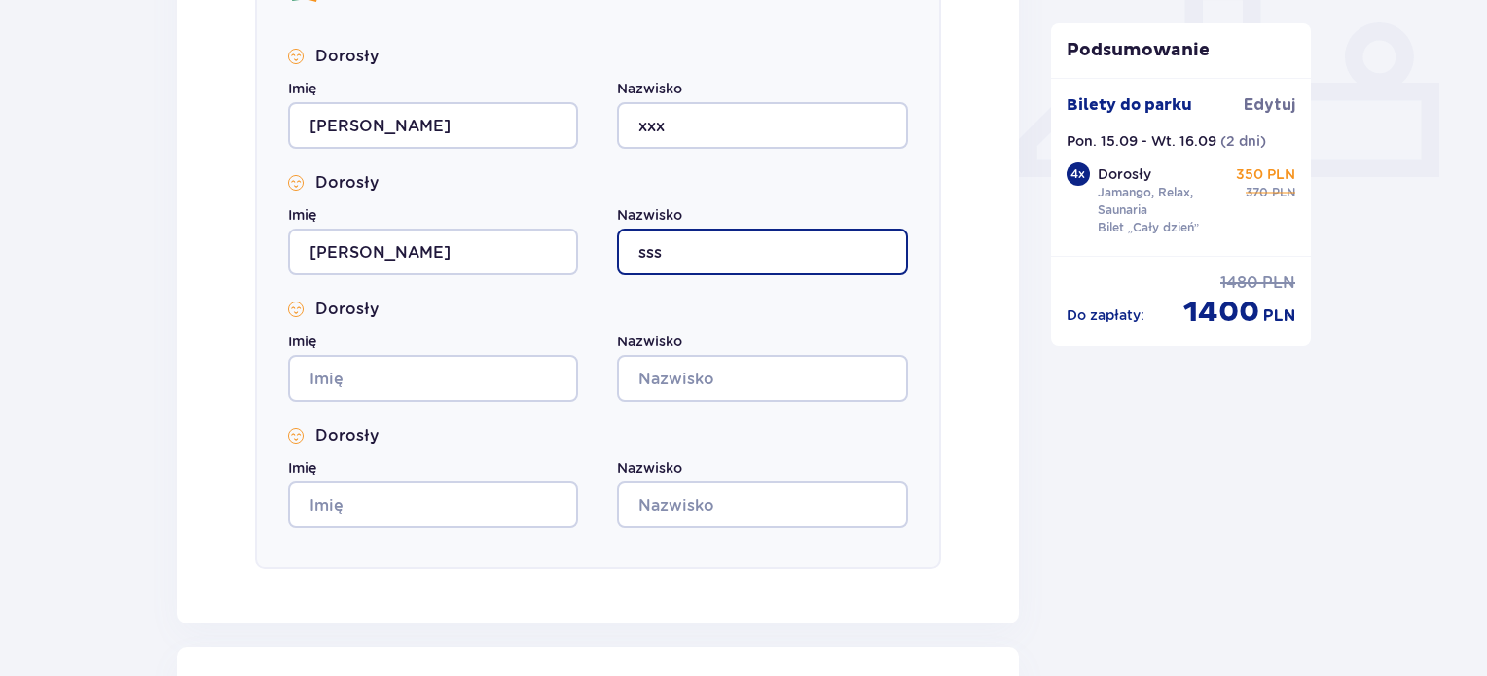
scroll to position [828, 0]
type input "sss"
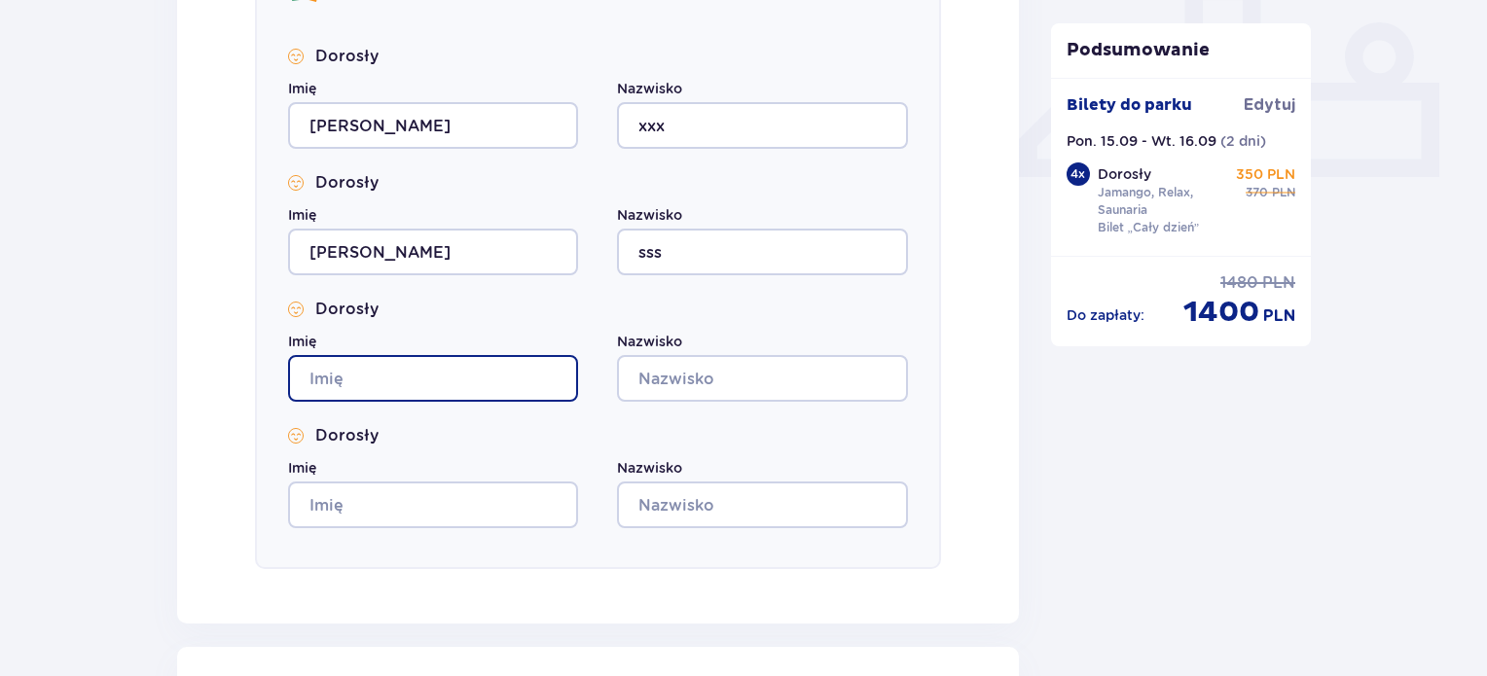
click at [409, 385] on input "Imię" at bounding box center [433, 378] width 290 height 47
type input "sssaa"
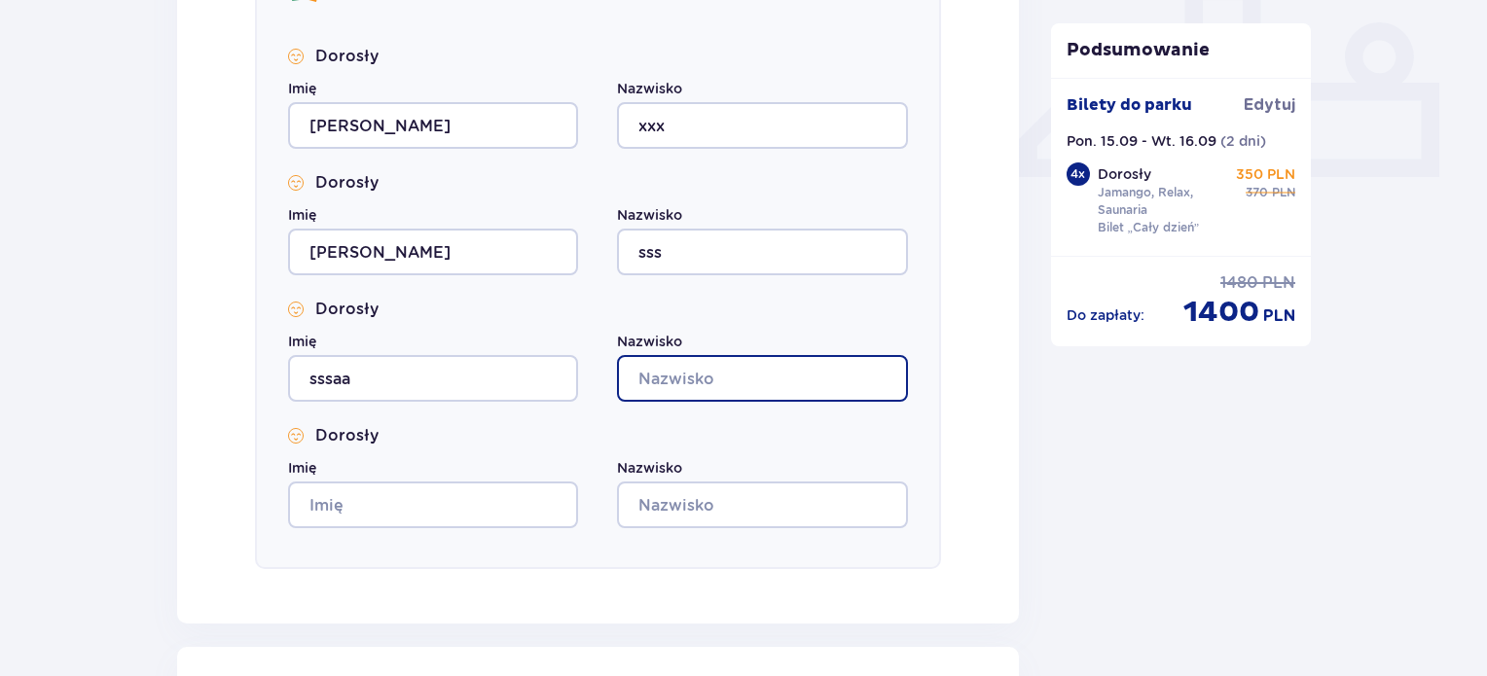
click at [682, 378] on input "Nazwisko" at bounding box center [762, 378] width 290 height 47
type input "aaa"
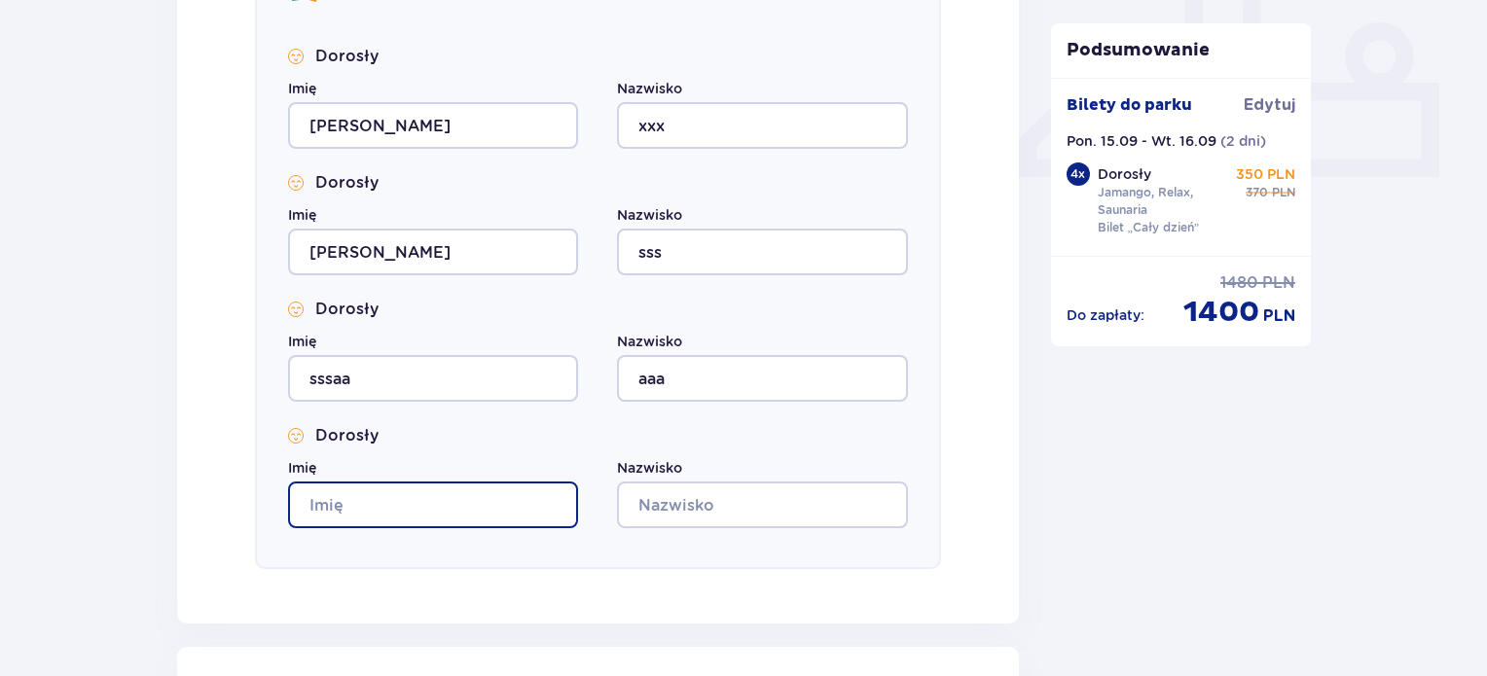
click at [451, 487] on input "Imię" at bounding box center [433, 505] width 290 height 47
type input "fds"
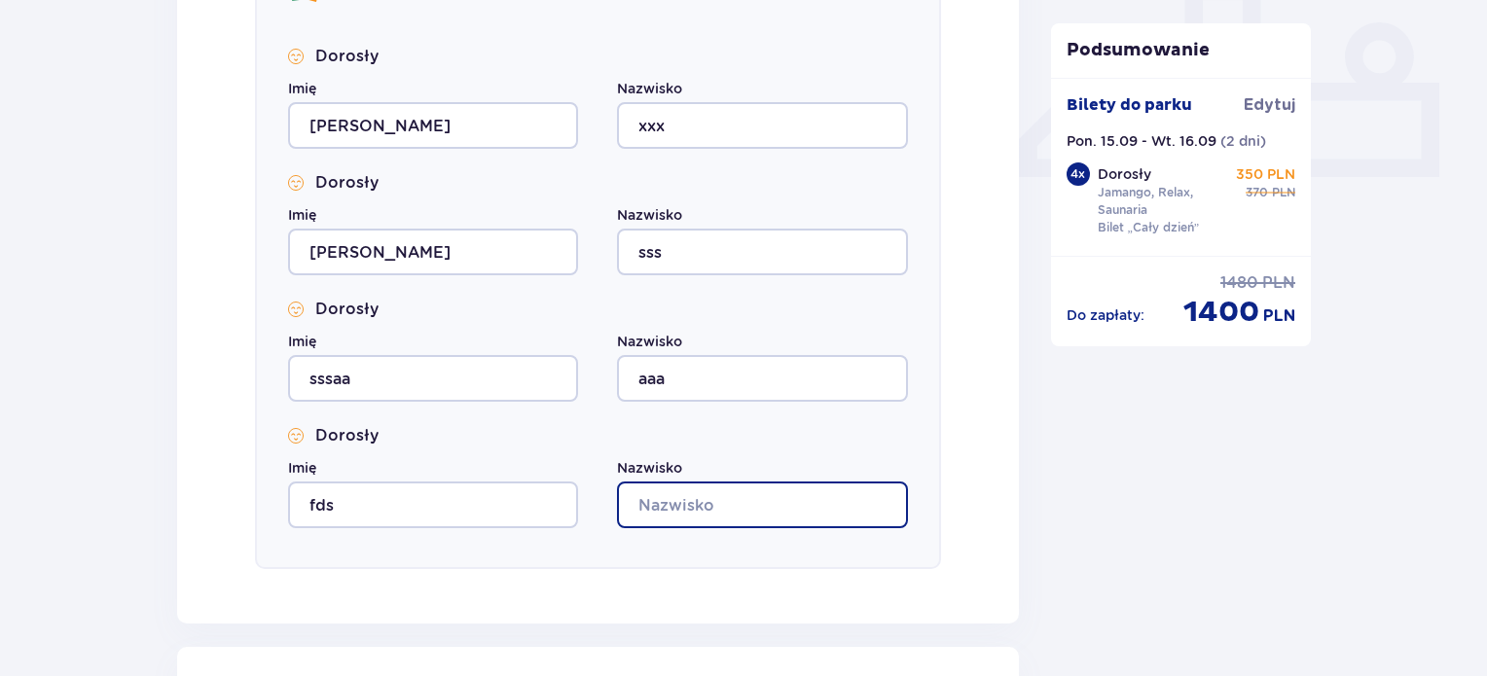
click at [716, 507] on input "Nazwisko" at bounding box center [762, 505] width 290 height 47
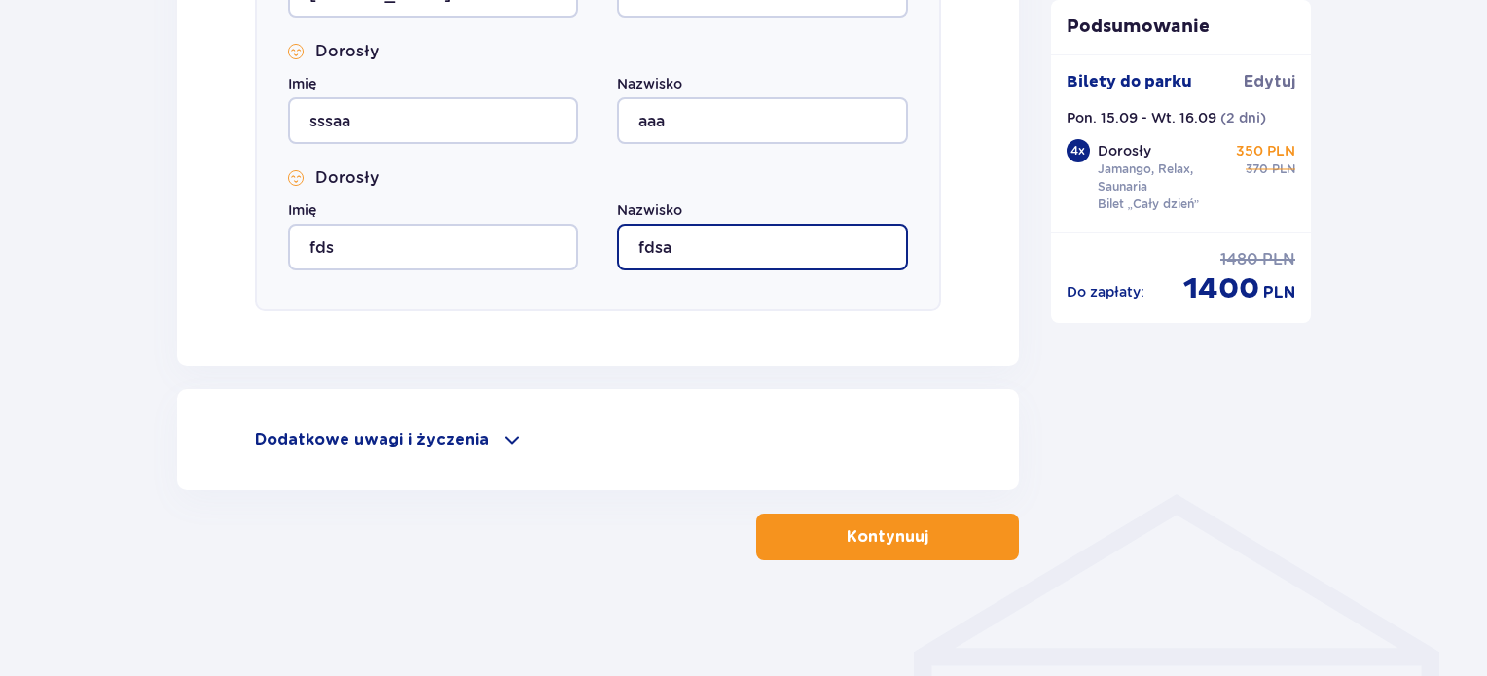
scroll to position [1086, 0]
type input "fdsa"
click at [825, 529] on button "Kontynuuj" at bounding box center [887, 537] width 263 height 47
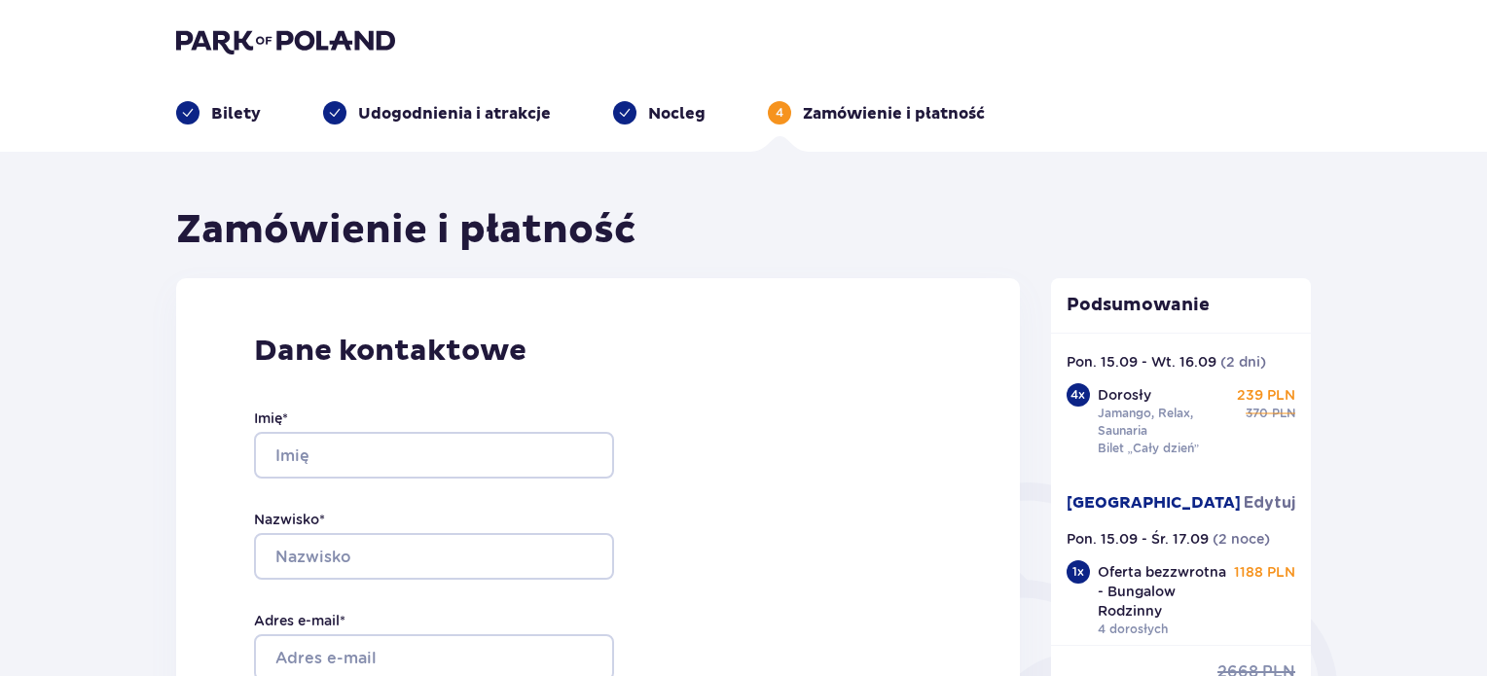
click at [616, 102] on span at bounding box center [624, 112] width 23 height 23
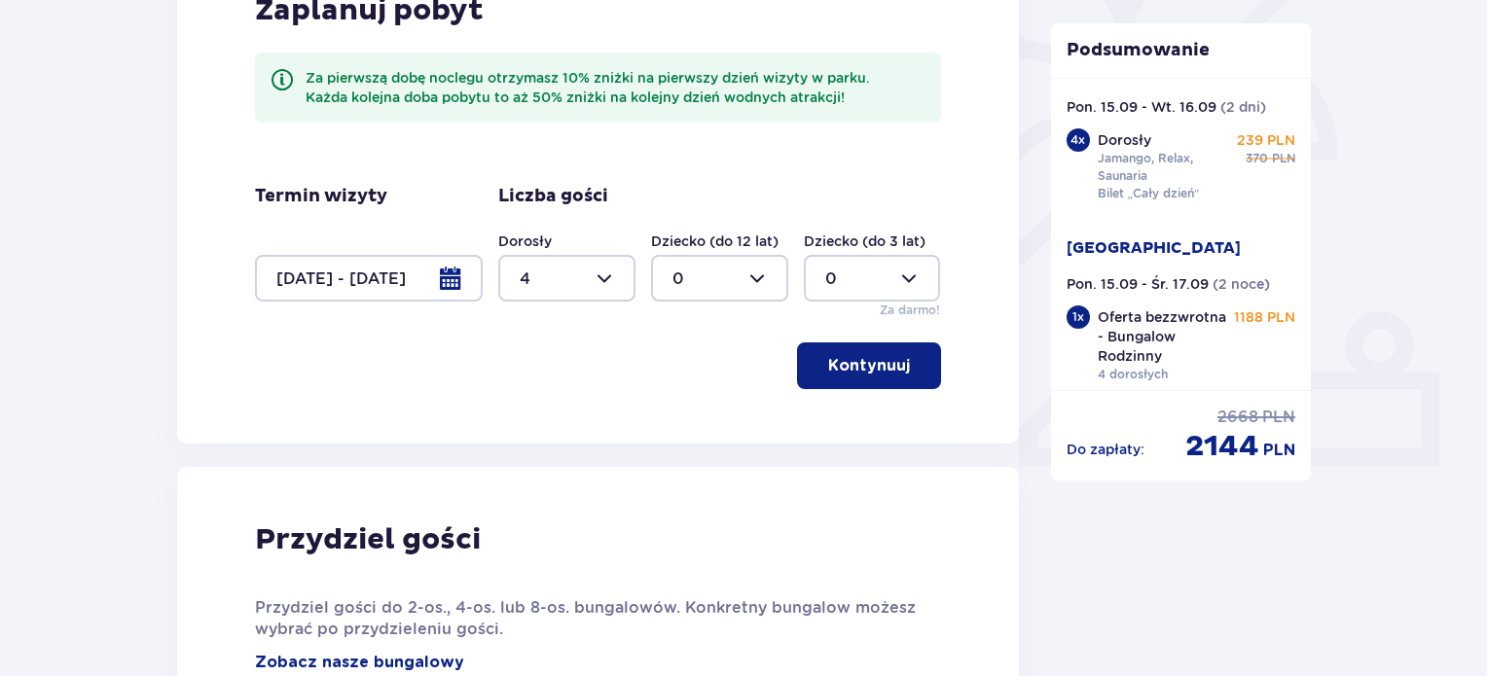
click at [600, 271] on div at bounding box center [566, 278] width 137 height 47
click at [543, 473] on div "5" at bounding box center [567, 475] width 94 height 21
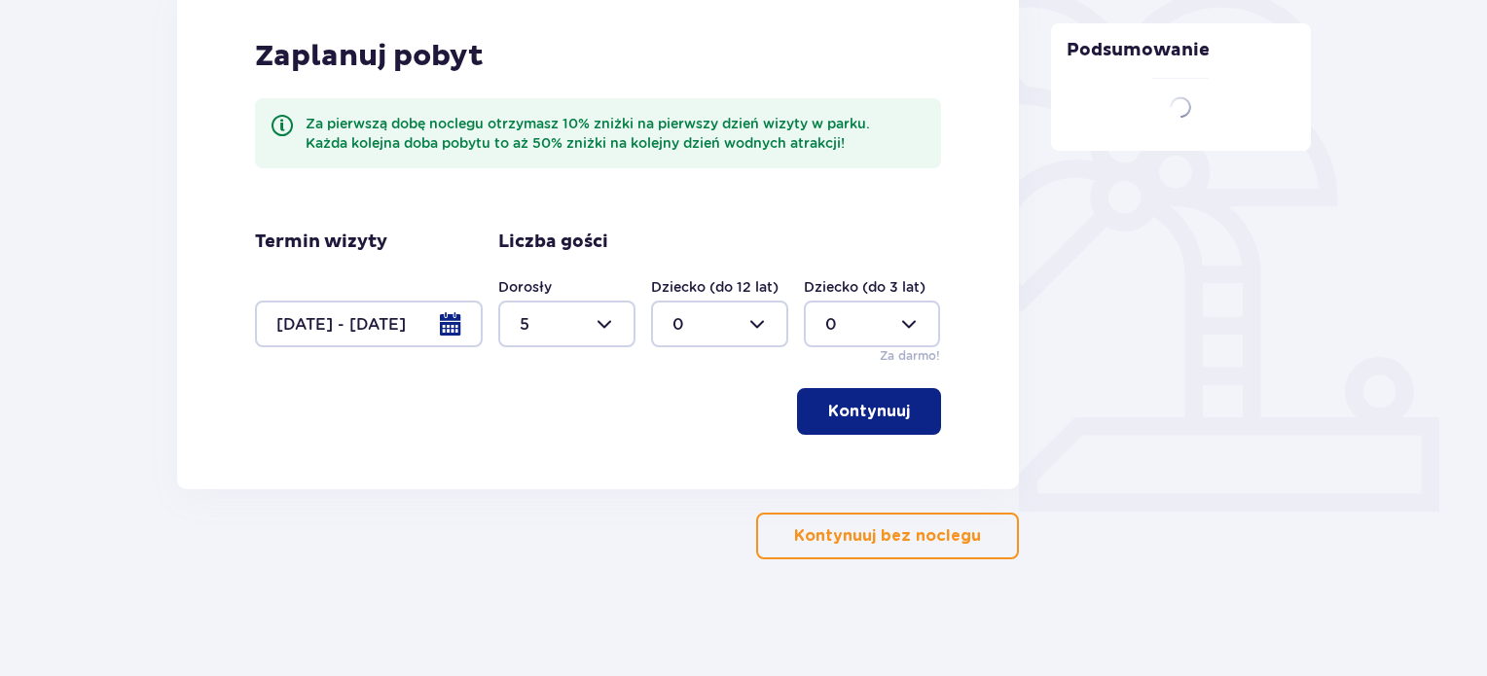
type input "5"
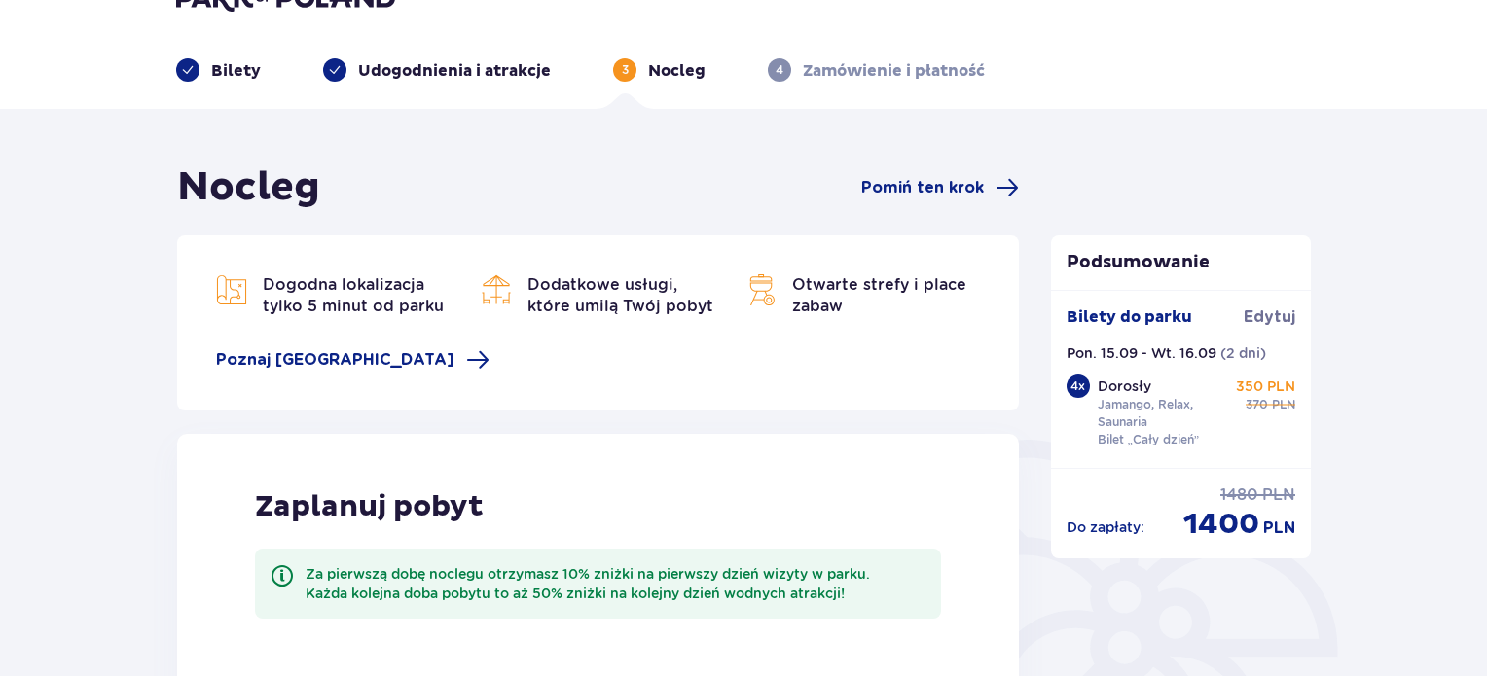
scroll to position [0, 0]
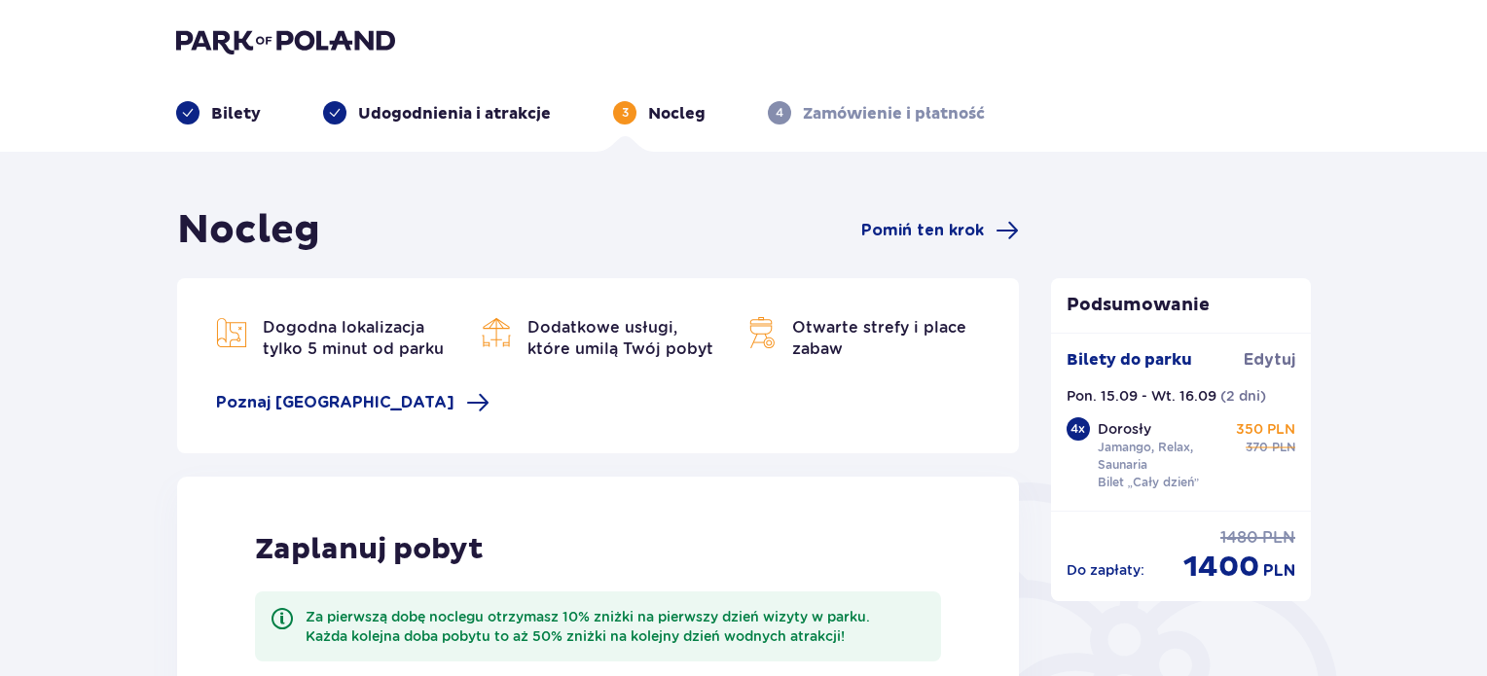
click at [253, 112] on p "Bilety" at bounding box center [236, 113] width 50 height 21
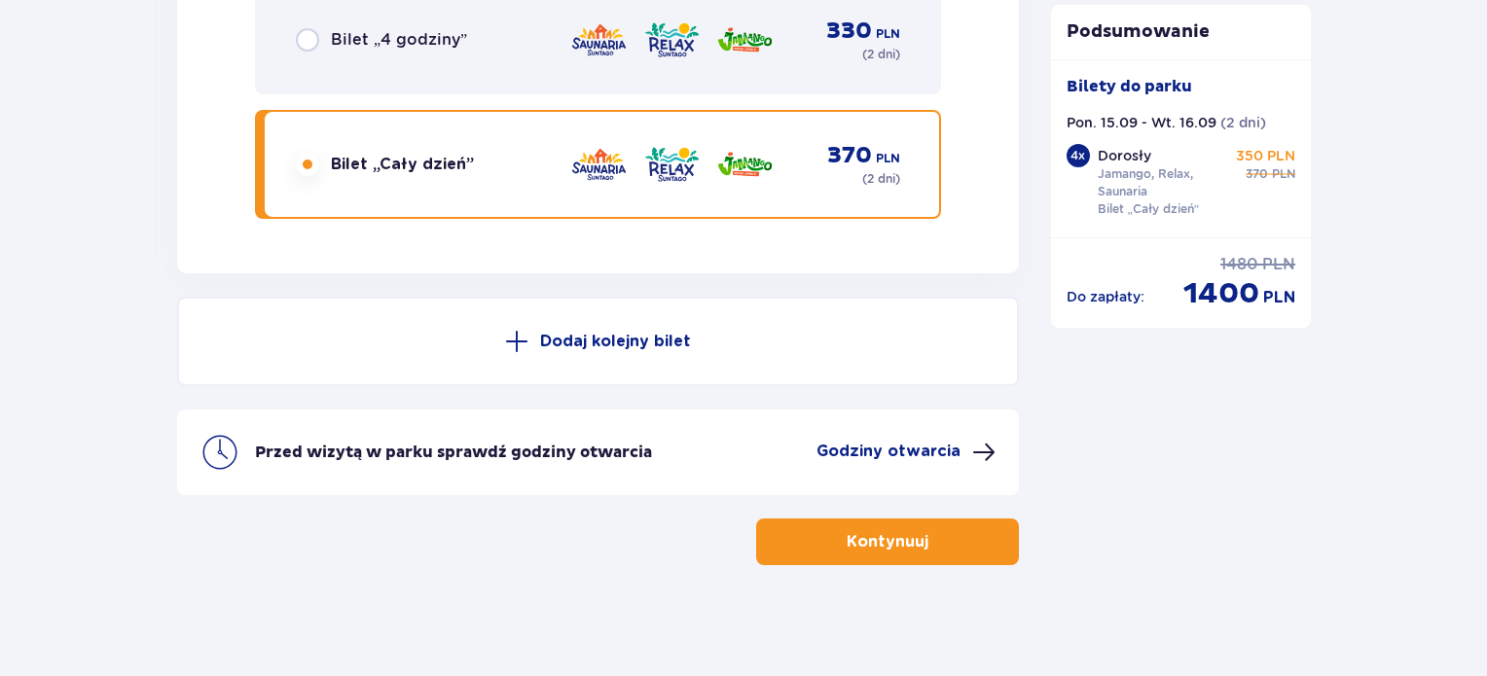
scroll to position [6899, 0]
click at [543, 354] on button "Dodaj kolejny bilet" at bounding box center [598, 341] width 842 height 90
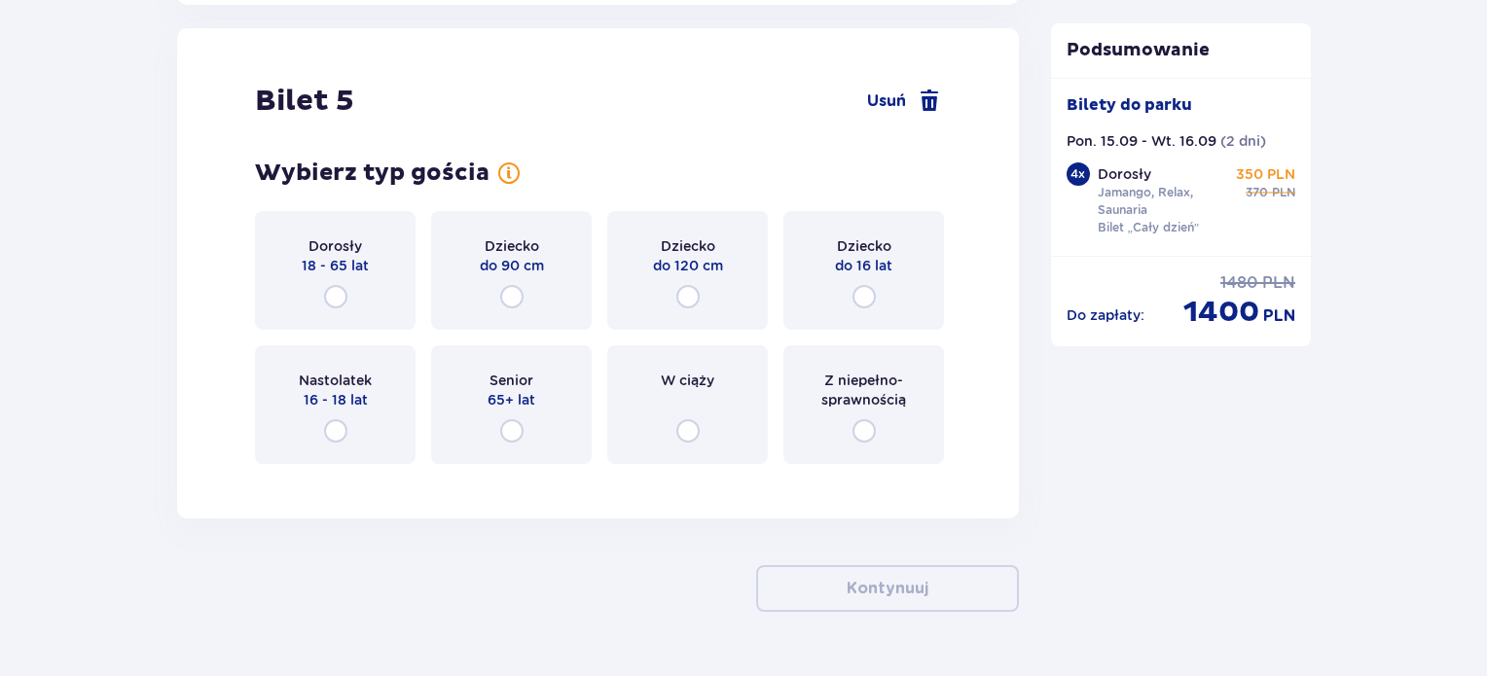
scroll to position [7168, 0]
click at [355, 268] on p "18 - 65 lat" at bounding box center [335, 264] width 67 height 19
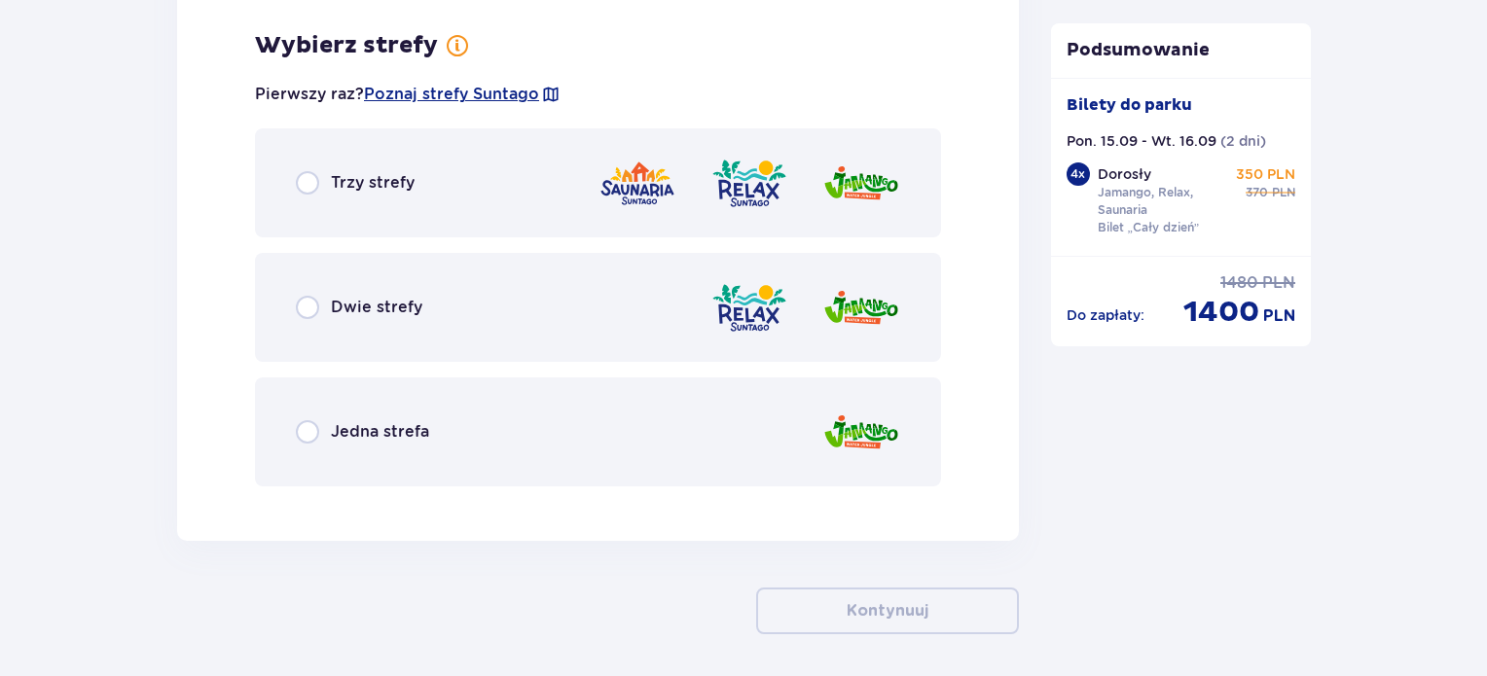
scroll to position [7643, 0]
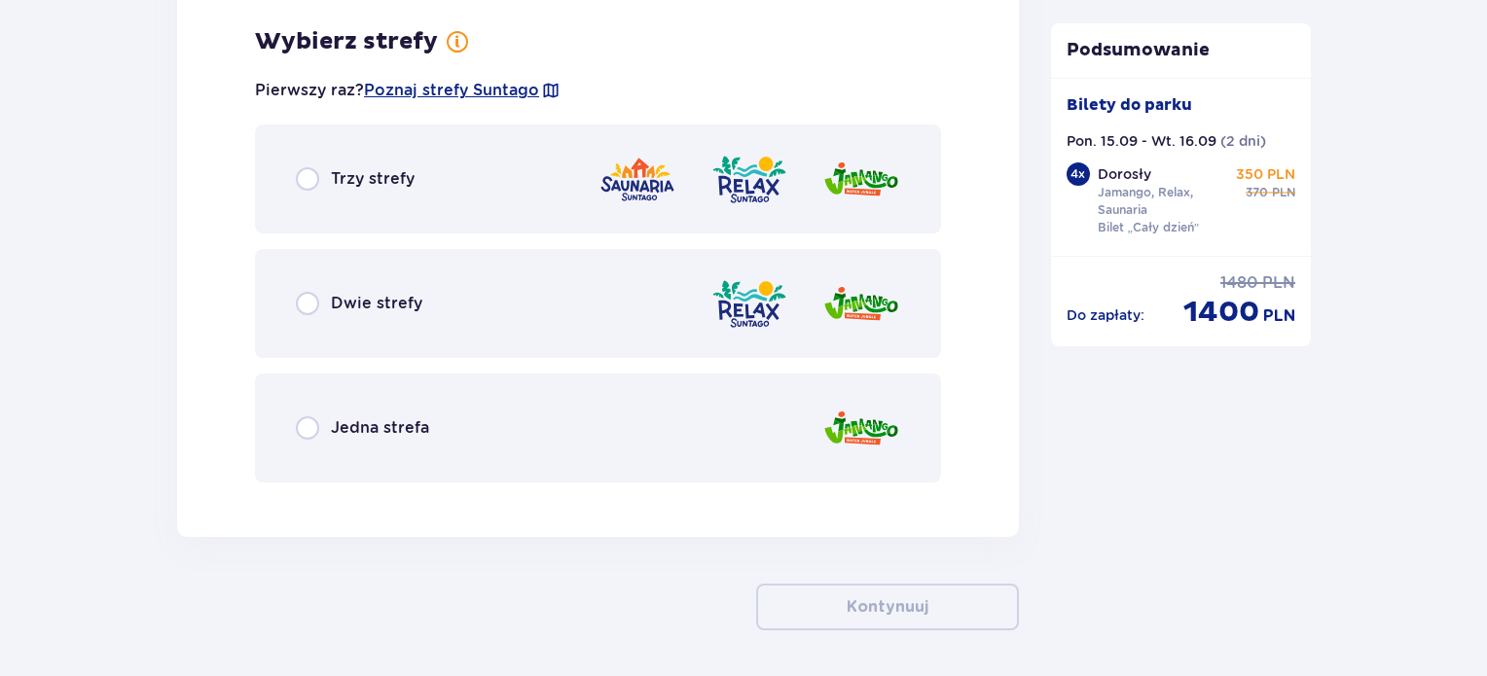
click at [413, 159] on div "Trzy strefy" at bounding box center [598, 179] width 686 height 109
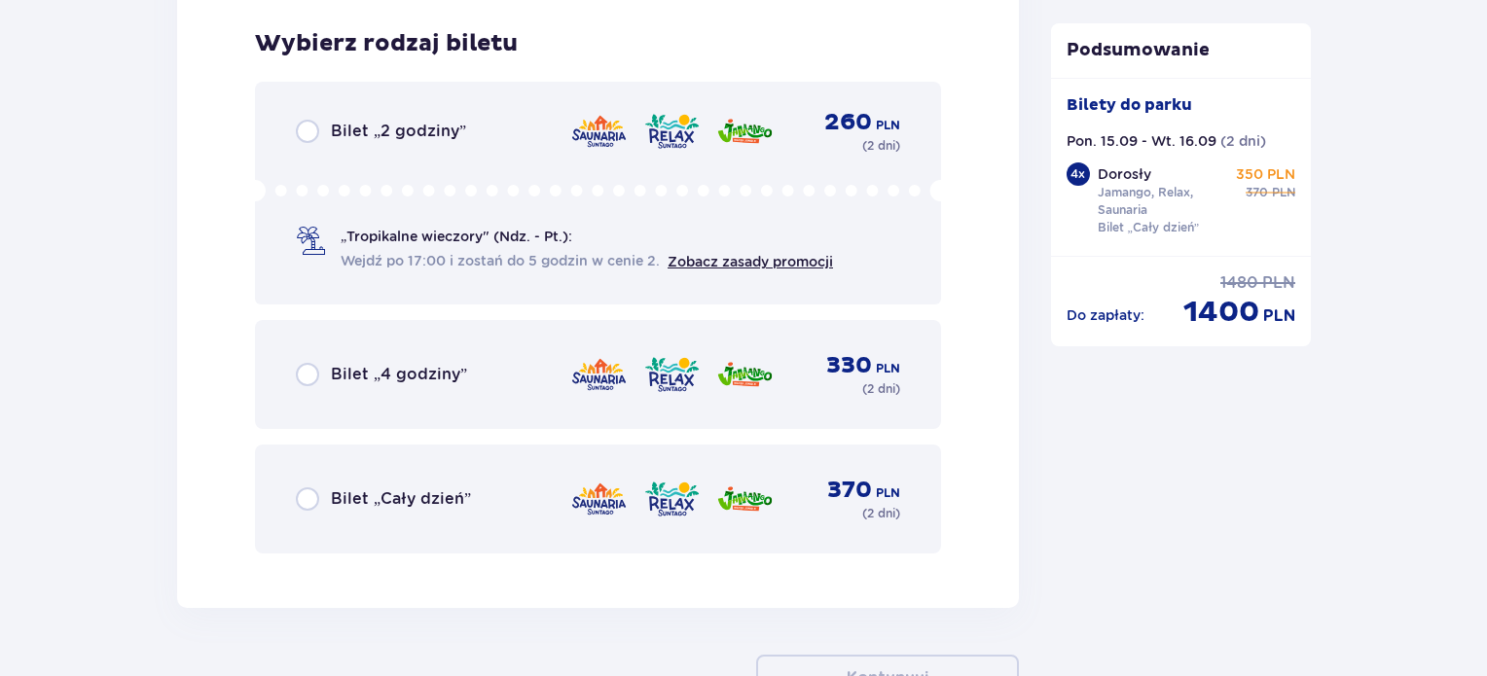
scroll to position [8137, 0]
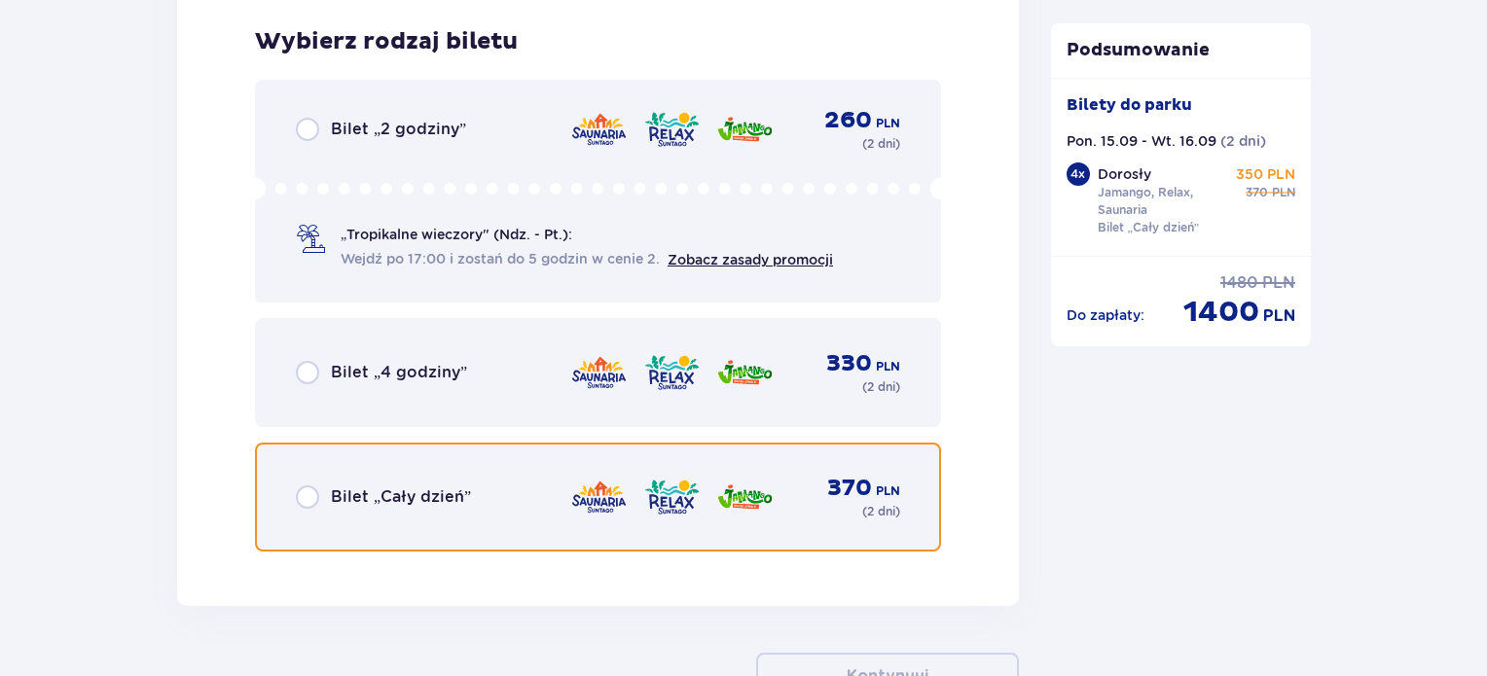
click at [315, 486] on input "radio" at bounding box center [307, 497] width 23 height 23
radio input "true"
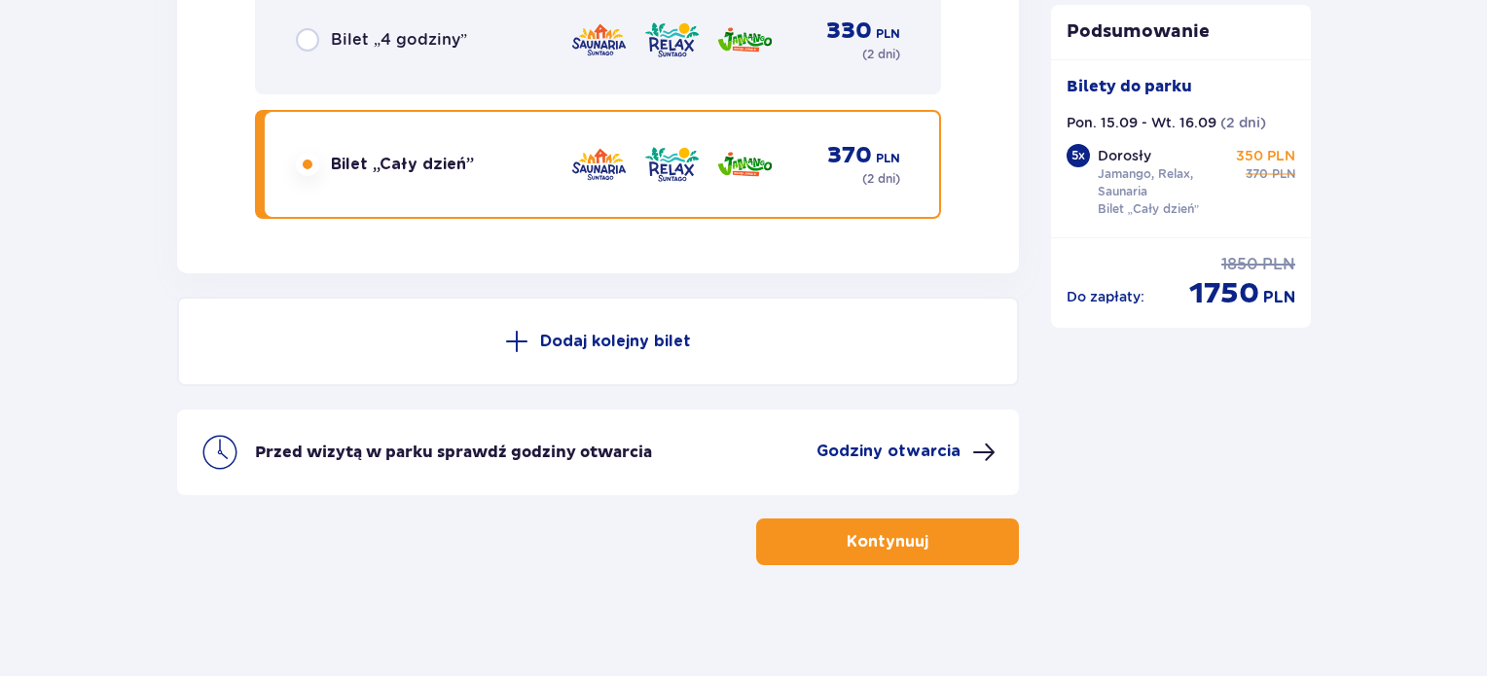
scroll to position [8469, 0]
click at [904, 532] on p "Kontynuuj" at bounding box center [888, 542] width 82 height 21
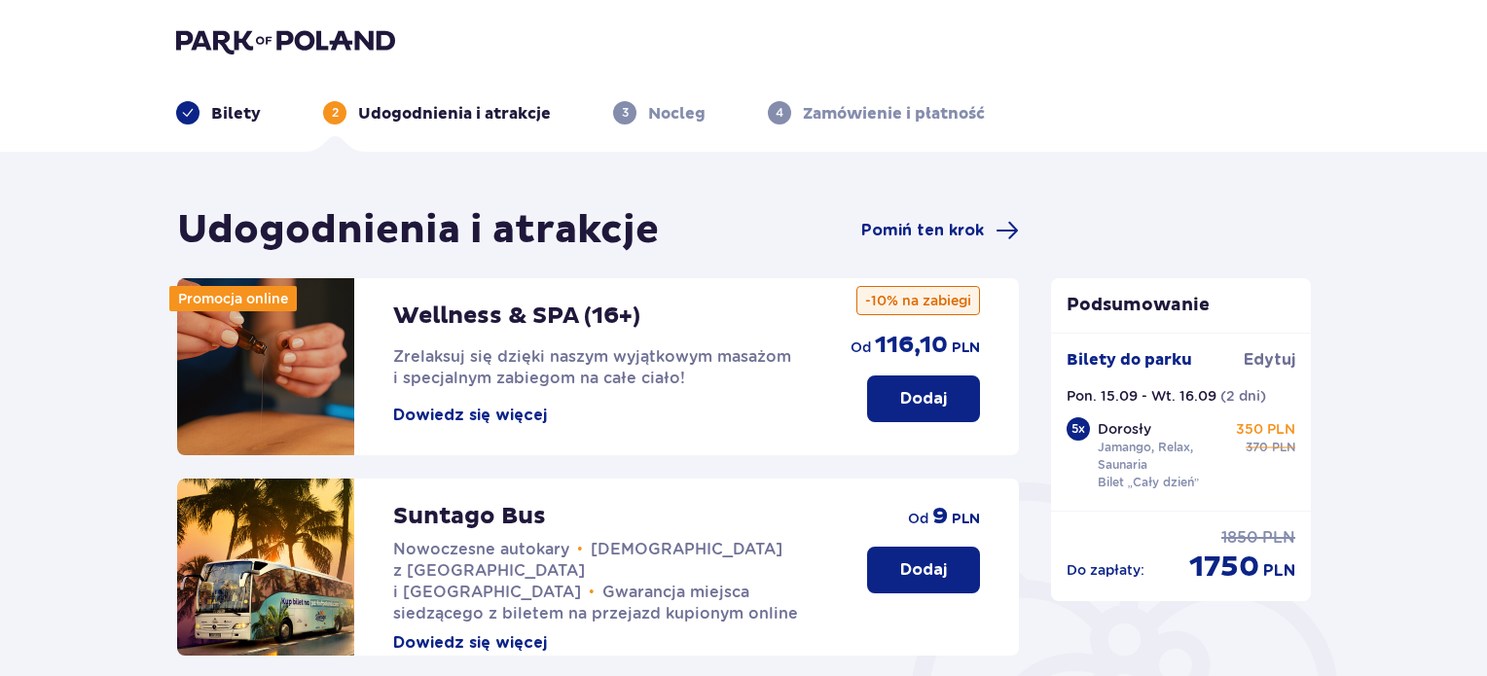
scroll to position [642, 0]
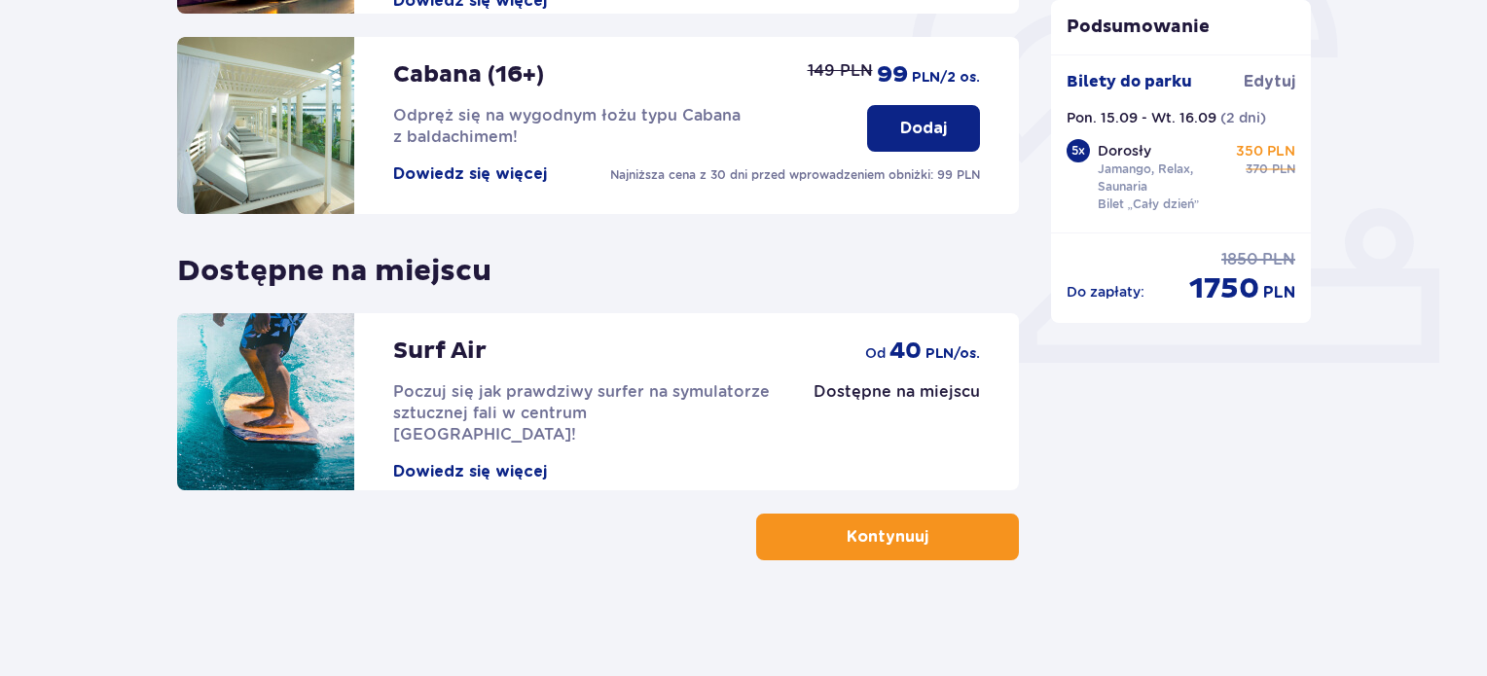
click at [855, 524] on button "Kontynuuj" at bounding box center [887, 537] width 263 height 47
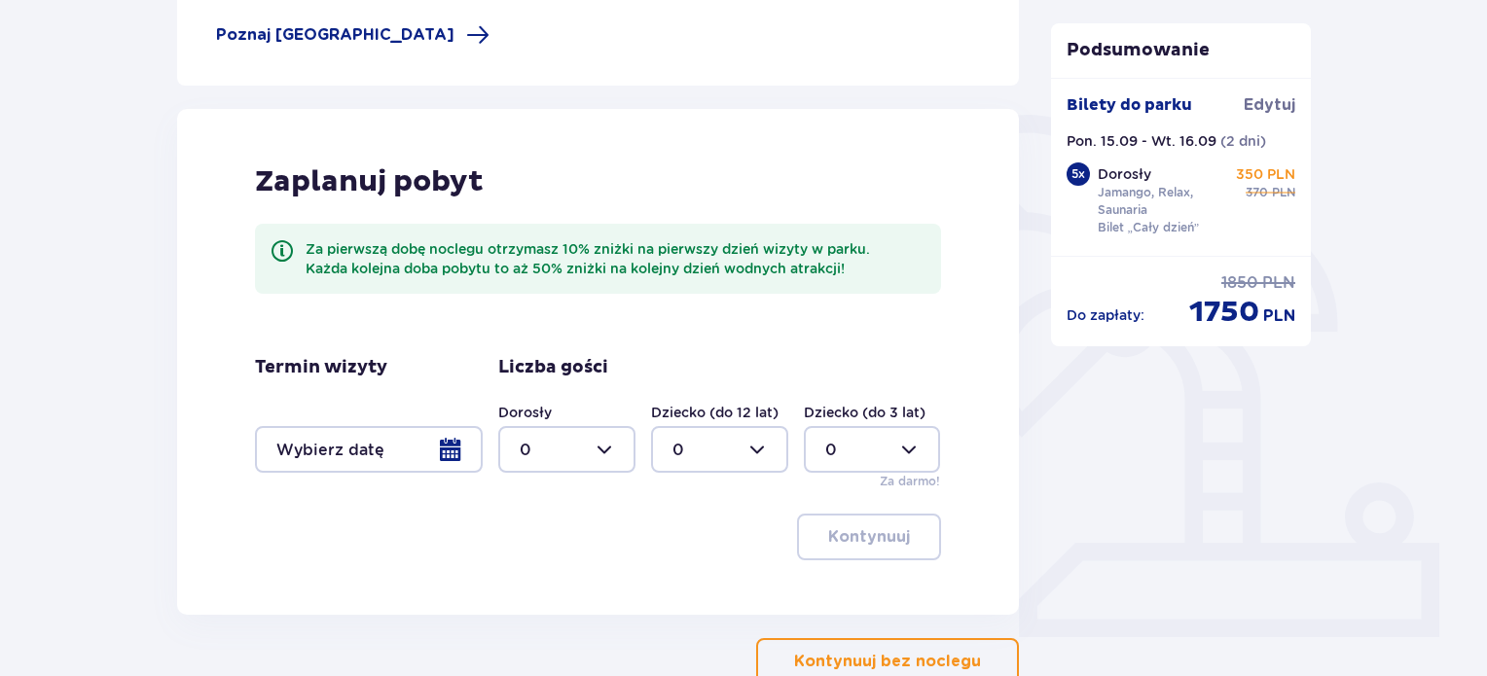
scroll to position [373, 0]
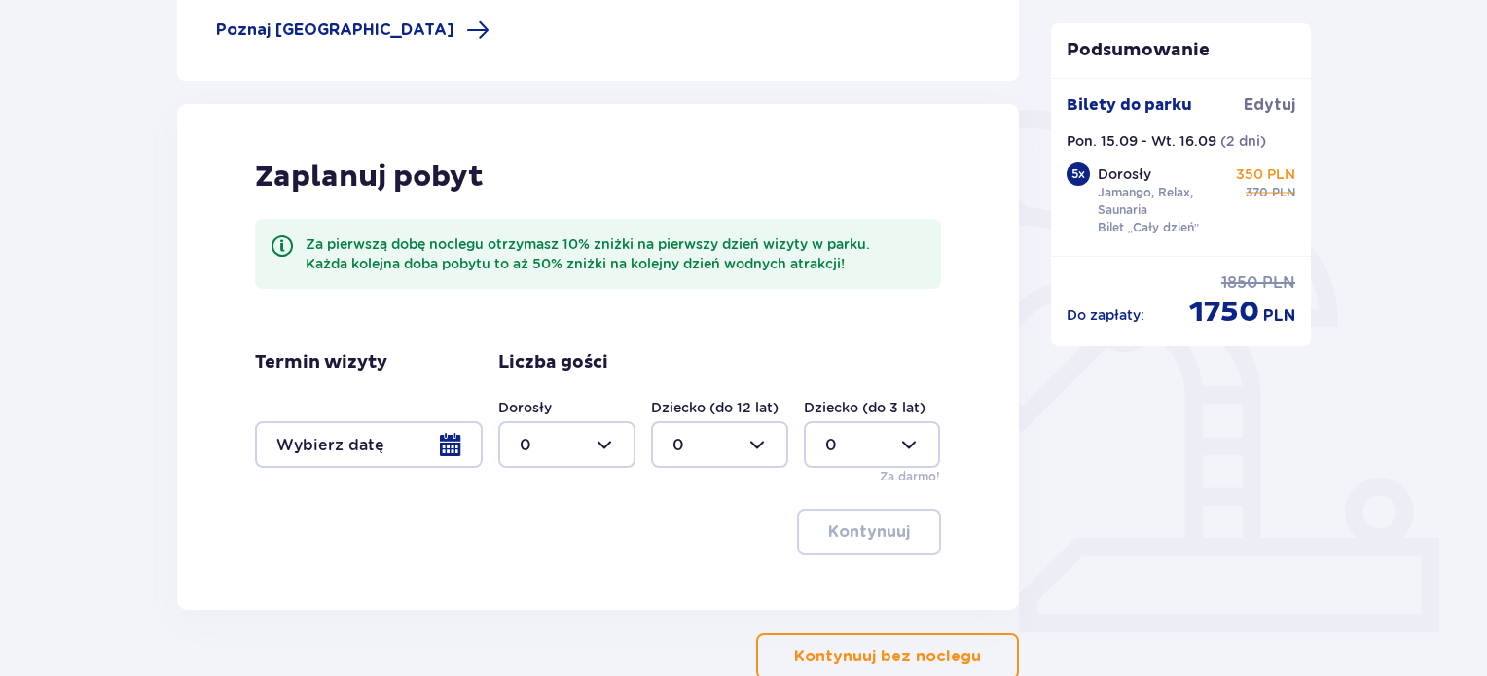
click at [602, 455] on div at bounding box center [566, 444] width 137 height 47
click at [541, 561] on div "5" at bounding box center [567, 560] width 94 height 21
type input "5"
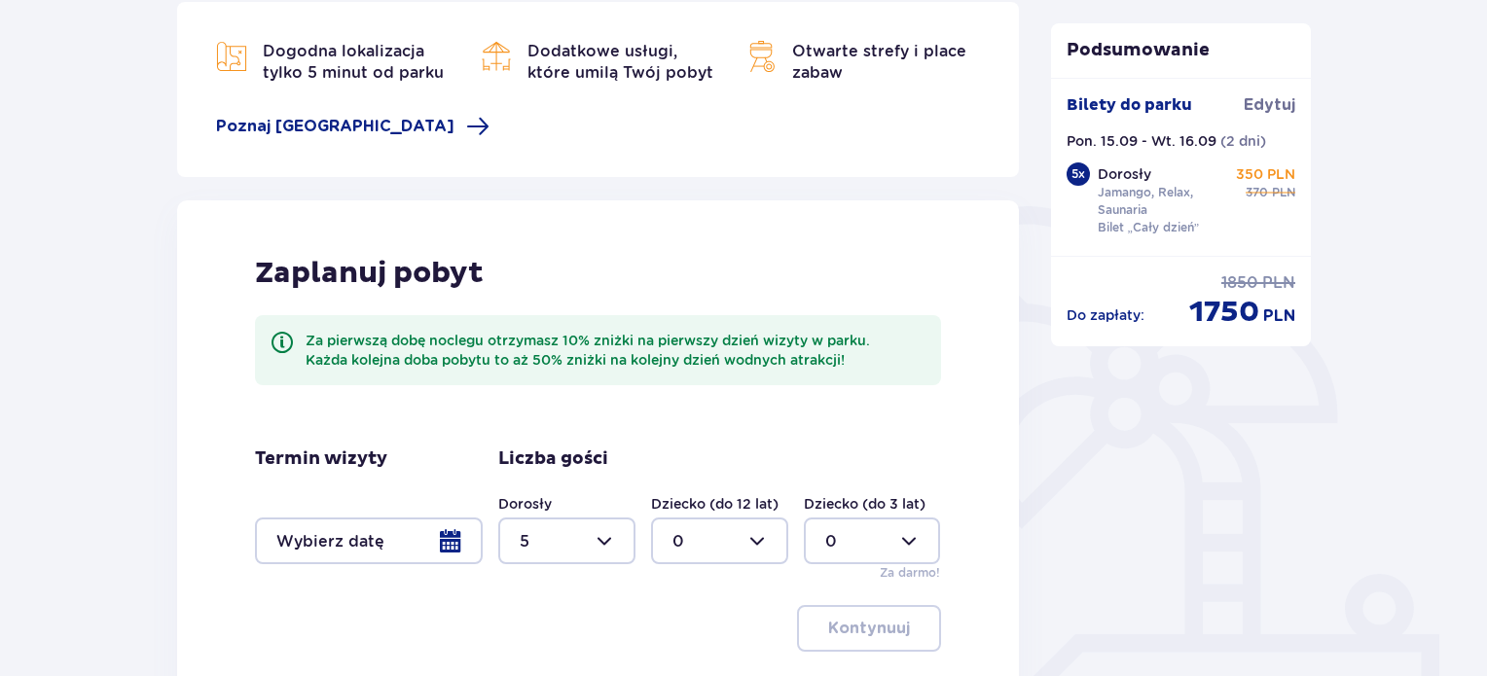
scroll to position [299, 0]
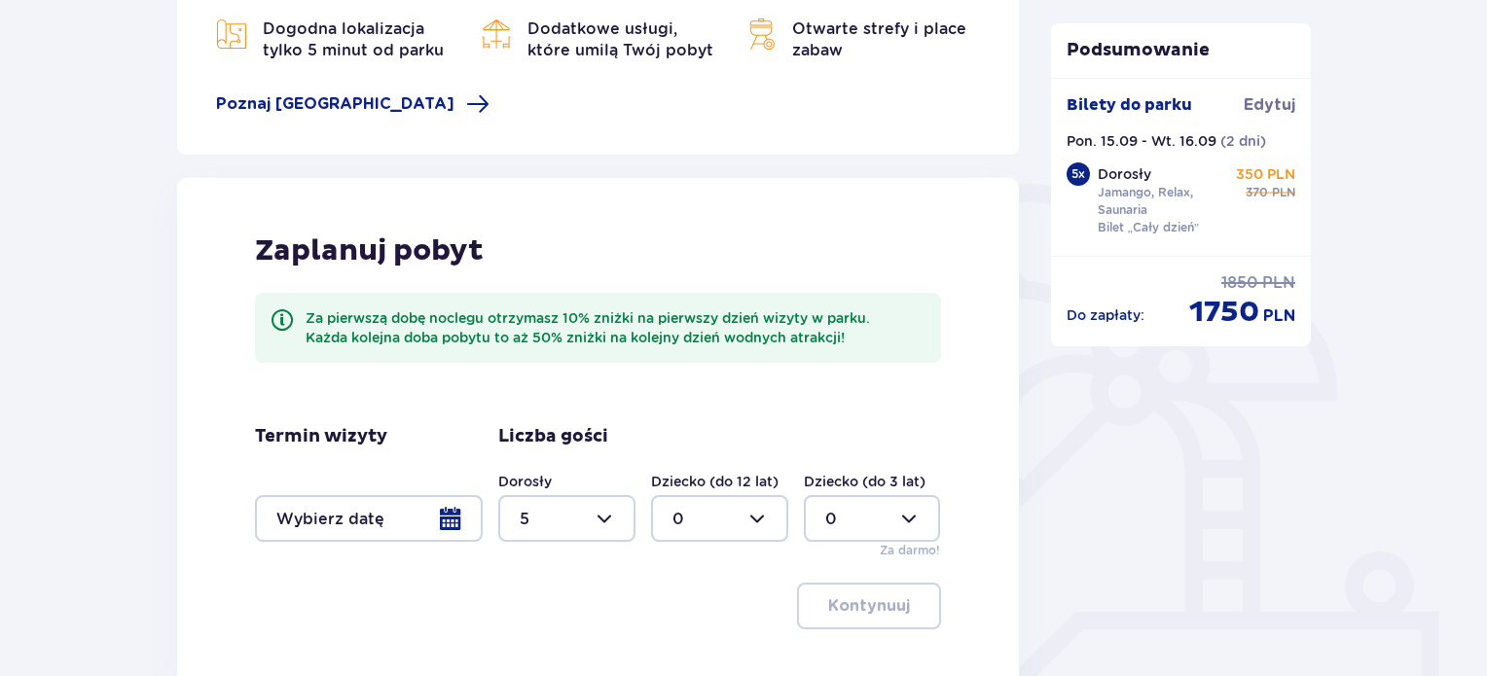
click at [466, 511] on div at bounding box center [369, 518] width 228 height 47
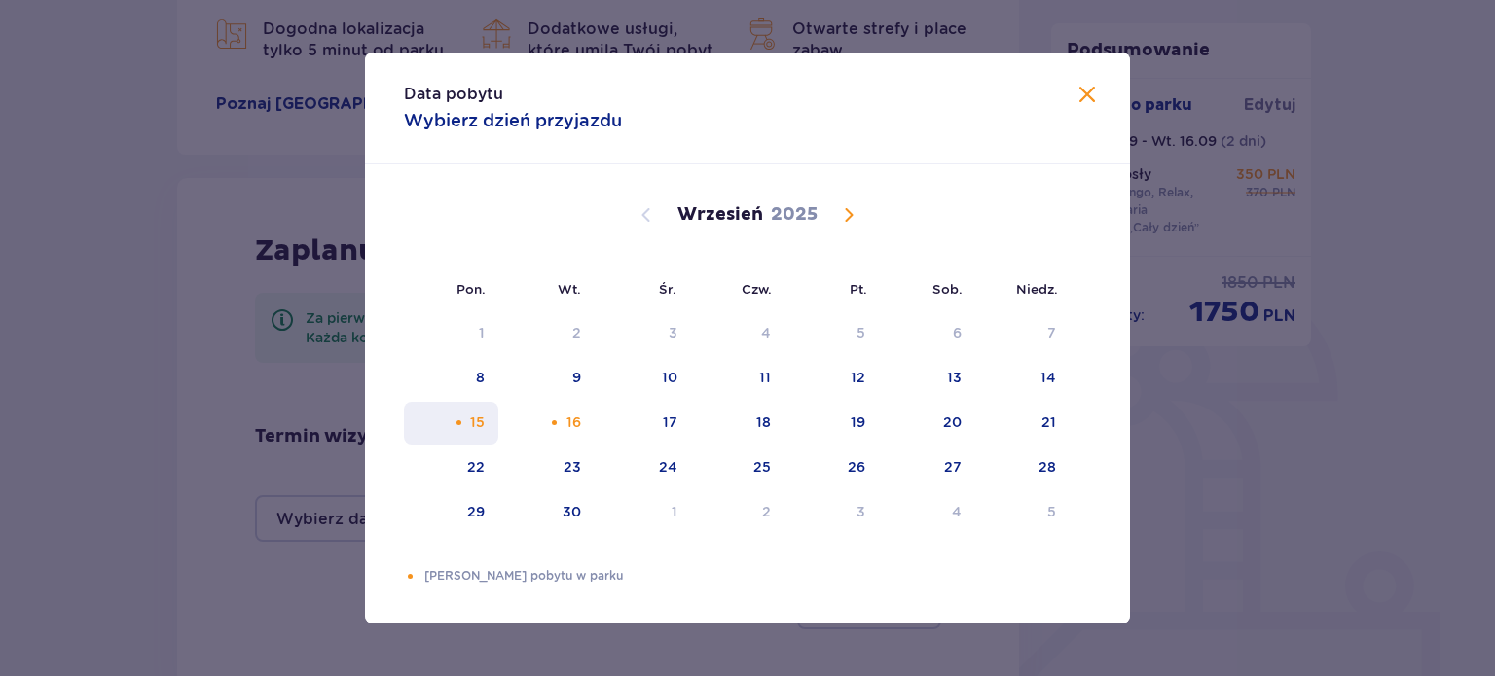
click at [468, 426] on div "15" at bounding box center [451, 423] width 94 height 43
click at [636, 417] on div "17" at bounding box center [643, 423] width 96 height 43
type input "[DATE] - [DATE]"
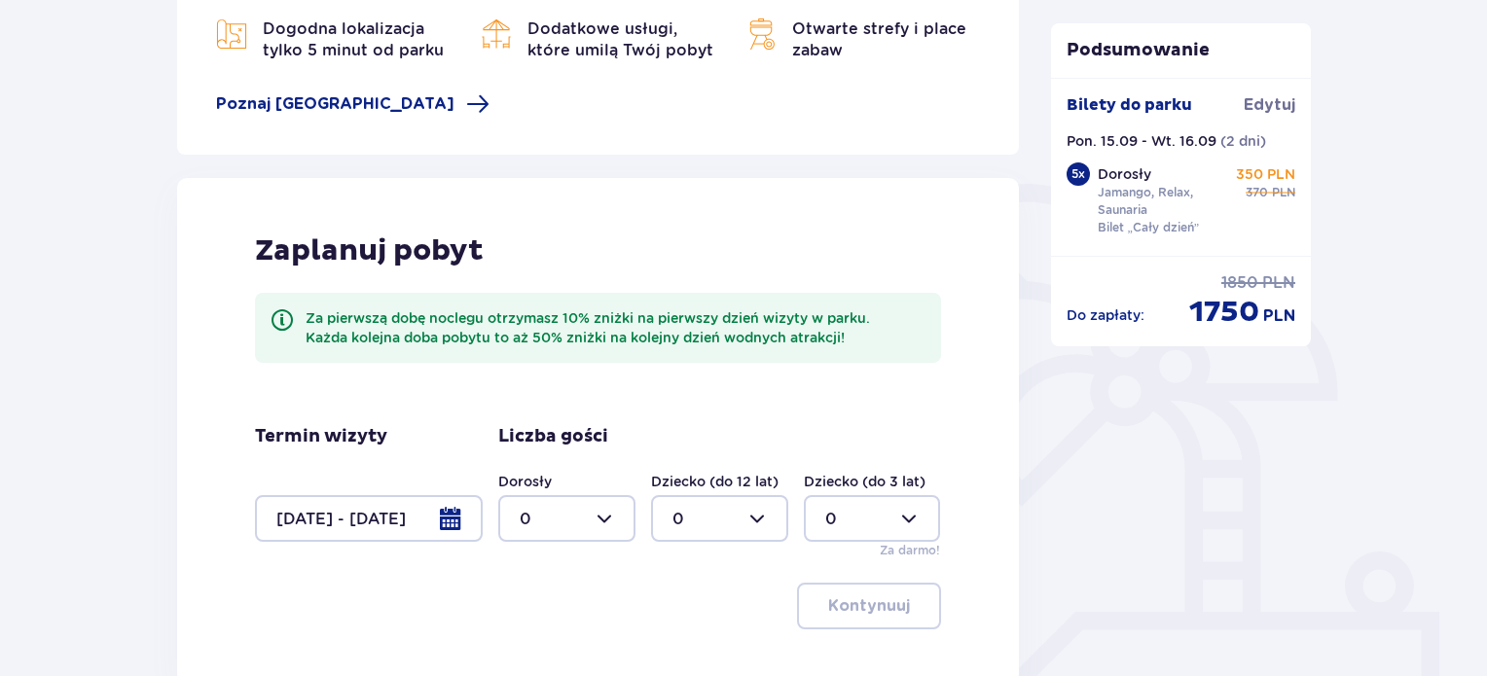
click at [160, 536] on div "Nocleg Pomiń ten krok Dogodna lokalizacja tylko 5 minut od parku Dodatkowe usłu…" at bounding box center [744, 331] width 1168 height 847
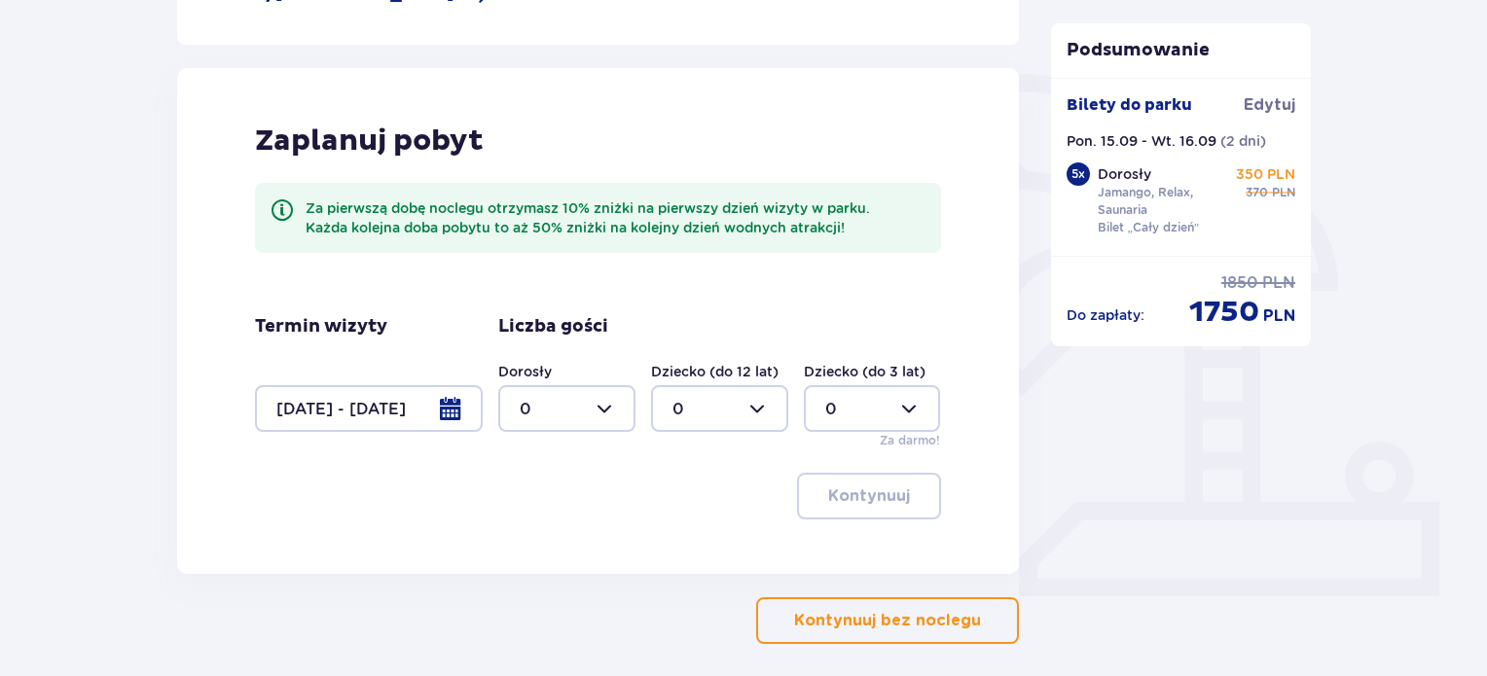
click at [572, 407] on div at bounding box center [566, 408] width 137 height 47
click at [532, 570] on span "5" at bounding box center [566, 583] width 133 height 41
type input "5"
click at [855, 490] on p "Kontynuuj" at bounding box center [869, 496] width 82 height 21
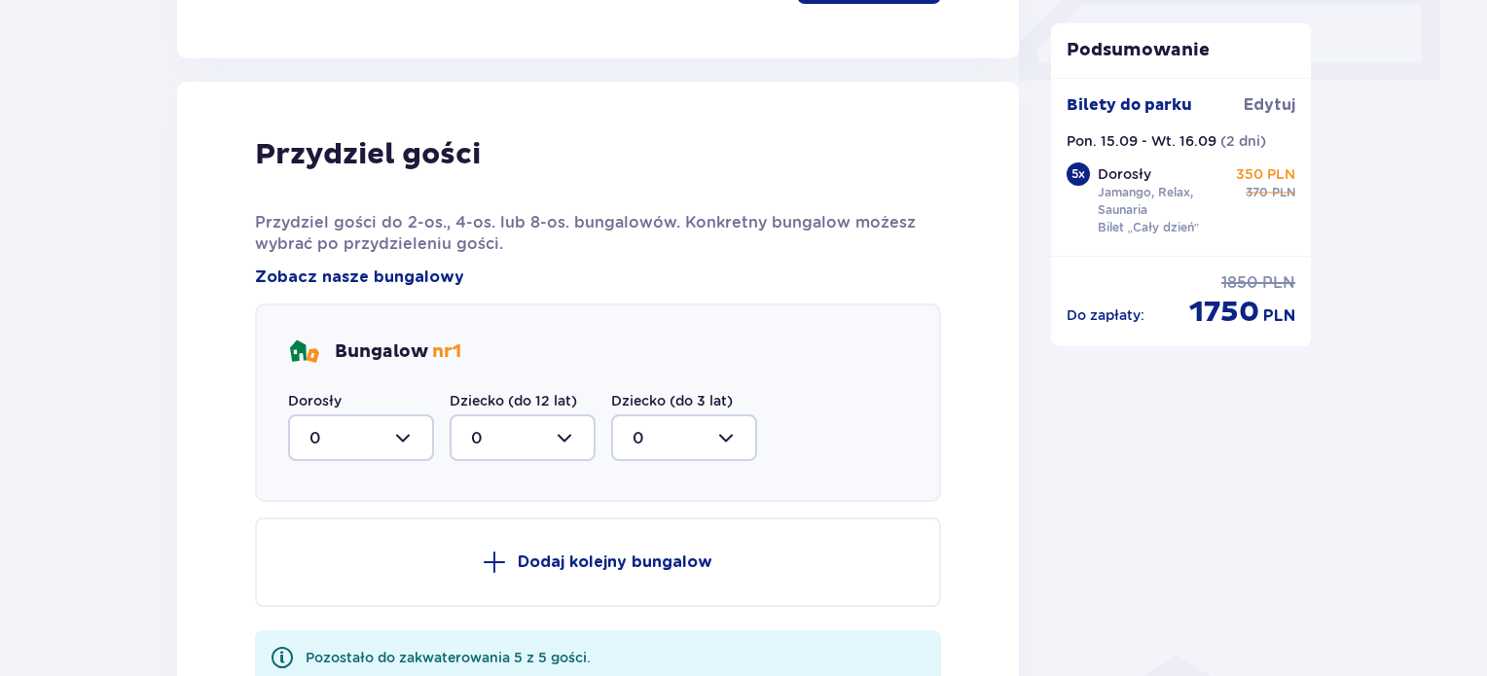
scroll to position [983, 0]
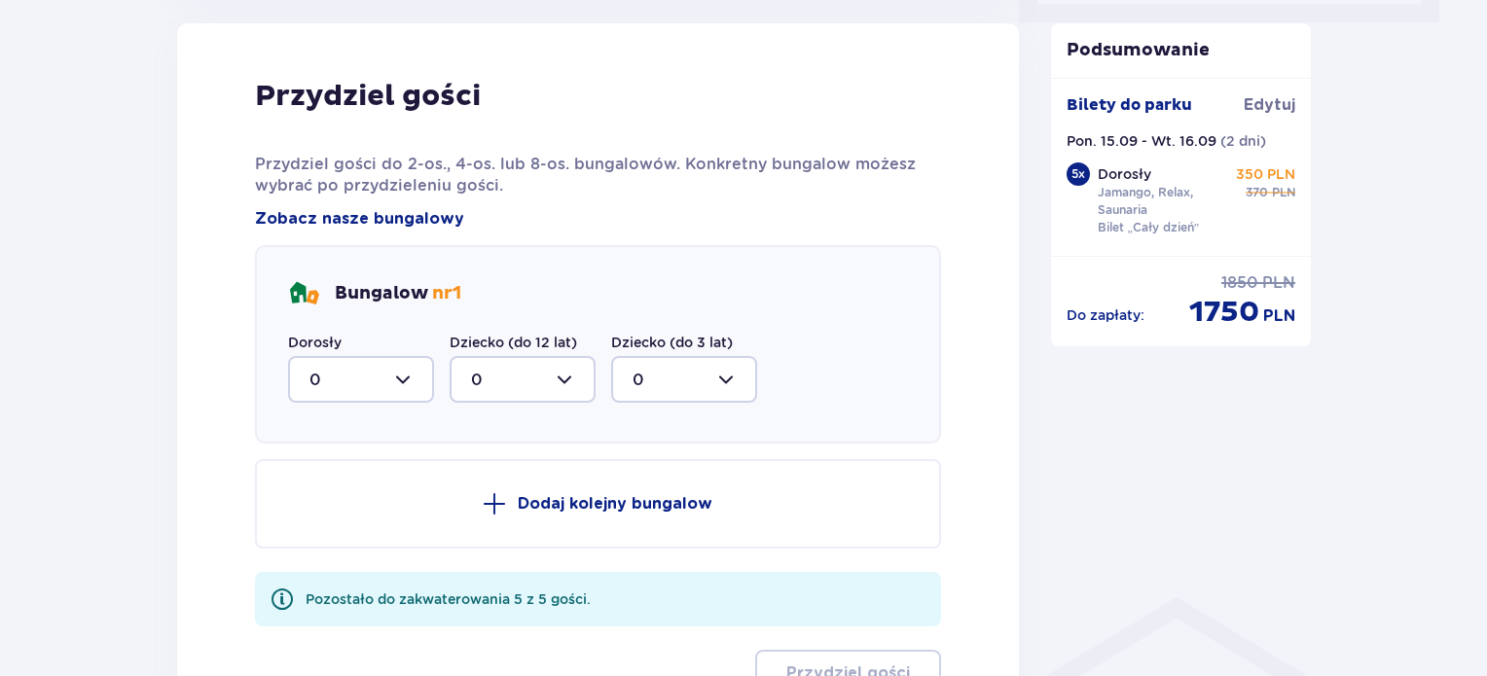
click at [389, 392] on div at bounding box center [361, 379] width 146 height 47
click at [352, 567] on div "5" at bounding box center [360, 570] width 103 height 21
type input "5"
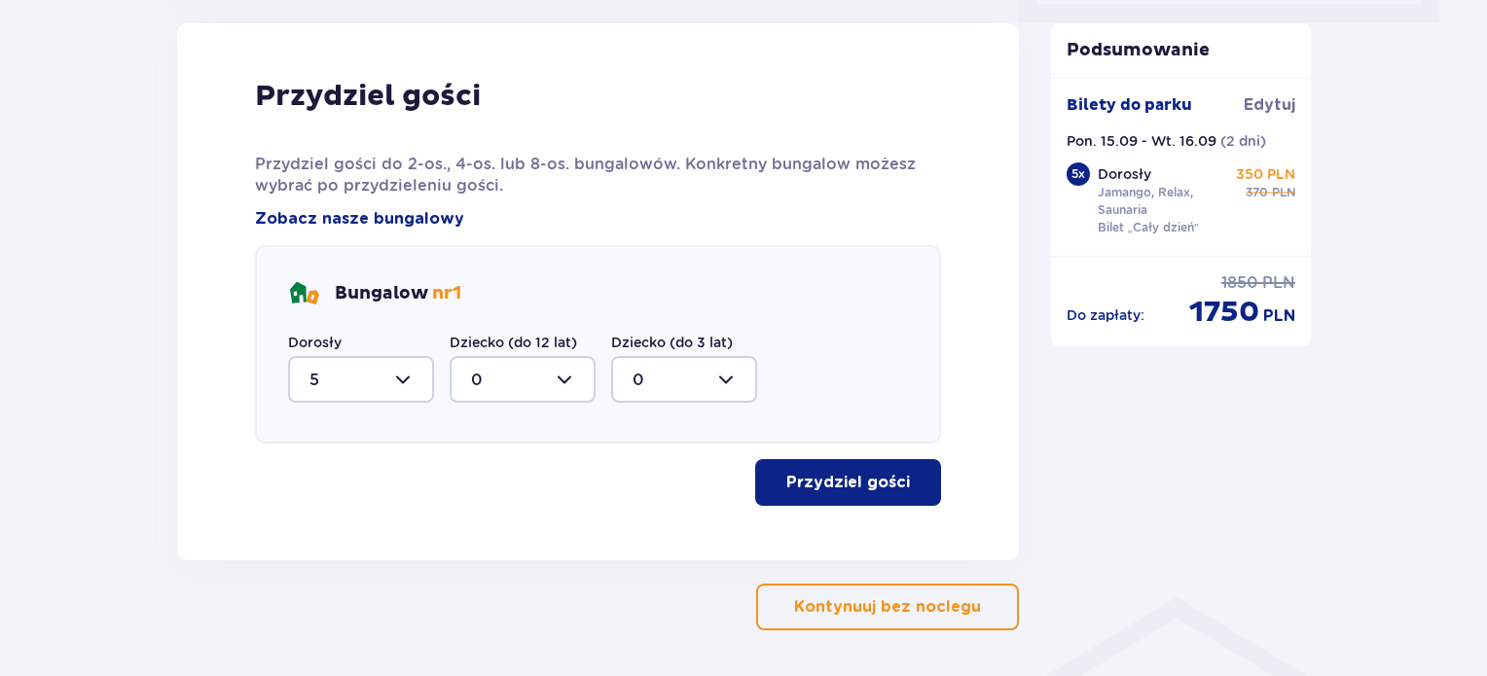
click at [809, 492] on button "Przydziel gości" at bounding box center [848, 482] width 186 height 47
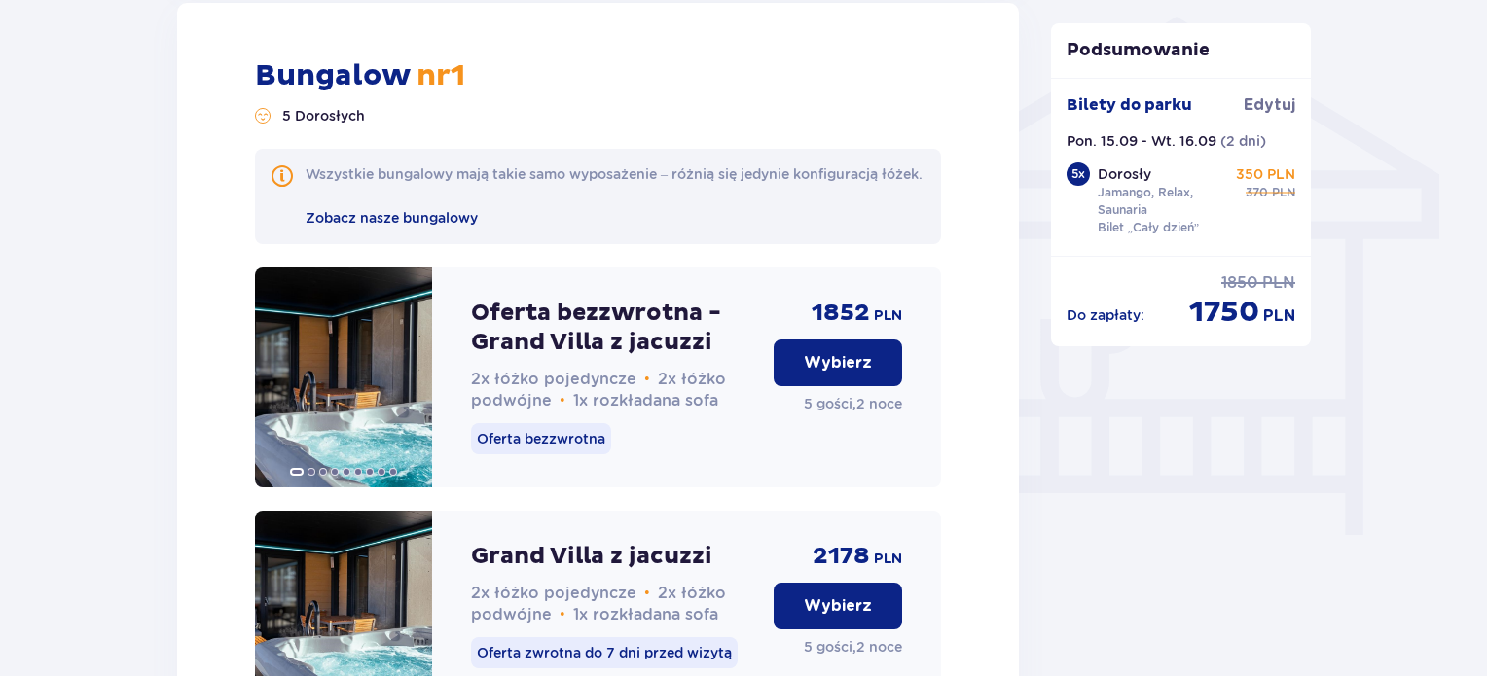
scroll to position [1565, 0]
click at [856, 373] on p "Wybierz" at bounding box center [838, 361] width 68 height 21
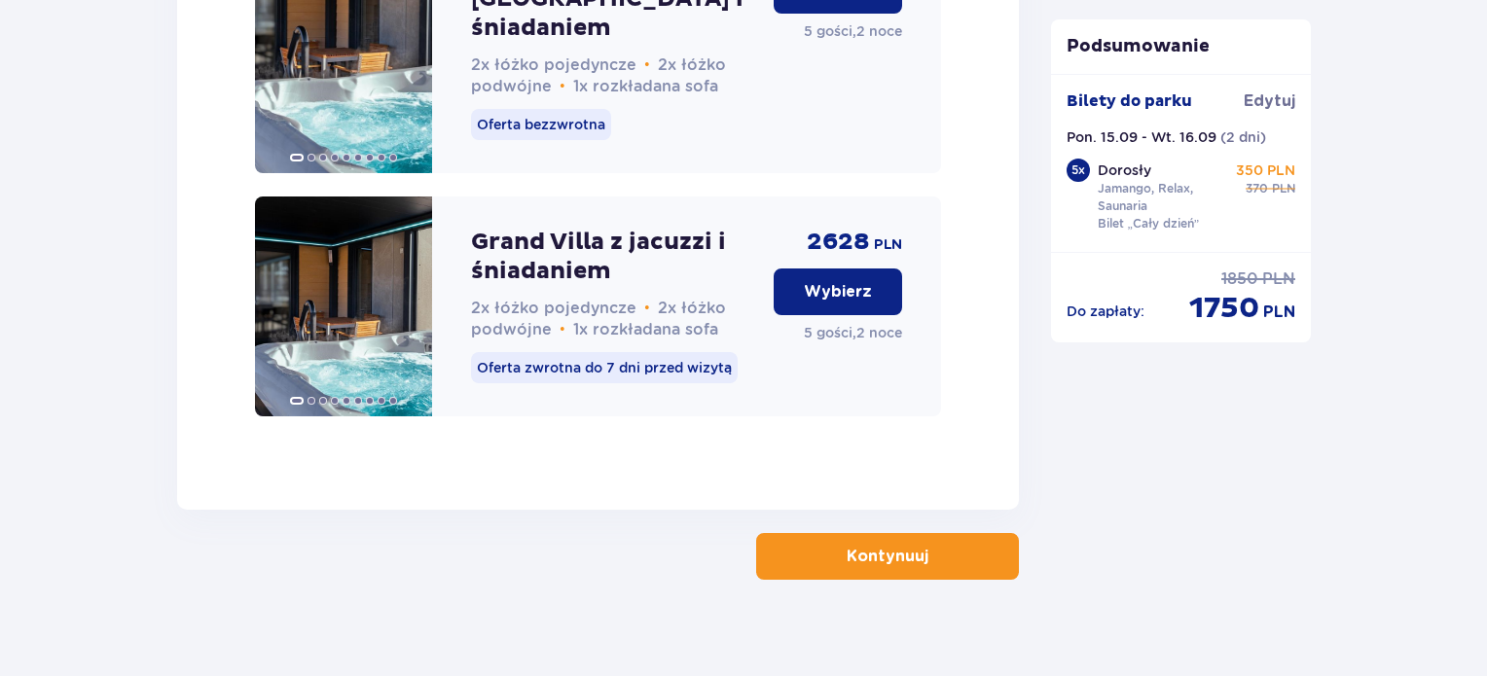
scroll to position [2409, 0]
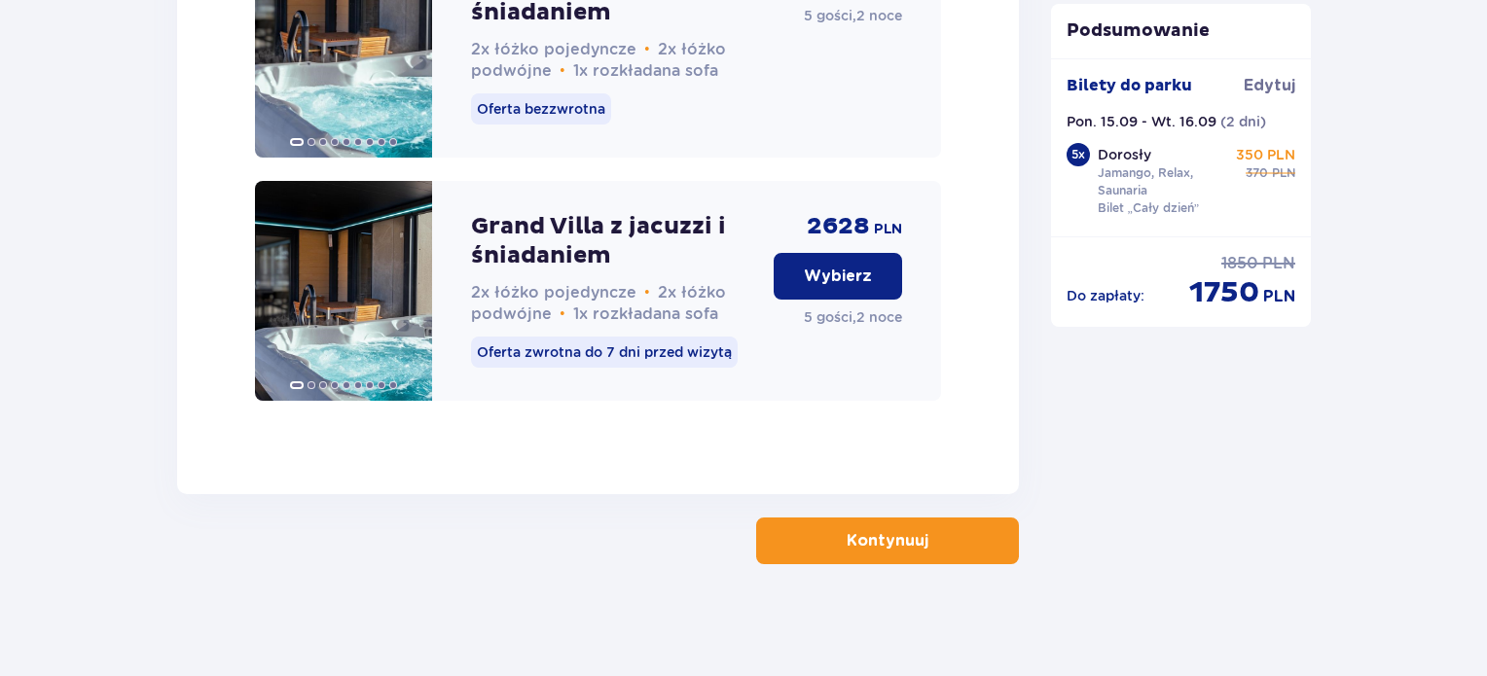
click at [925, 538] on span "button" at bounding box center [932, 540] width 23 height 23
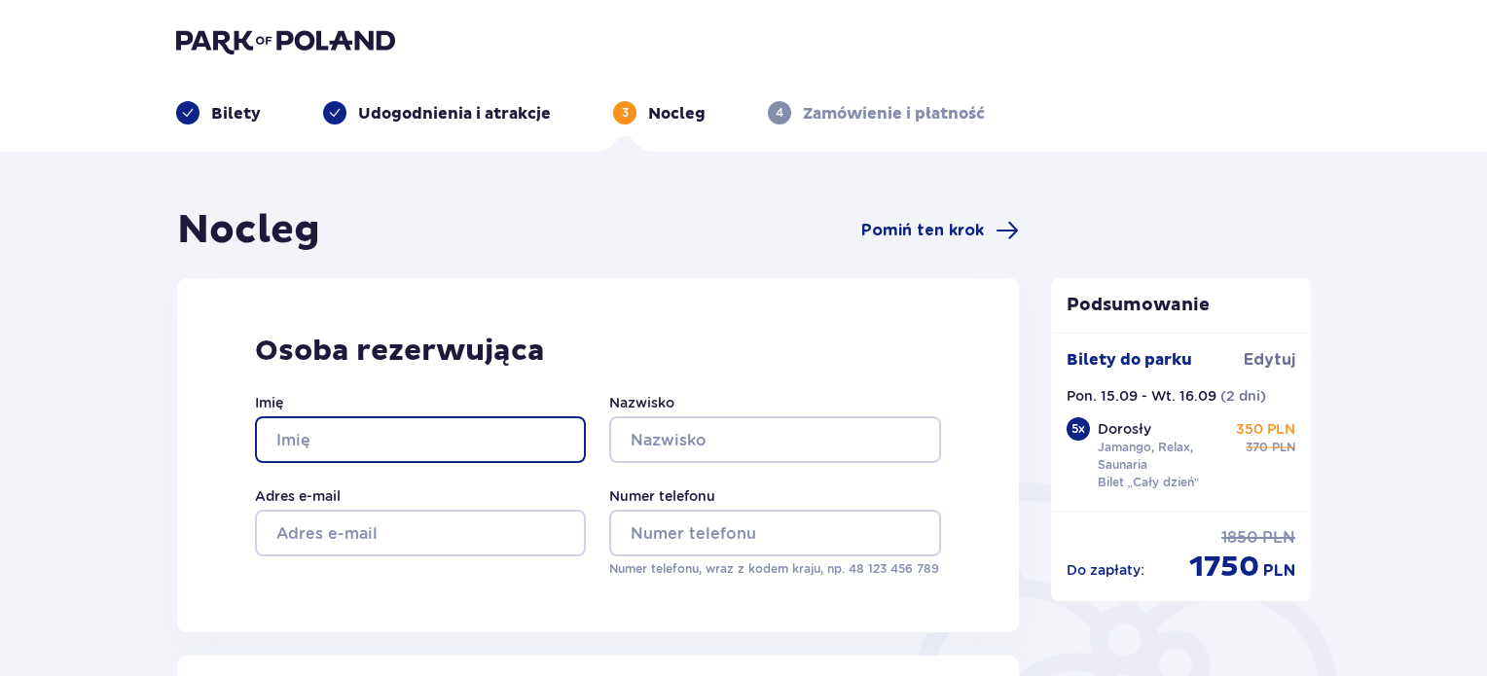
click at [505, 422] on input "Imię" at bounding box center [420, 439] width 331 height 47
type input "Sandra"
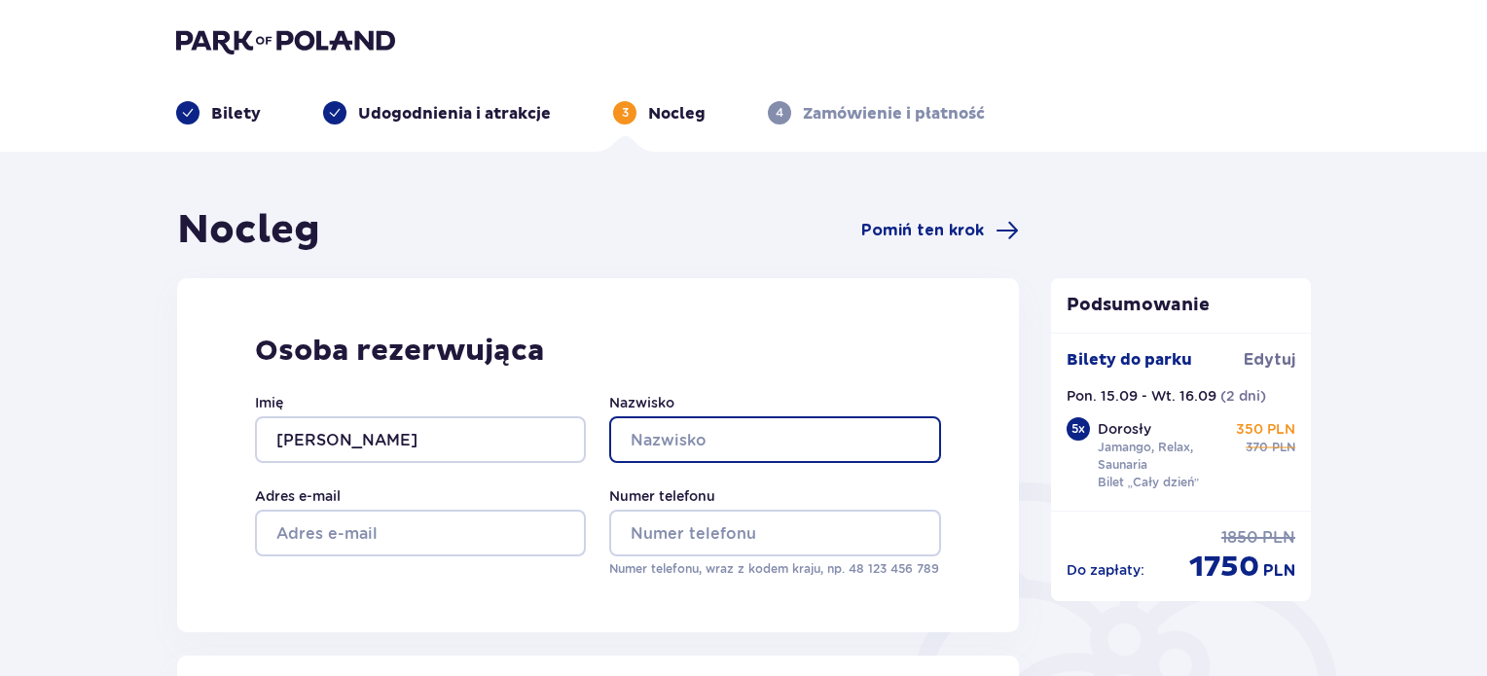
type input "Widerowska"
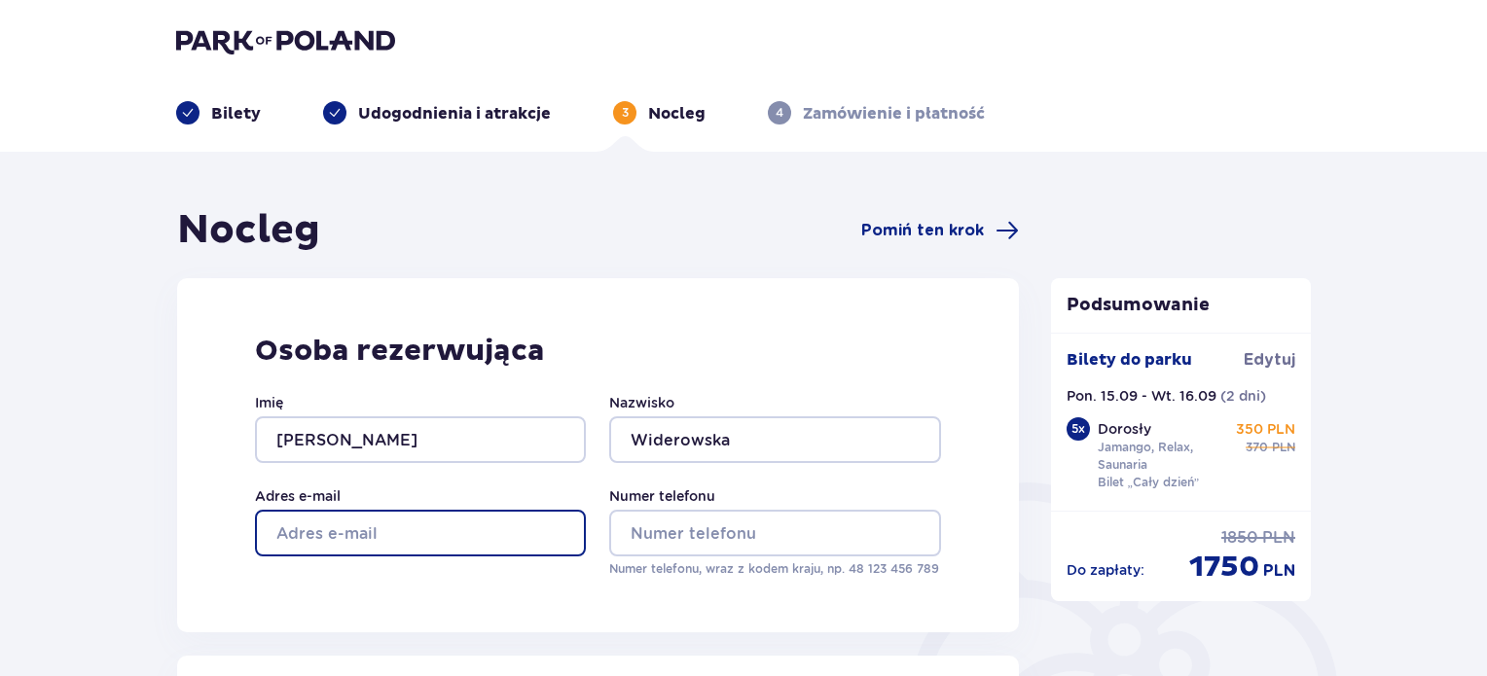
type input "sandrawiderowska1@gmail.com"
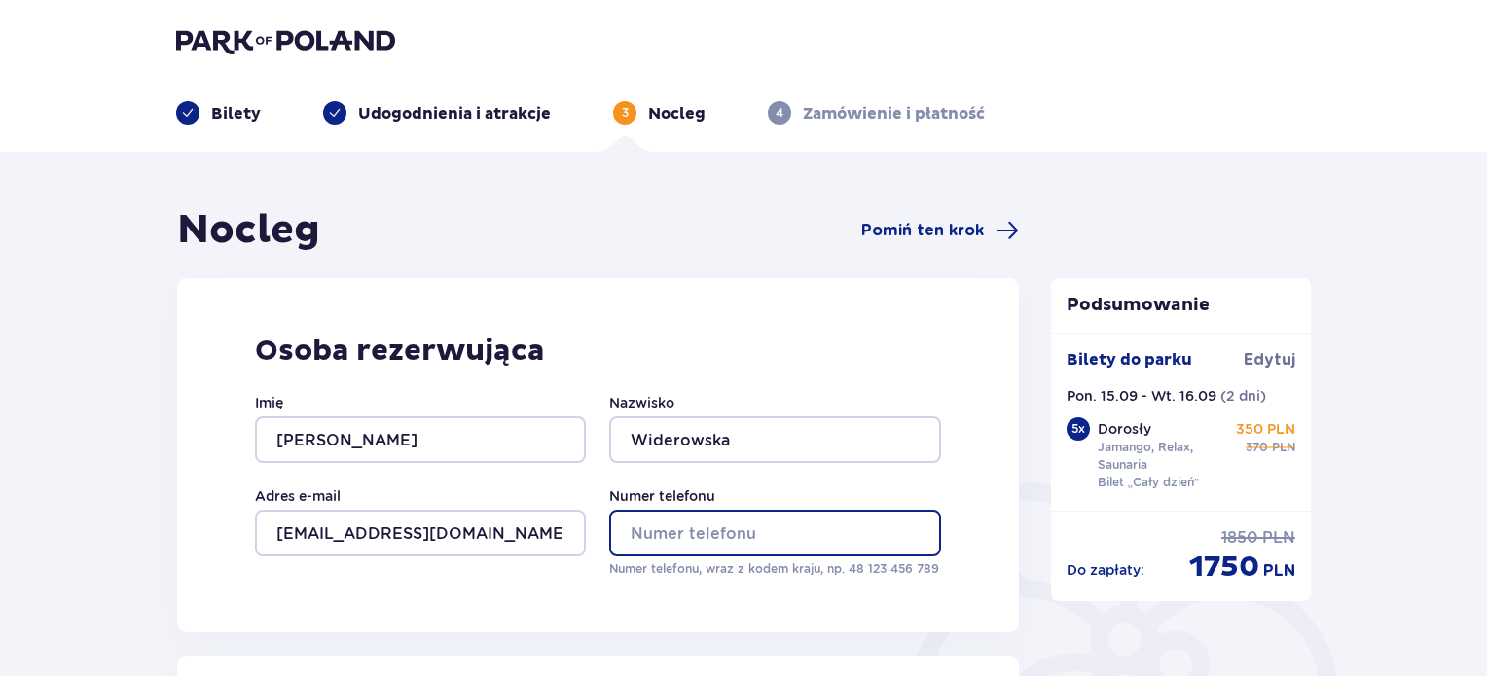
type input "733760222"
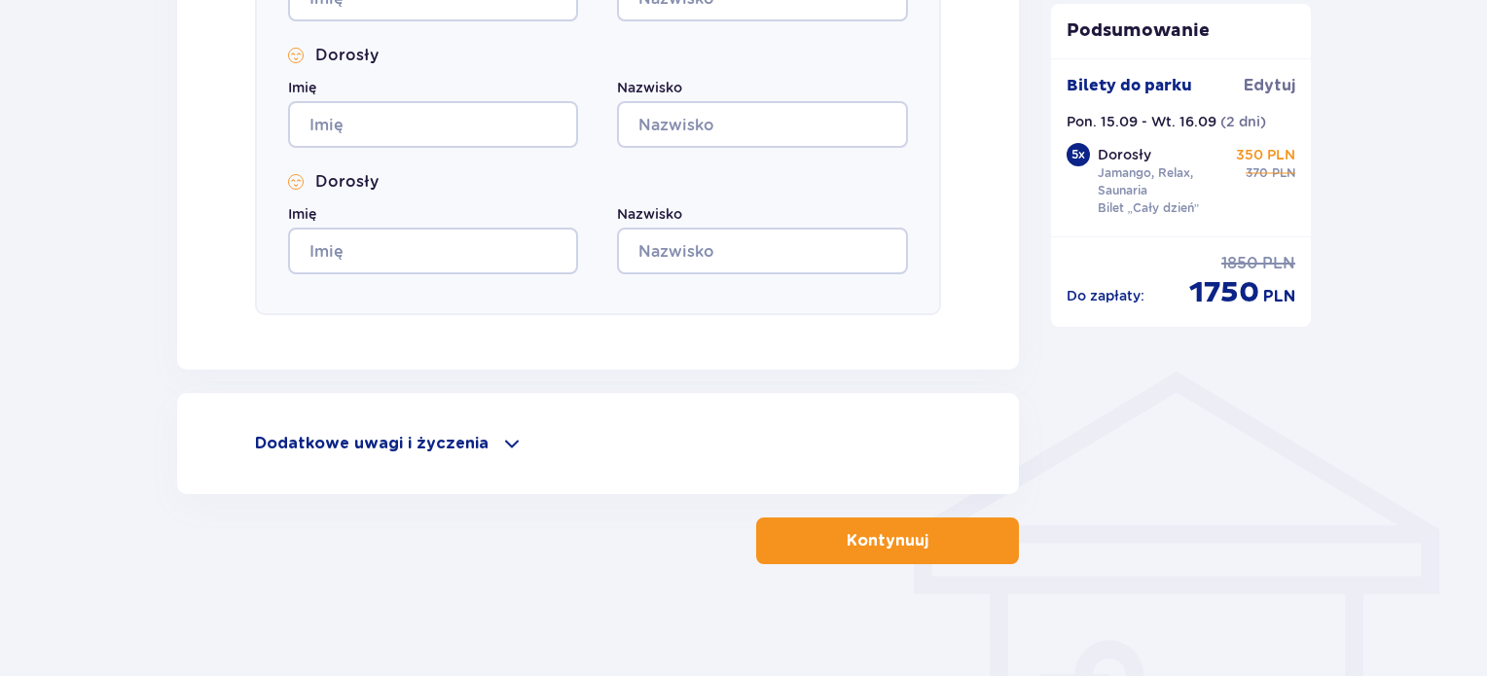
click at [811, 537] on button "Kontynuuj" at bounding box center [887, 541] width 263 height 47
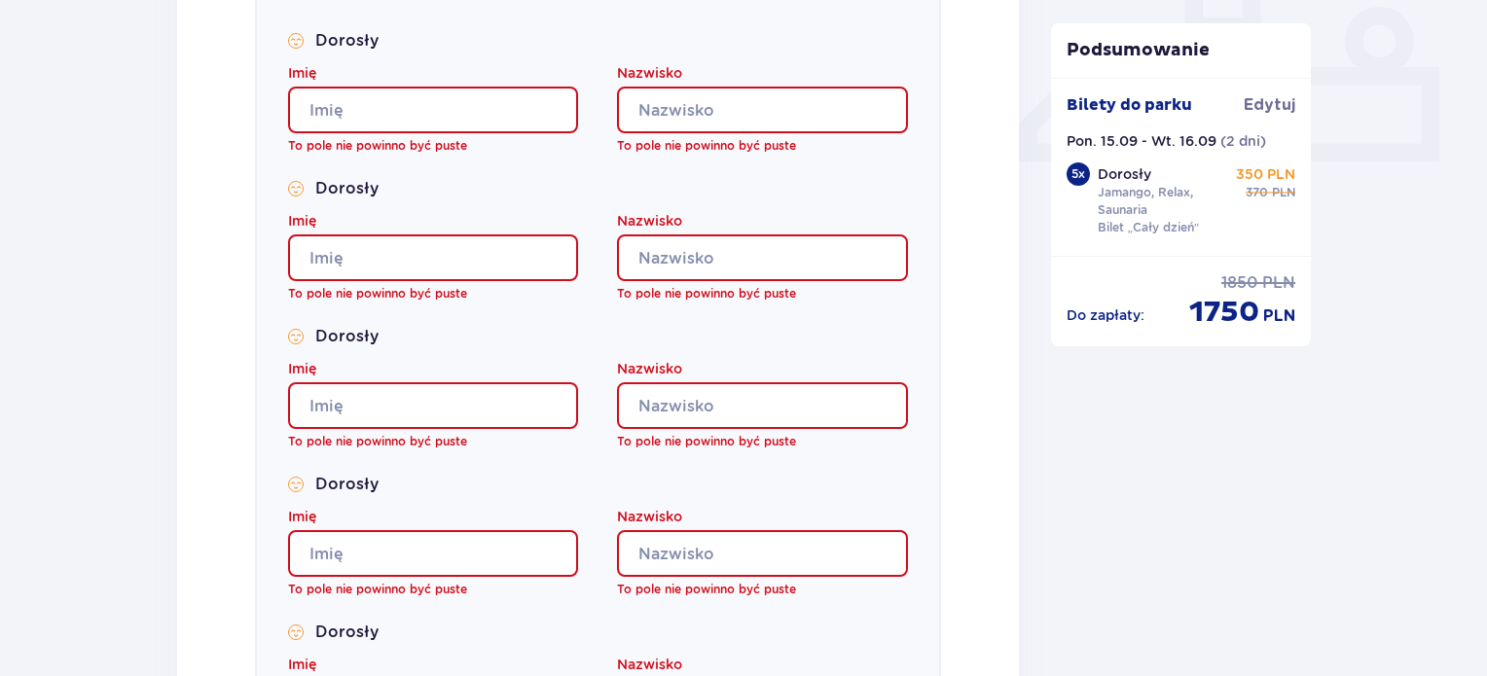
scroll to position [833, 0]
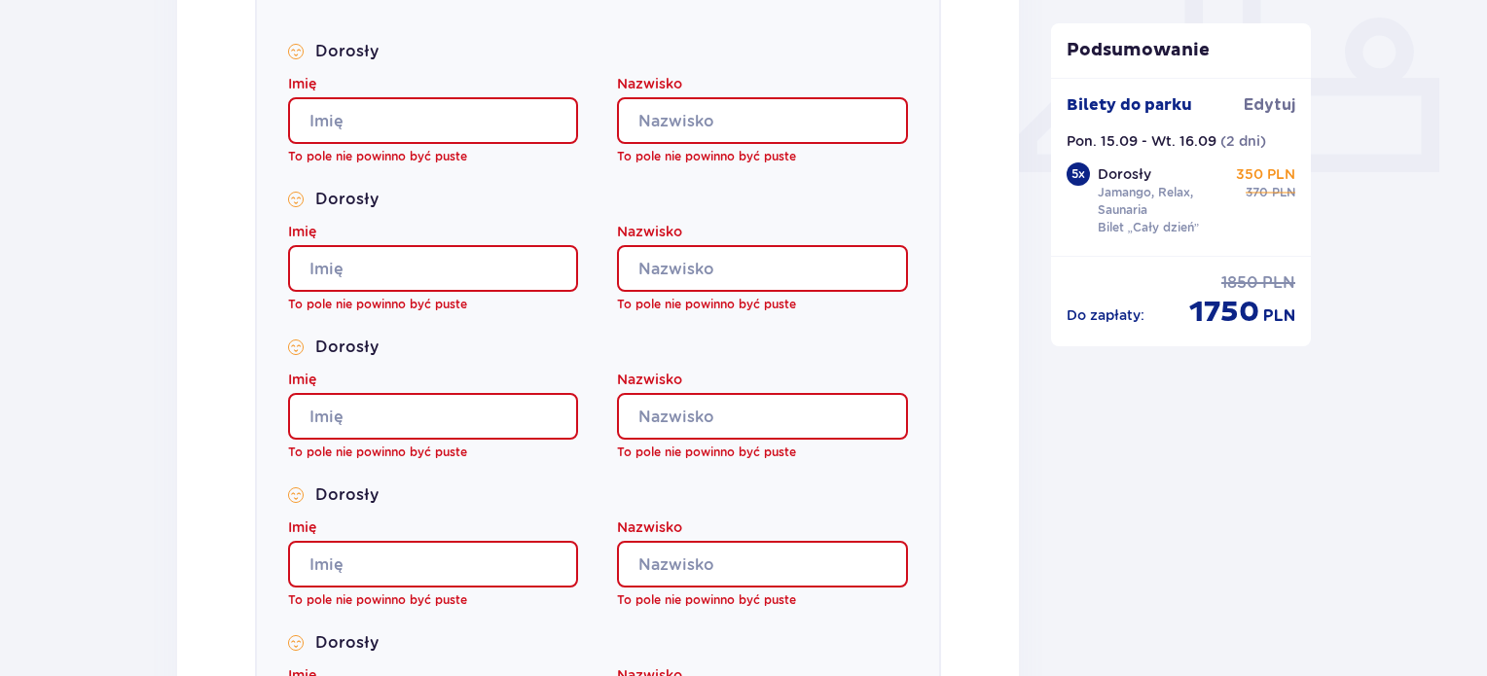
click at [486, 120] on input "Imię" at bounding box center [433, 120] width 290 height 47
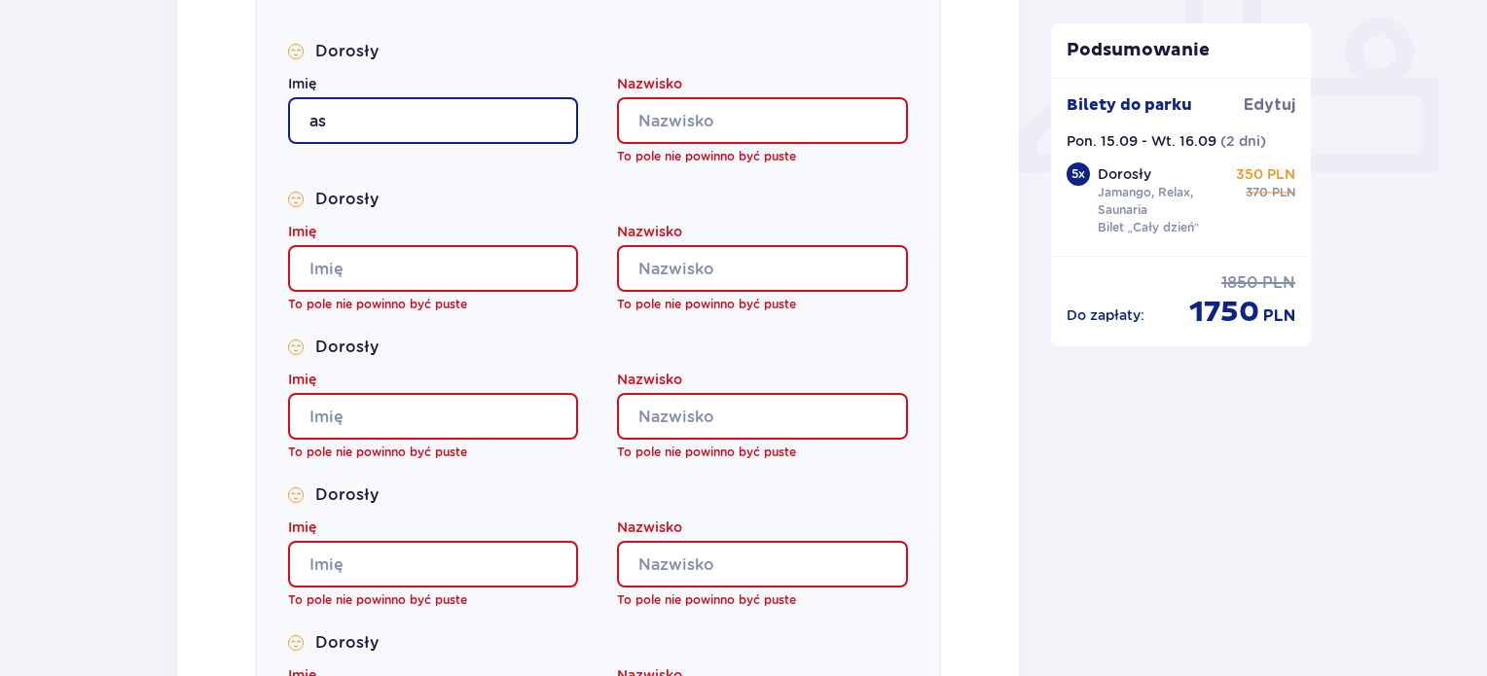
type input "as"
click at [675, 118] on input "Nazwisko" at bounding box center [762, 120] width 290 height 47
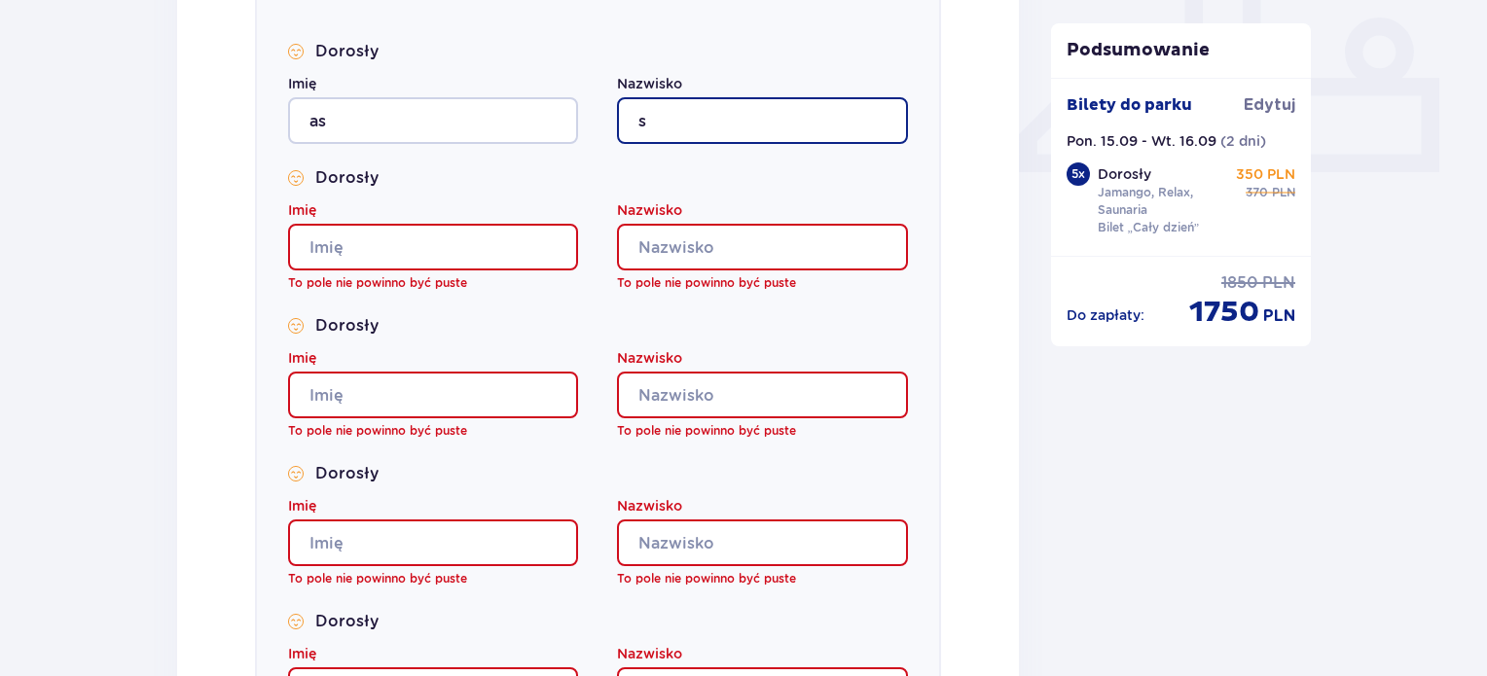
type input "s"
click at [484, 237] on input "Imię" at bounding box center [433, 247] width 290 height 47
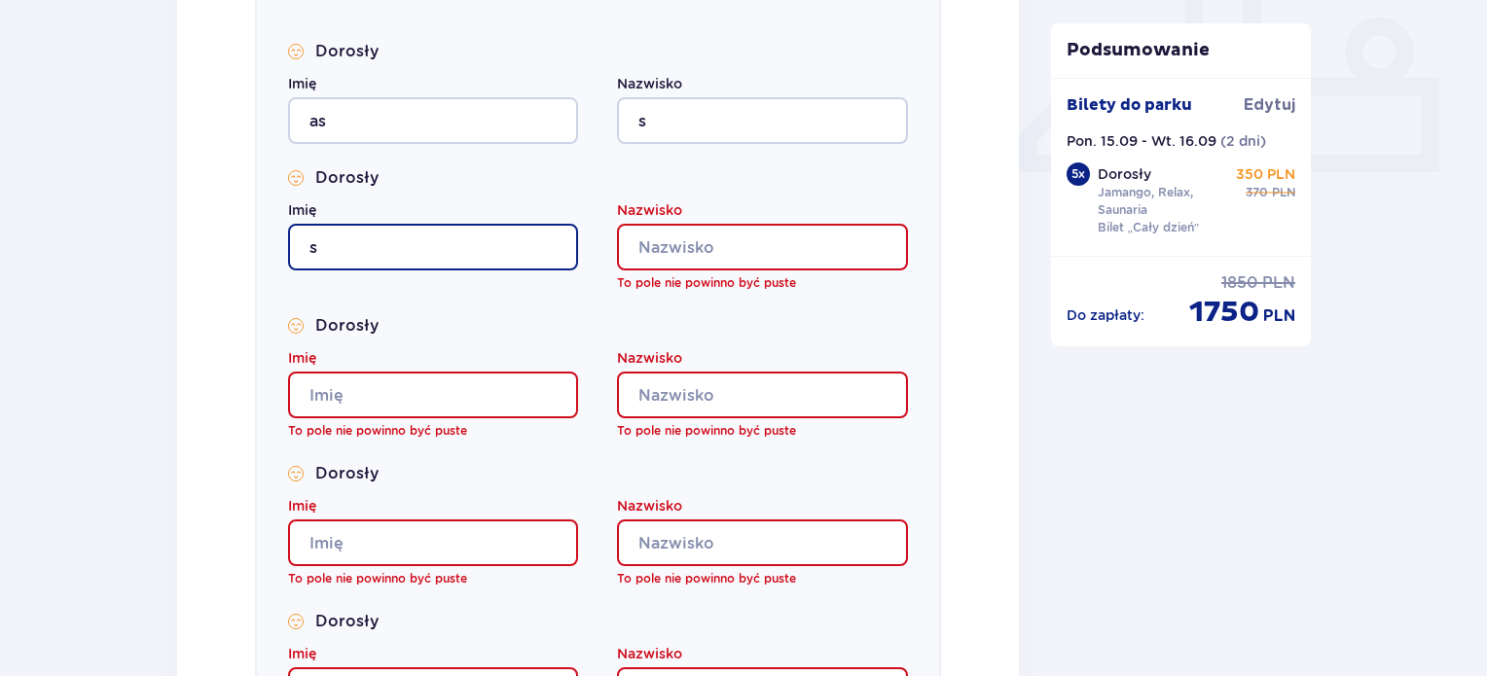
type input "s"
click at [733, 248] on input "Nazwisko" at bounding box center [762, 247] width 290 height 47
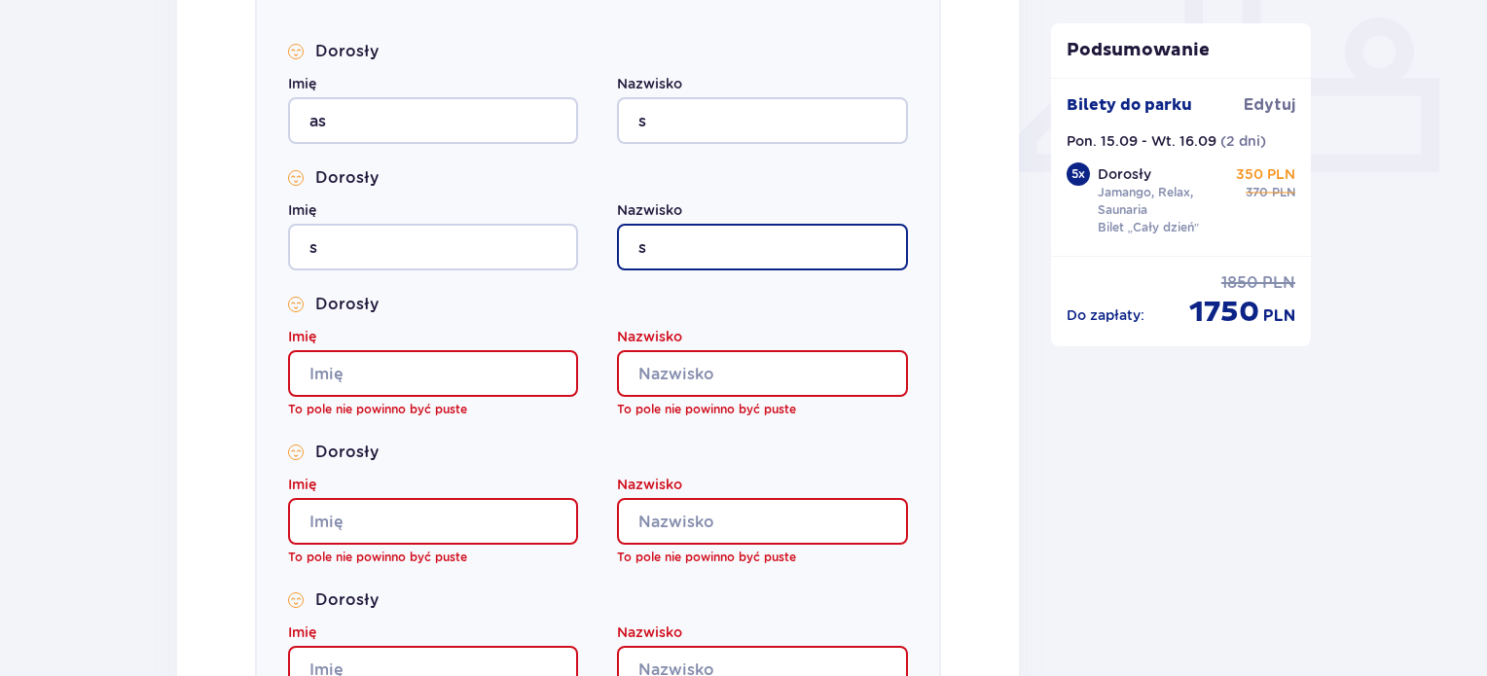
type input "s"
click at [571, 371] on input "Imię" at bounding box center [433, 373] width 290 height 47
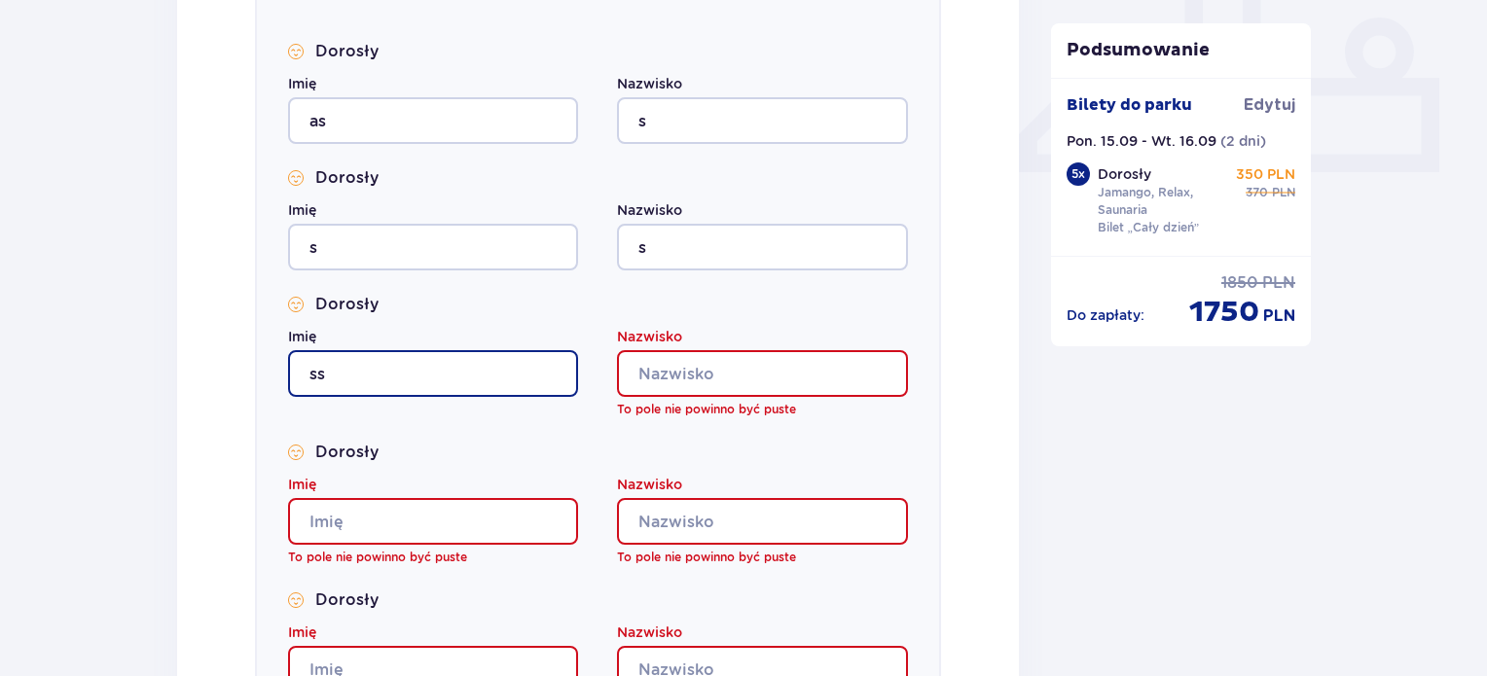
type input "ss"
click at [643, 382] on input "Nazwisko" at bounding box center [762, 373] width 290 height 47
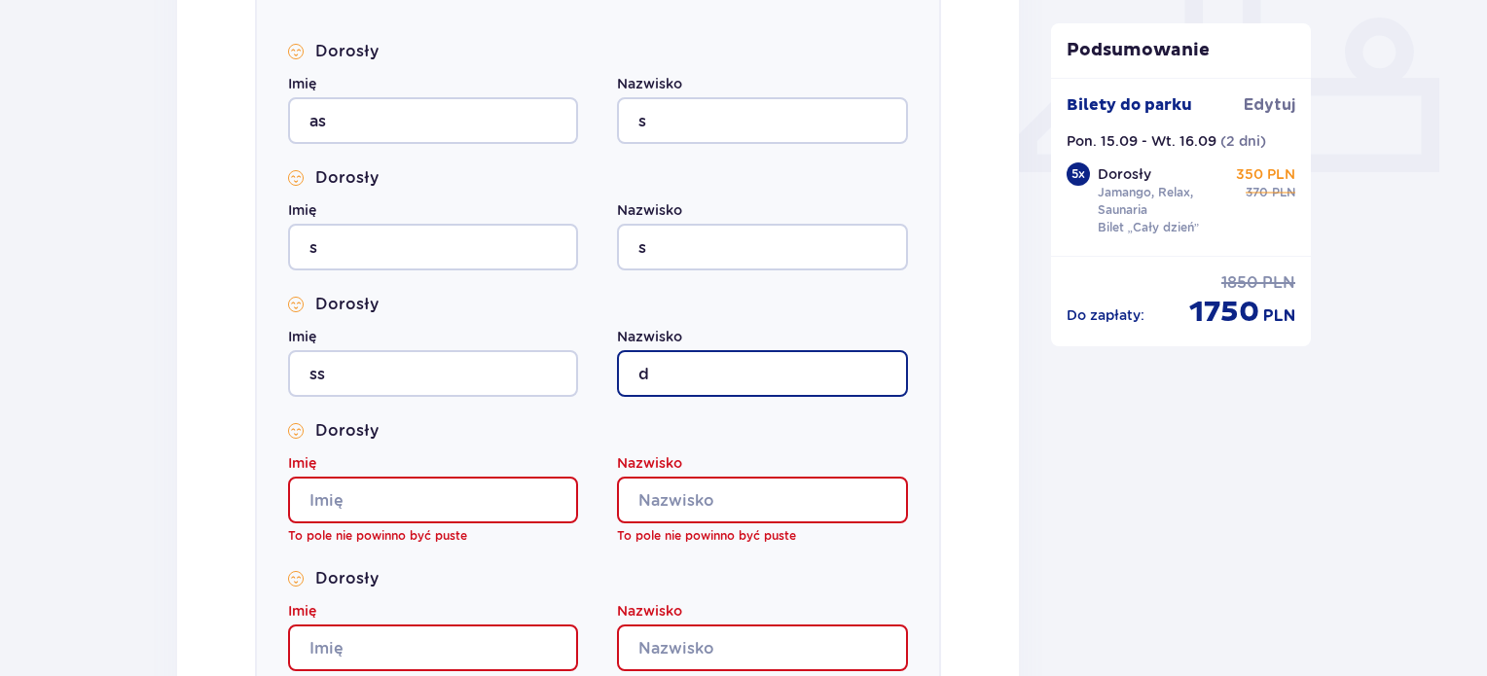
type input "d"
click at [469, 502] on input "Imię" at bounding box center [433, 500] width 290 height 47
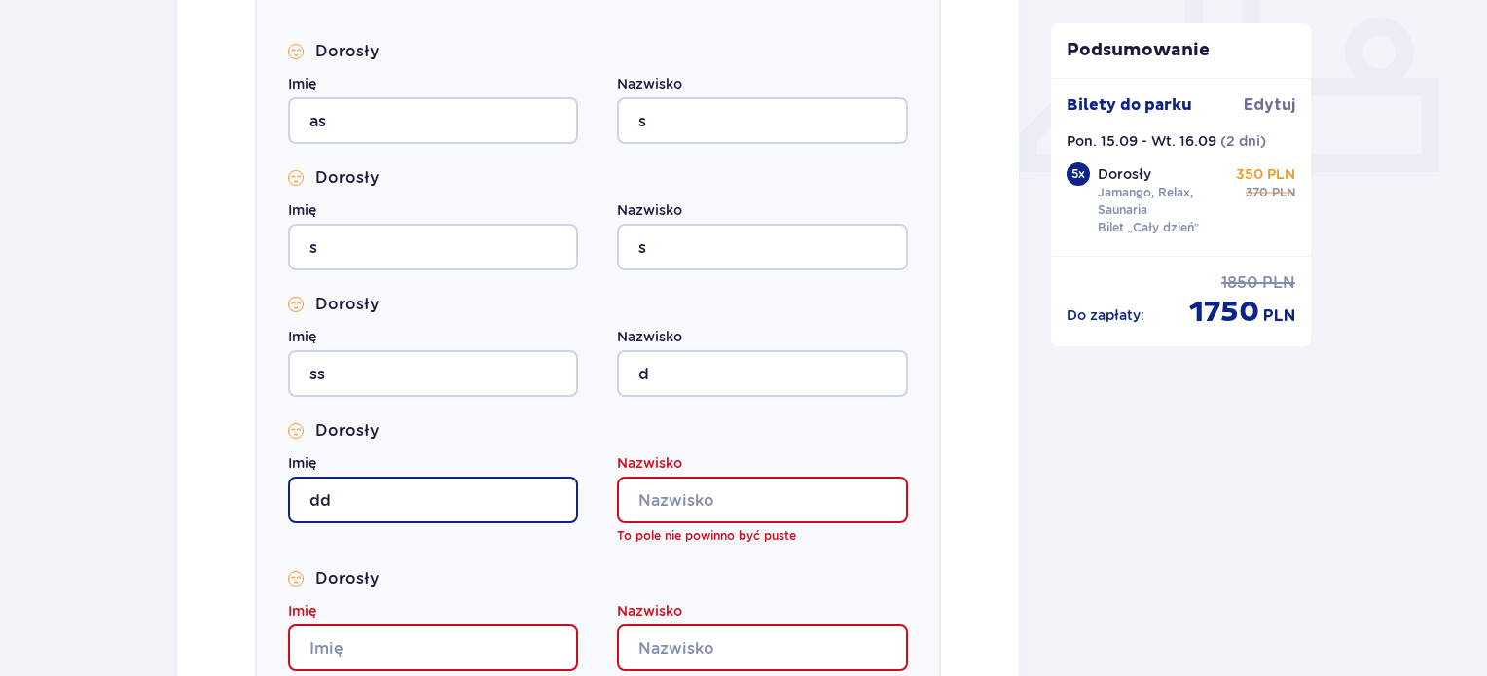
type input "dd"
click at [698, 514] on input "Nazwisko" at bounding box center [762, 500] width 290 height 47
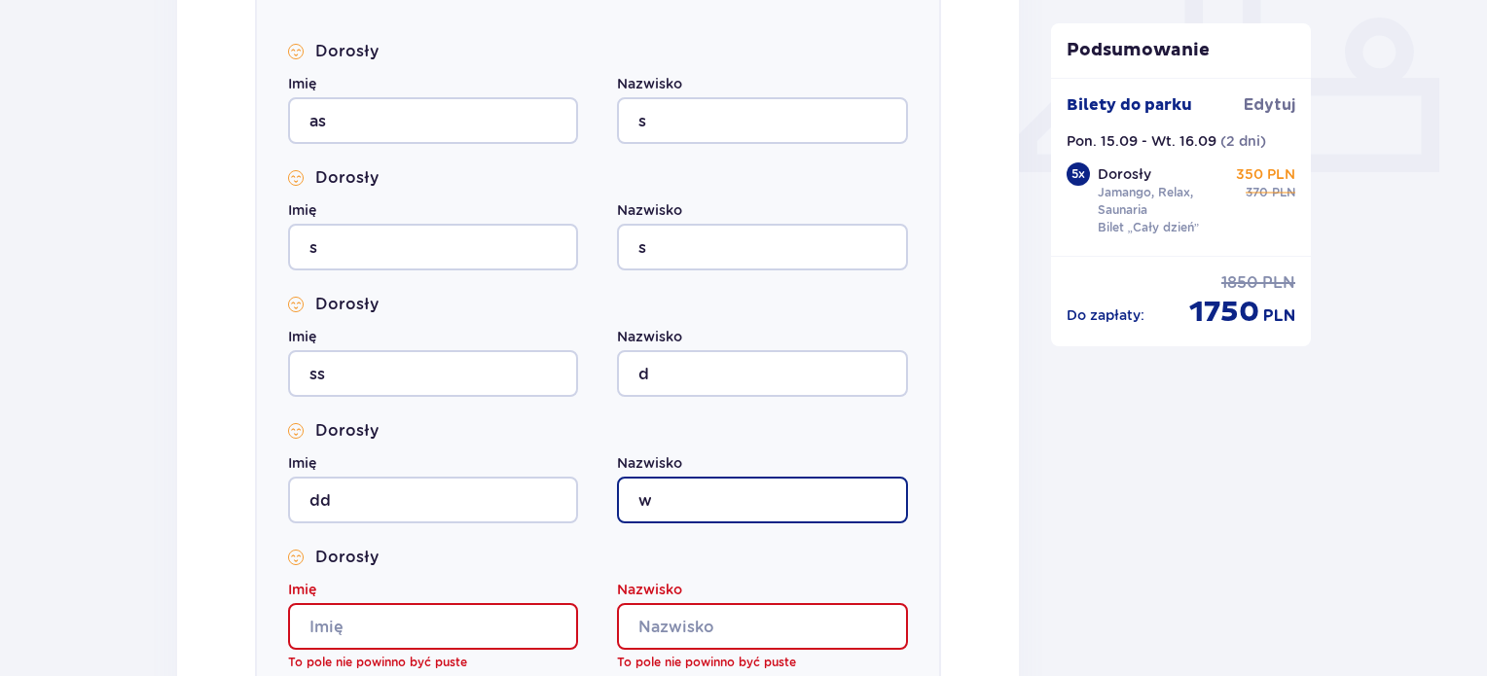
type input "w"
click at [518, 619] on input "Imię" at bounding box center [433, 626] width 290 height 47
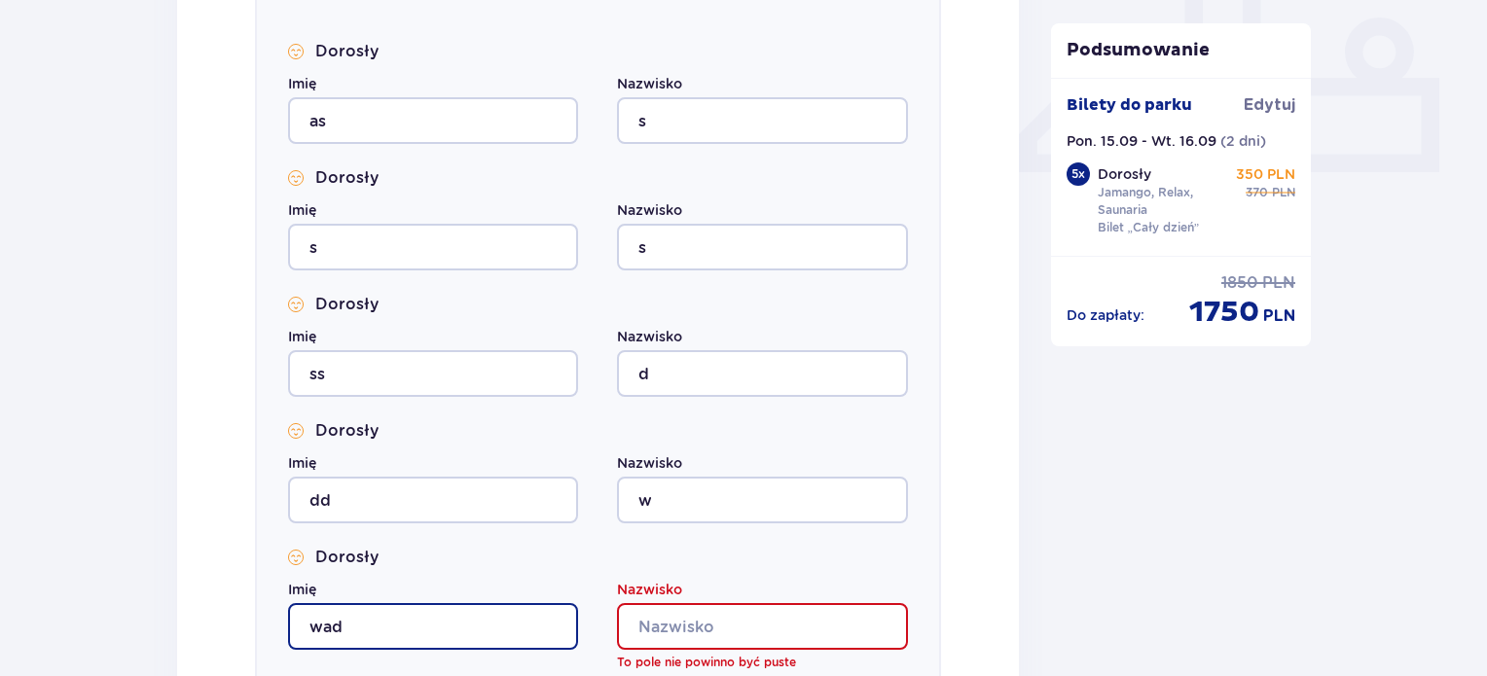
type input "wad"
click at [693, 616] on input "Nazwisko" at bounding box center [762, 626] width 290 height 47
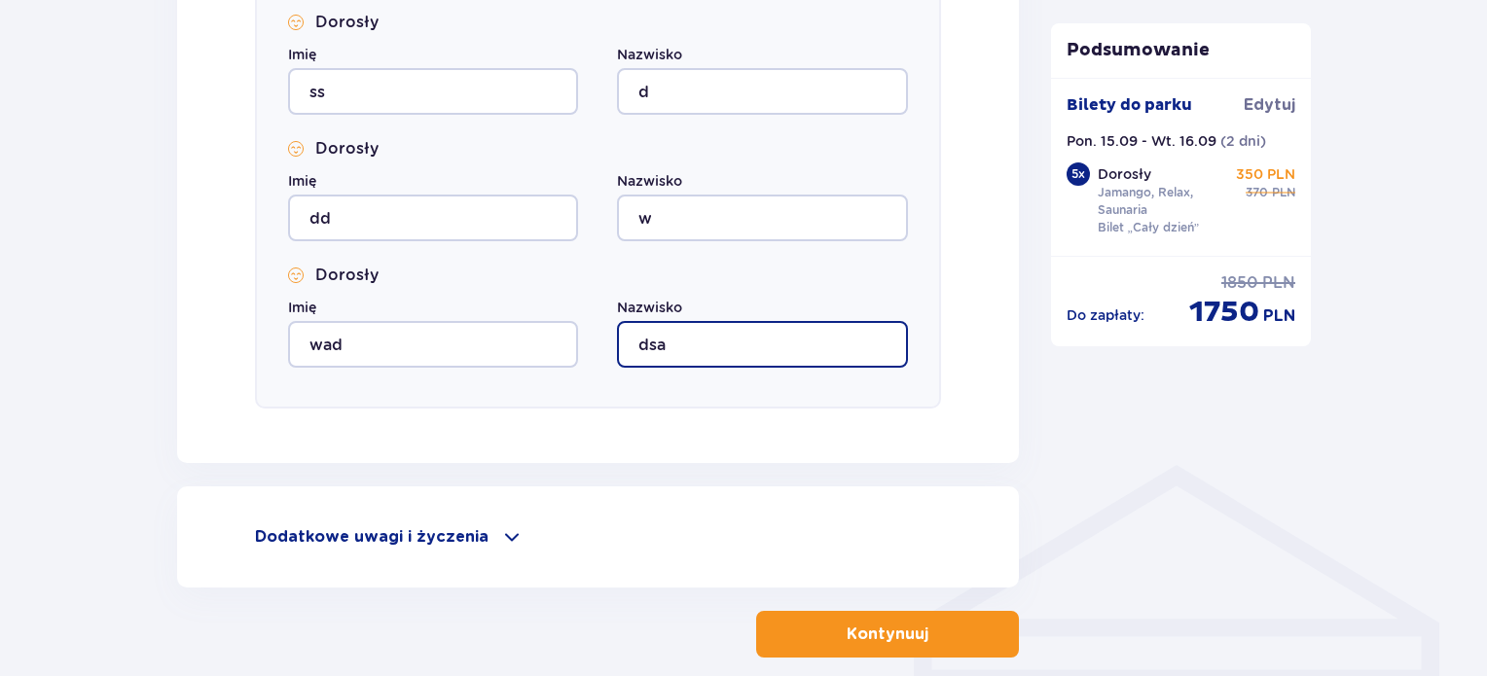
scroll to position [1116, 0]
type input "dsa"
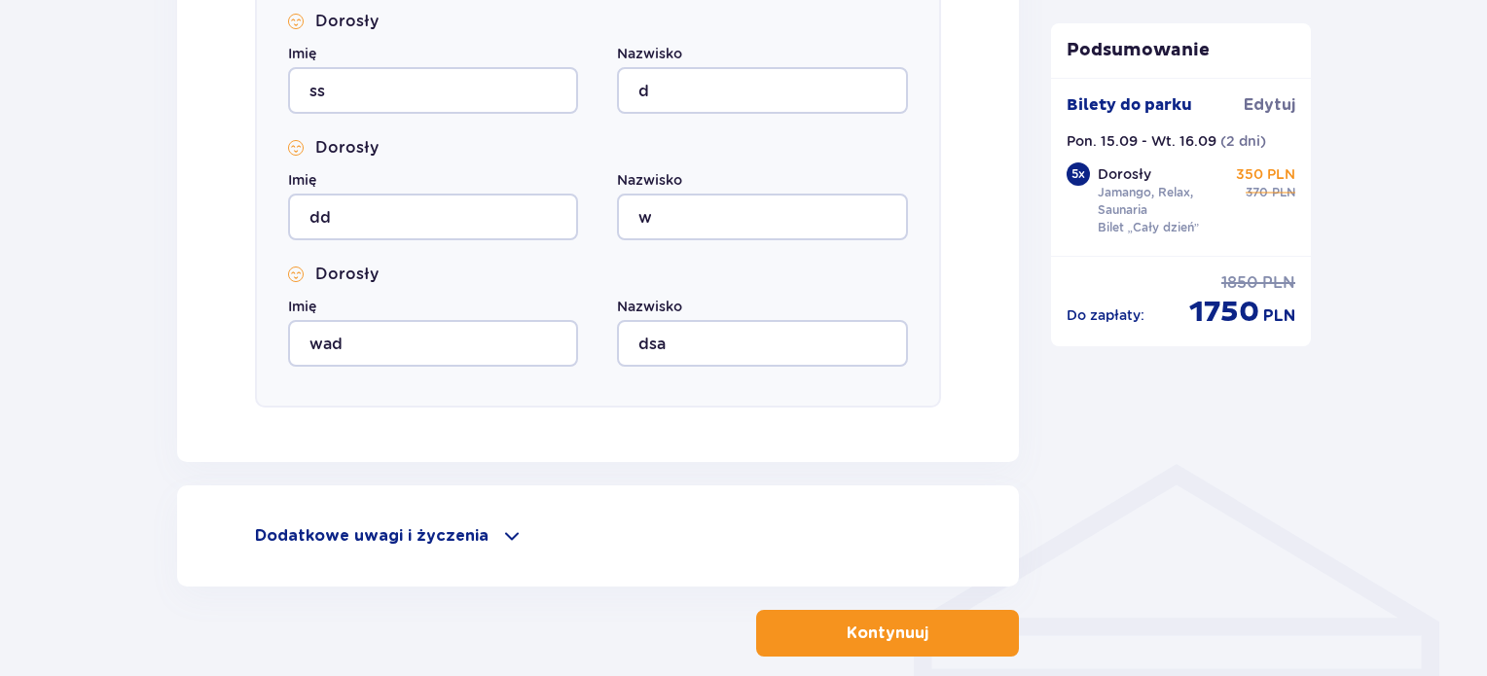
click at [847, 627] on p "Kontynuuj" at bounding box center [888, 633] width 82 height 21
